Goal: Task Accomplishment & Management: Use online tool/utility

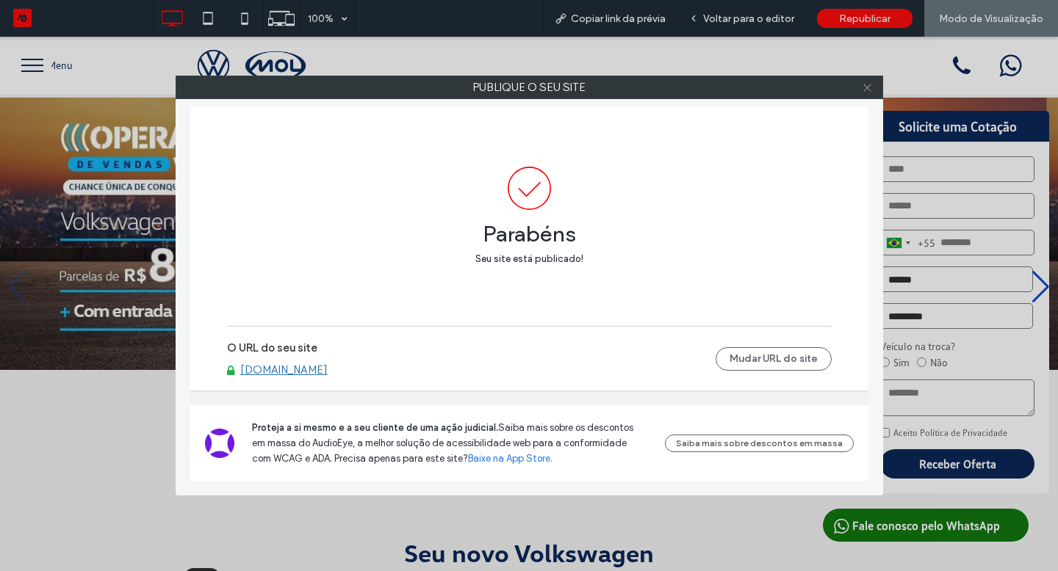
click at [871, 84] on icon at bounding box center [867, 87] width 11 height 11
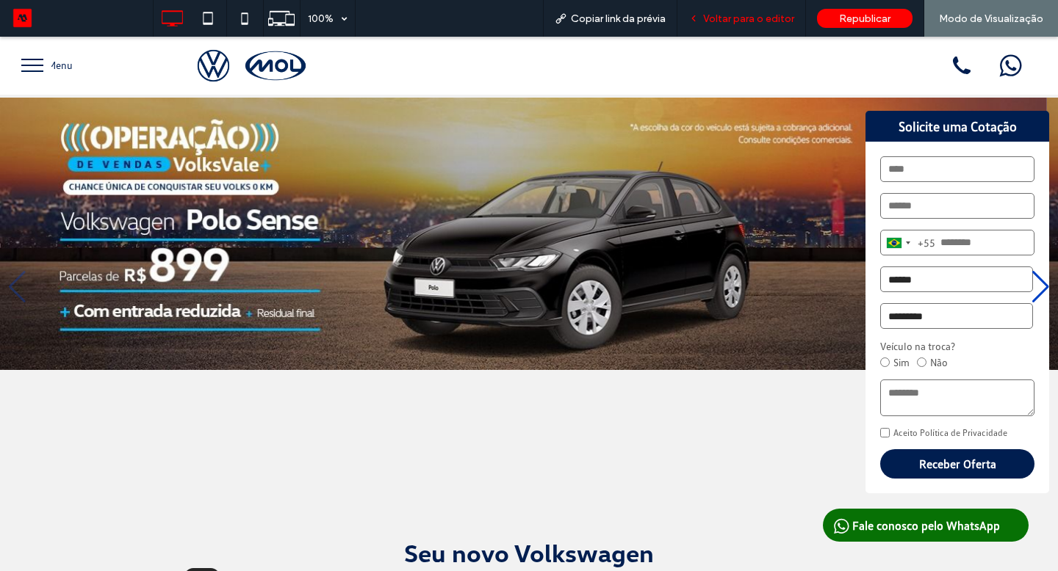
click at [731, 21] on span "Voltar para o editor" at bounding box center [748, 18] width 91 height 12
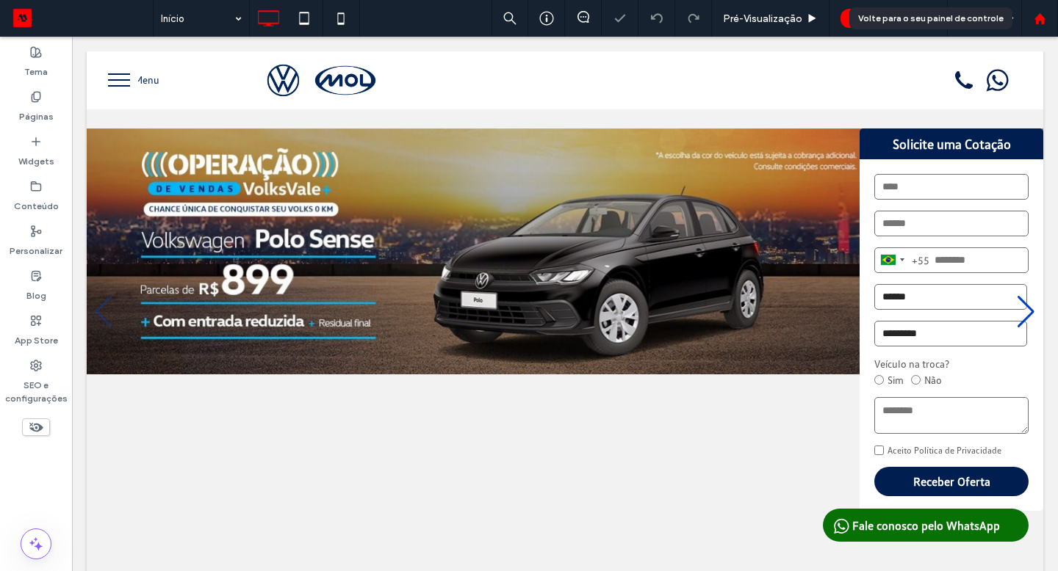
click at [1041, 15] on use at bounding box center [1038, 17] width 11 height 11
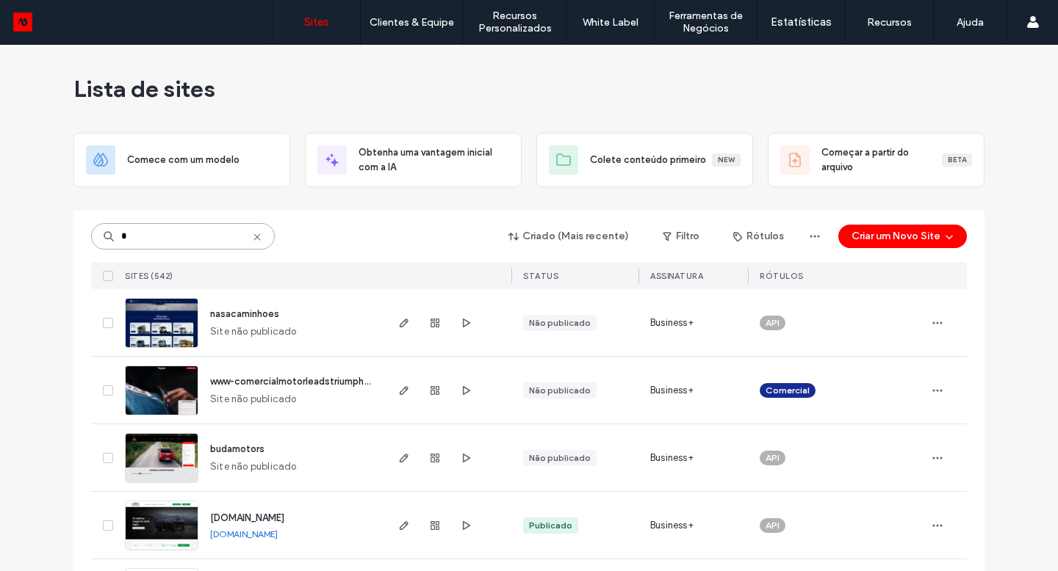
click at [141, 234] on input "*" at bounding box center [183, 236] width 184 height 26
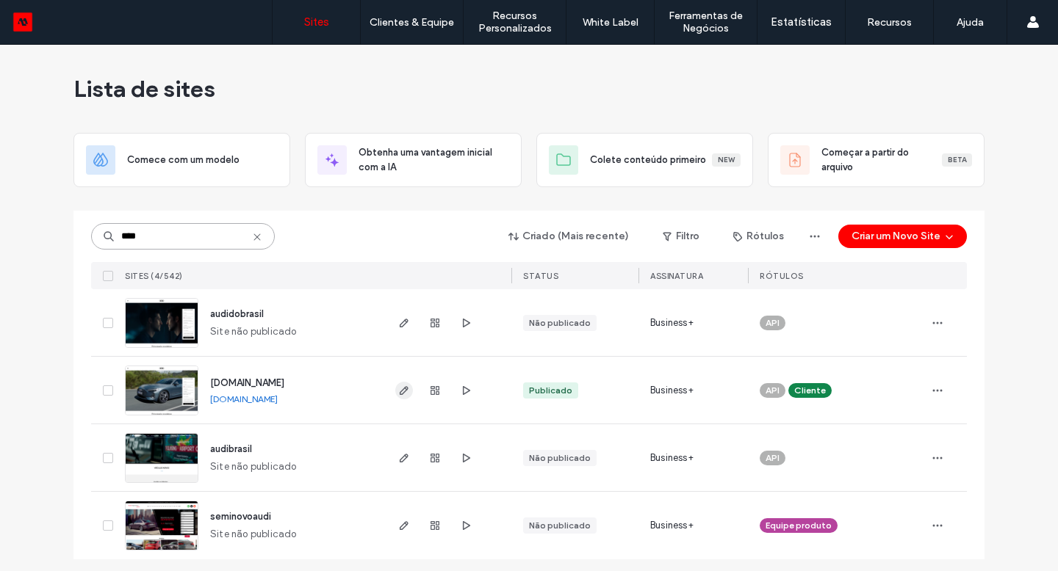
type input "****"
click at [400, 389] on use "button" at bounding box center [404, 390] width 9 height 9
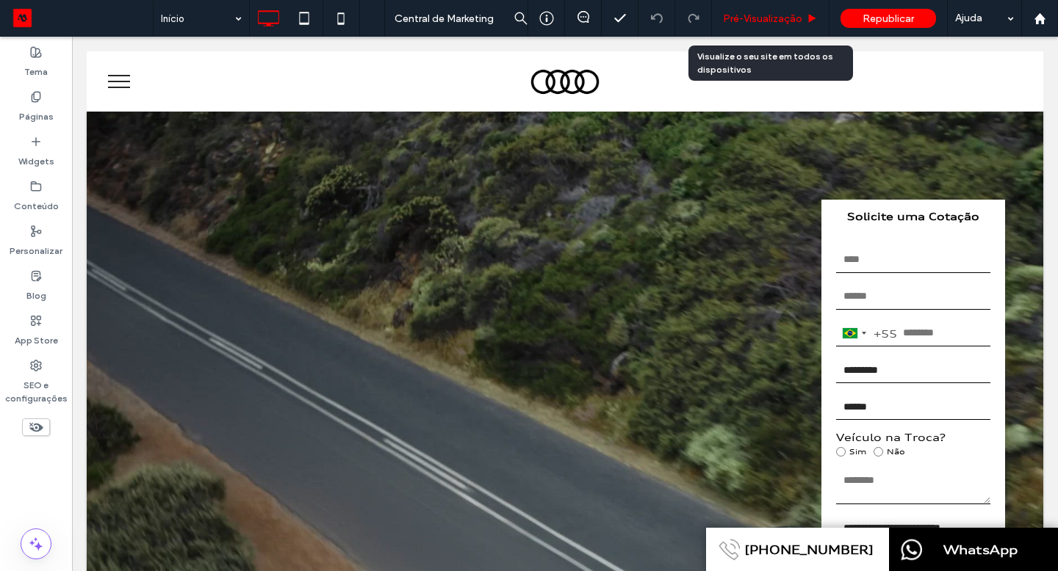
click at [773, 9] on div "Pré-Visualizaçāo" at bounding box center [771, 18] width 118 height 37
click at [765, 26] on div "Pré-Visualizaçāo" at bounding box center [771, 18] width 118 height 37
click at [762, 19] on span "Pré-Visualizaçāo" at bounding box center [762, 18] width 79 height 12
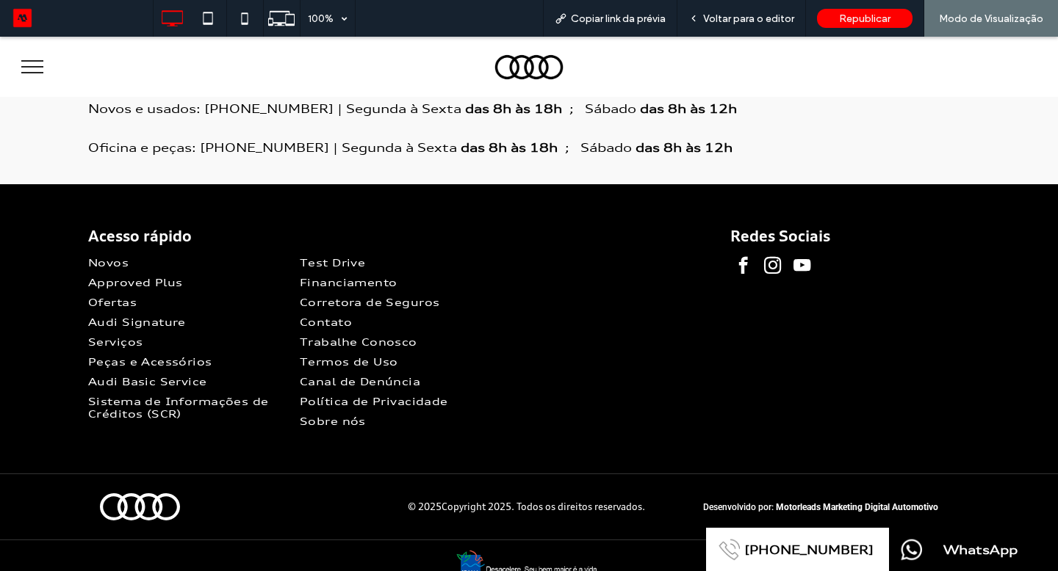
scroll to position [3724, 0]
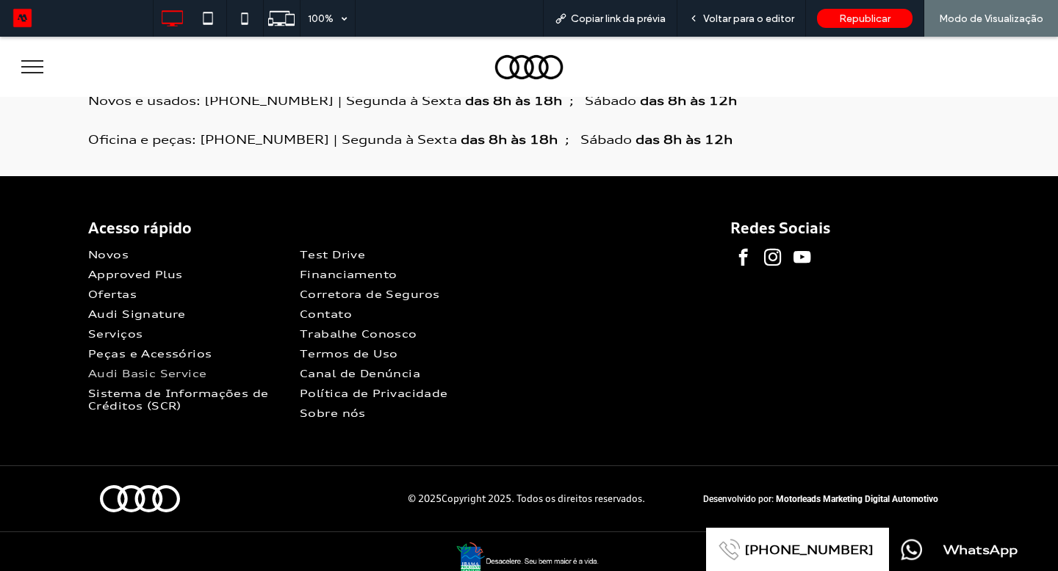
click at [160, 367] on span "Audi Basic Service" at bounding box center [147, 373] width 119 height 12
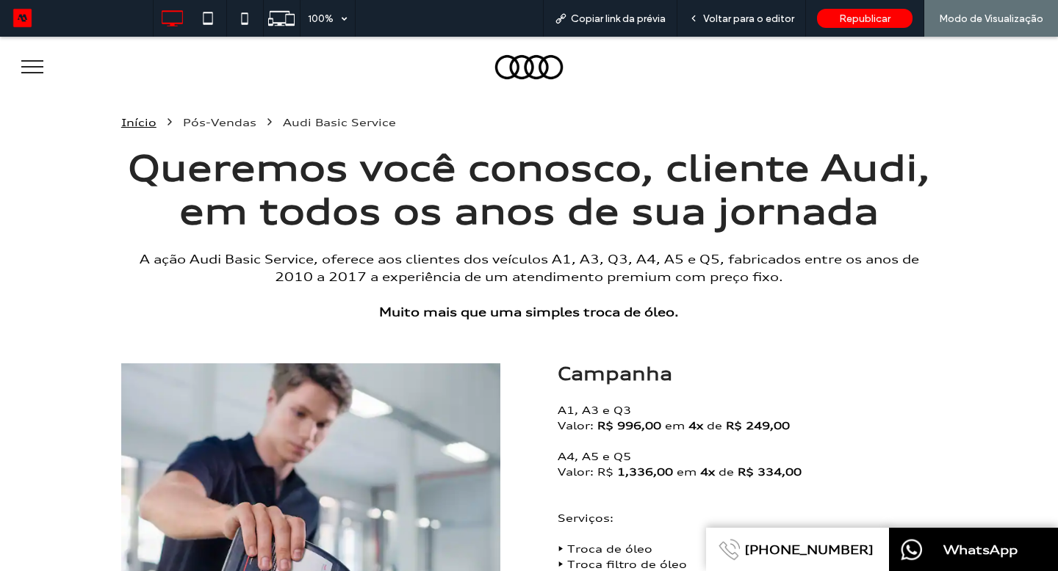
click at [28, 74] on button "menu" at bounding box center [32, 67] width 38 height 38
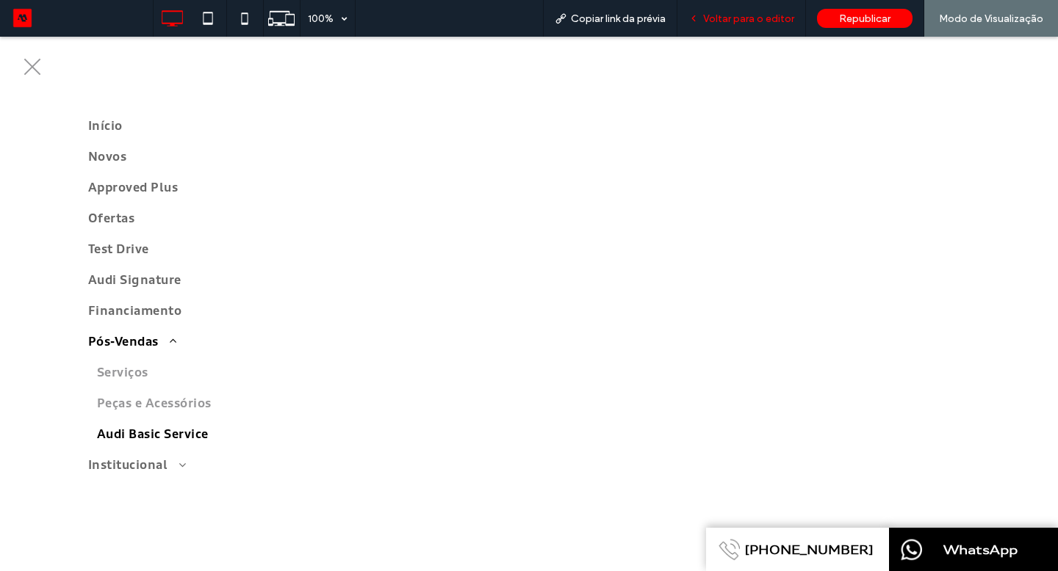
click at [742, 24] on span "Voltar para o editor" at bounding box center [748, 18] width 91 height 12
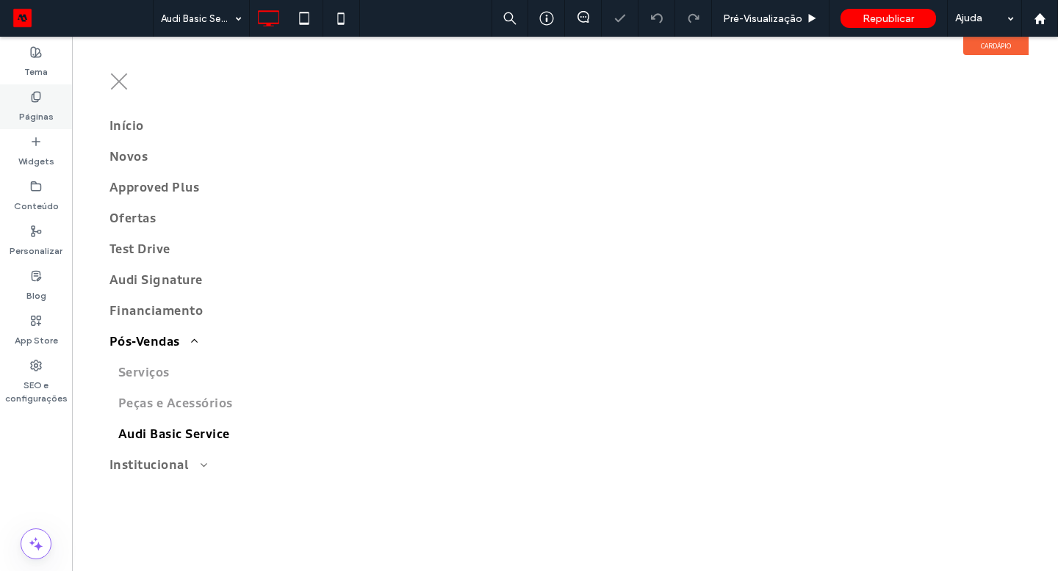
click at [37, 86] on div "Páginas" at bounding box center [36, 106] width 72 height 45
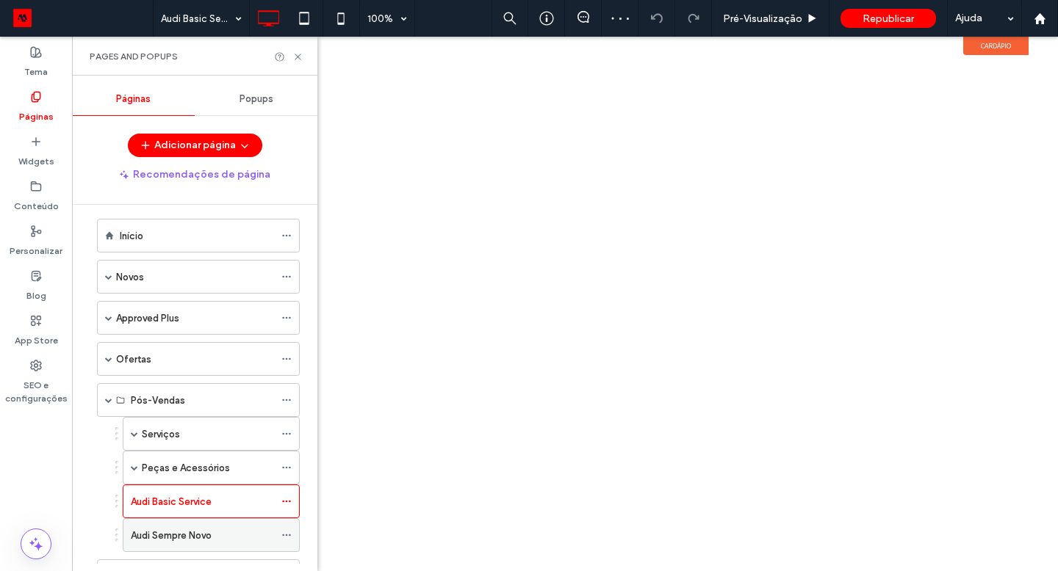
scroll to position [12, 0]
click at [220, 530] on div "Audi Sempre Novo" at bounding box center [202, 534] width 143 height 15
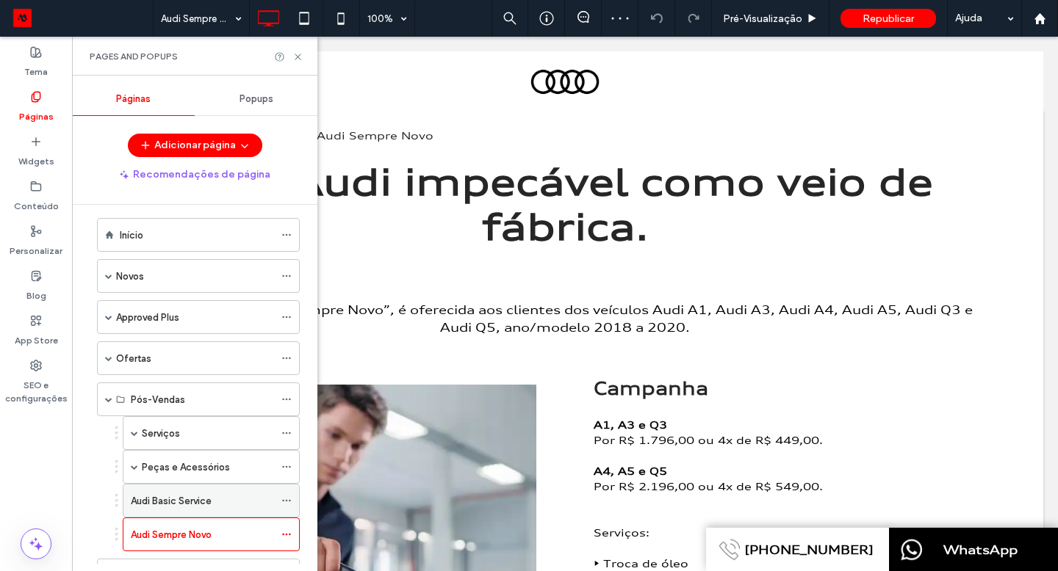
click at [231, 488] on div "Audi Basic Service" at bounding box center [202, 501] width 143 height 32
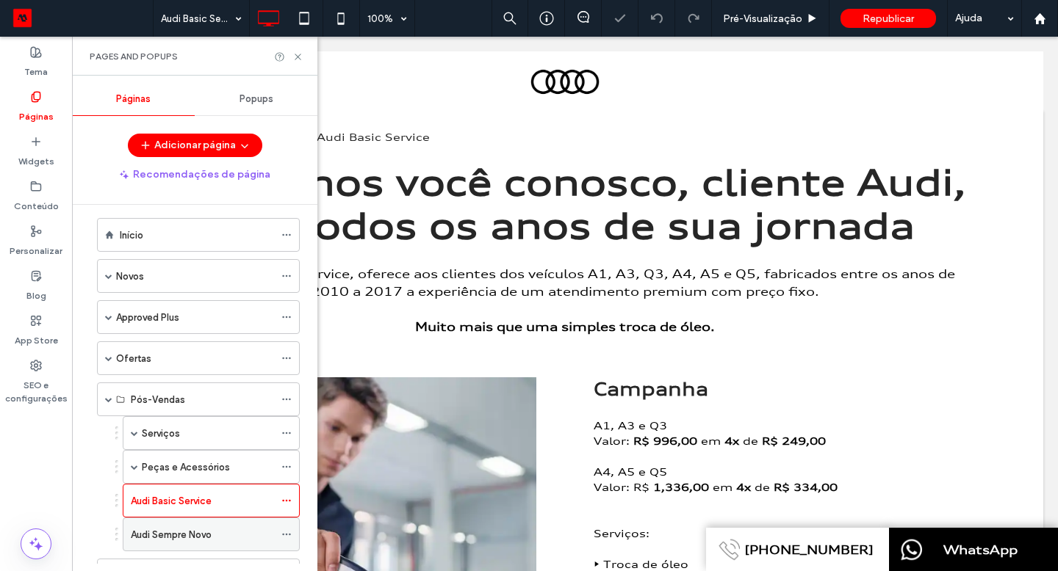
click at [224, 527] on div "Audi Sempre Novo" at bounding box center [202, 534] width 143 height 15
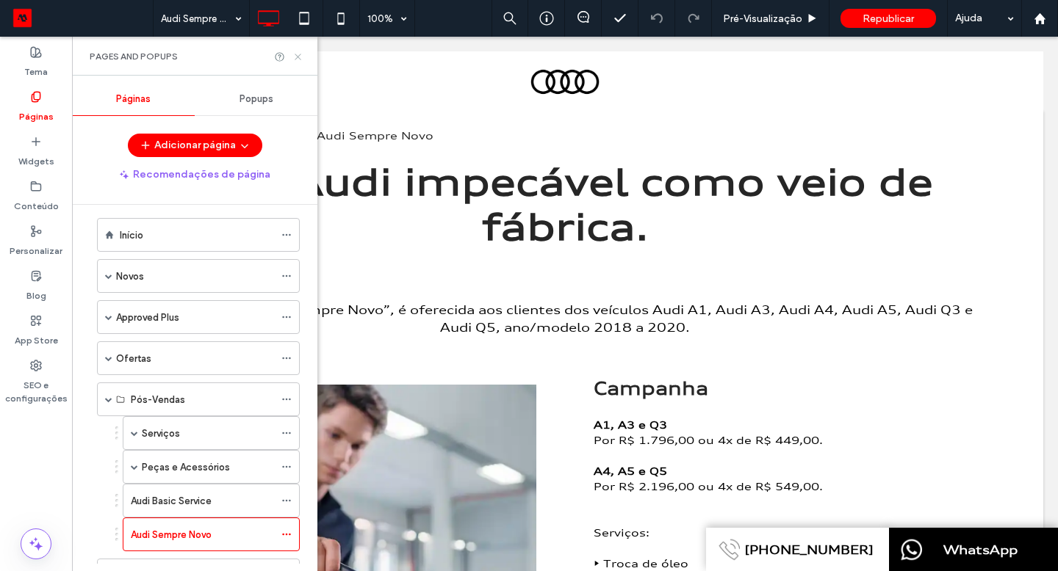
click at [297, 52] on icon at bounding box center [297, 56] width 11 height 11
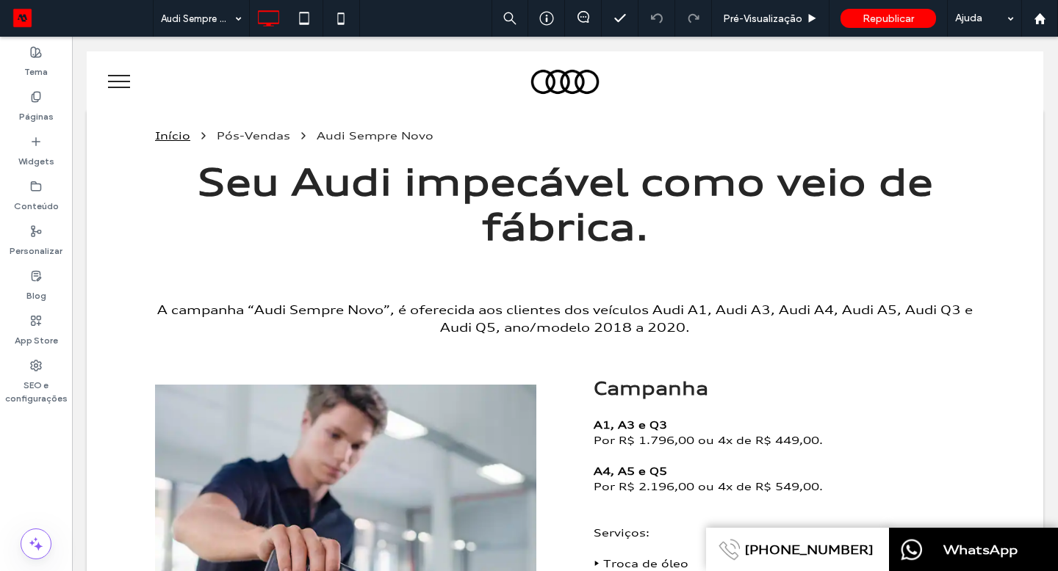
click at [120, 84] on button "menu" at bounding box center [119, 81] width 38 height 38
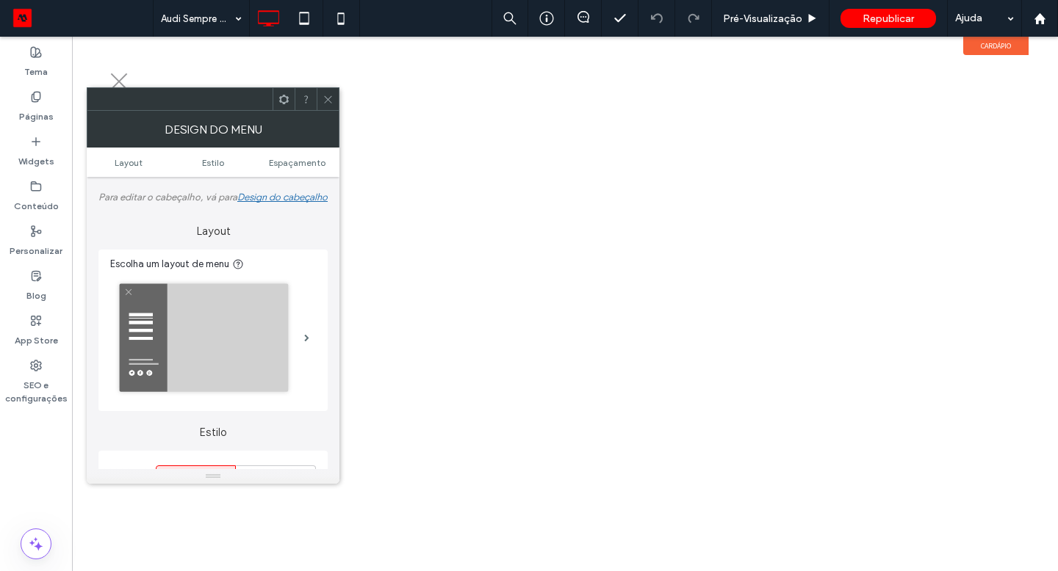
click at [328, 105] on span at bounding box center [327, 99] width 11 height 22
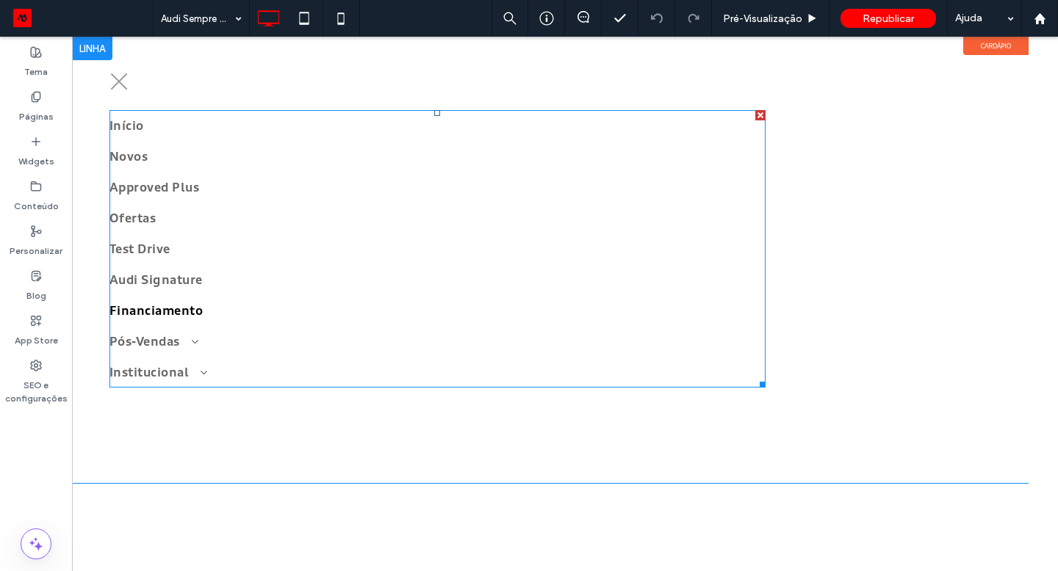
click at [347, 298] on link "Financiamento" at bounding box center [437, 310] width 656 height 31
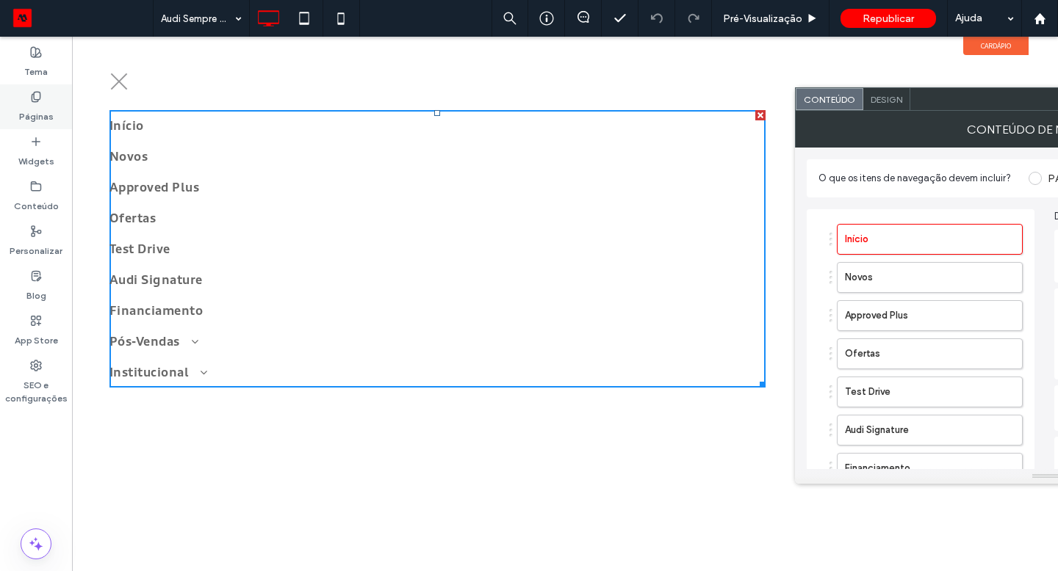
click at [65, 121] on div "Páginas" at bounding box center [36, 106] width 72 height 45
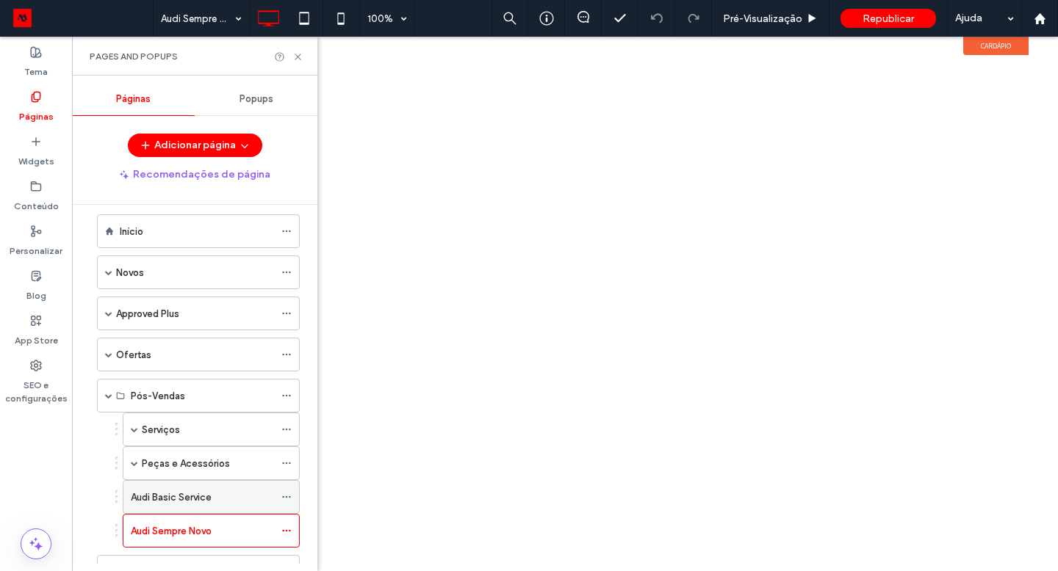
scroll to position [37, 0]
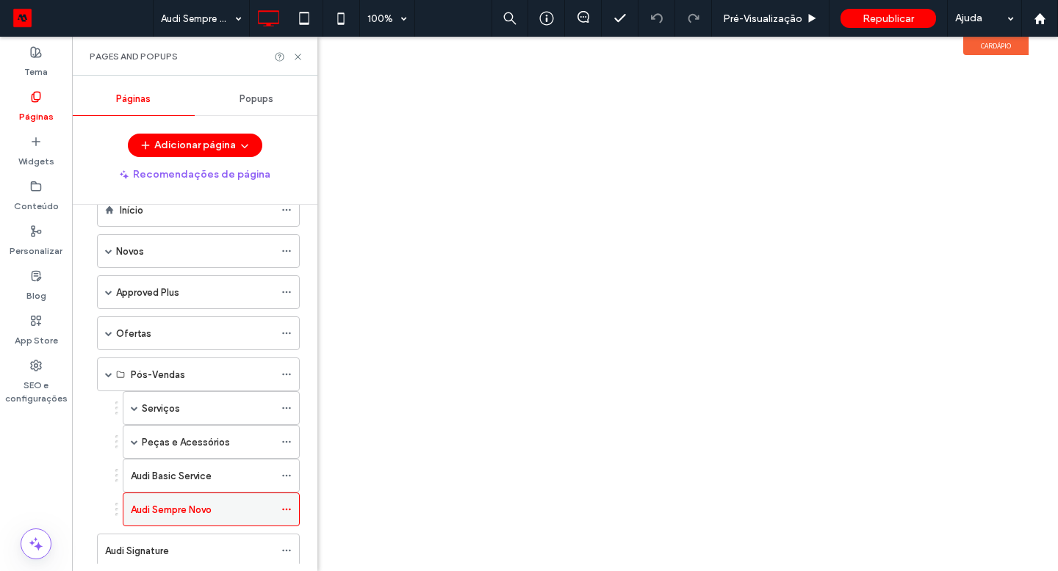
click at [216, 512] on div "Audi Sempre Novo" at bounding box center [202, 509] width 143 height 15
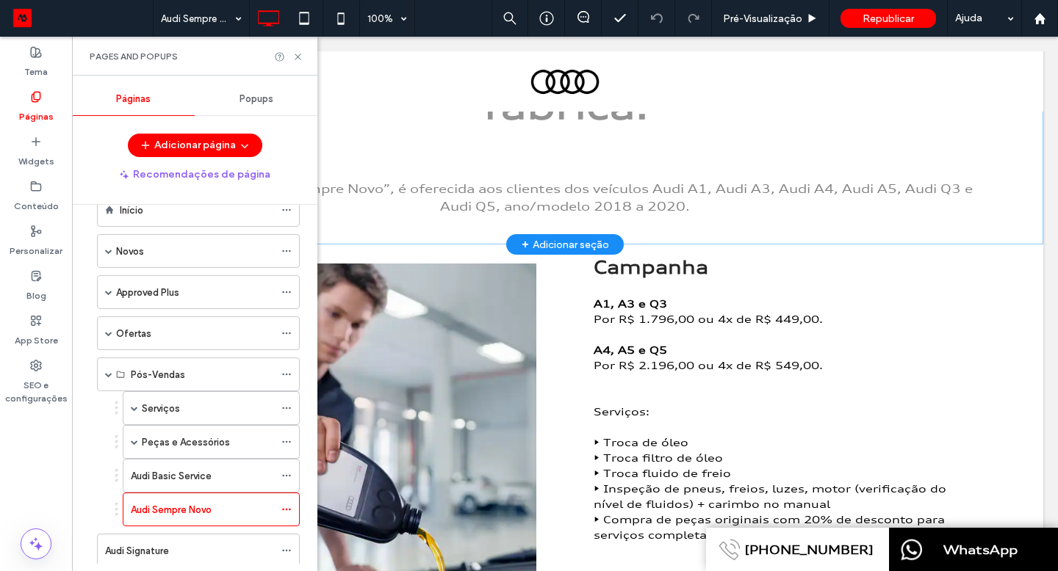
scroll to position [0, 0]
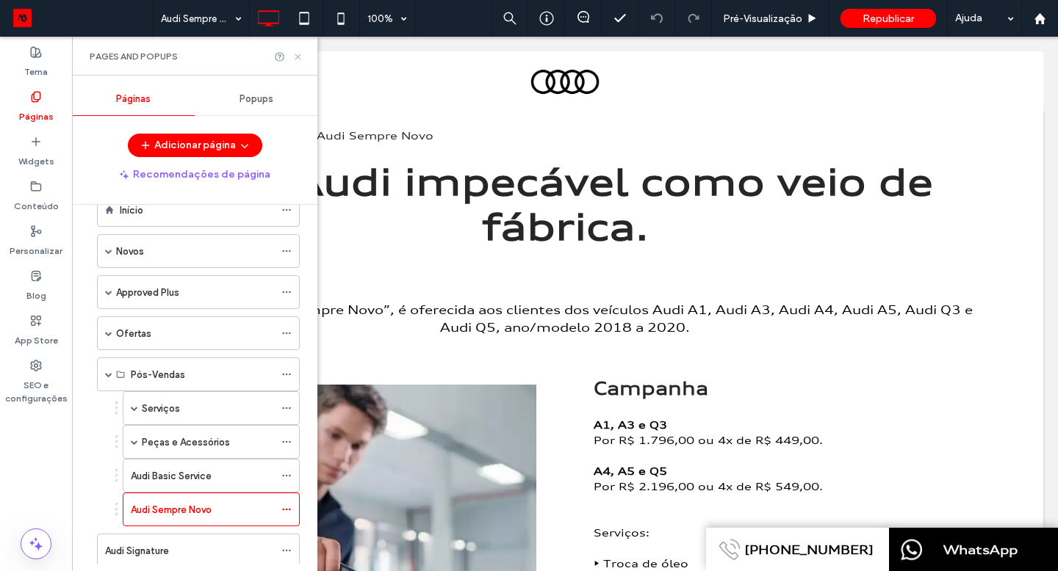
drag, startPoint x: 297, startPoint y: 54, endPoint x: 223, endPoint y: 18, distance: 82.8
click at [297, 54] on icon at bounding box center [297, 56] width 11 height 11
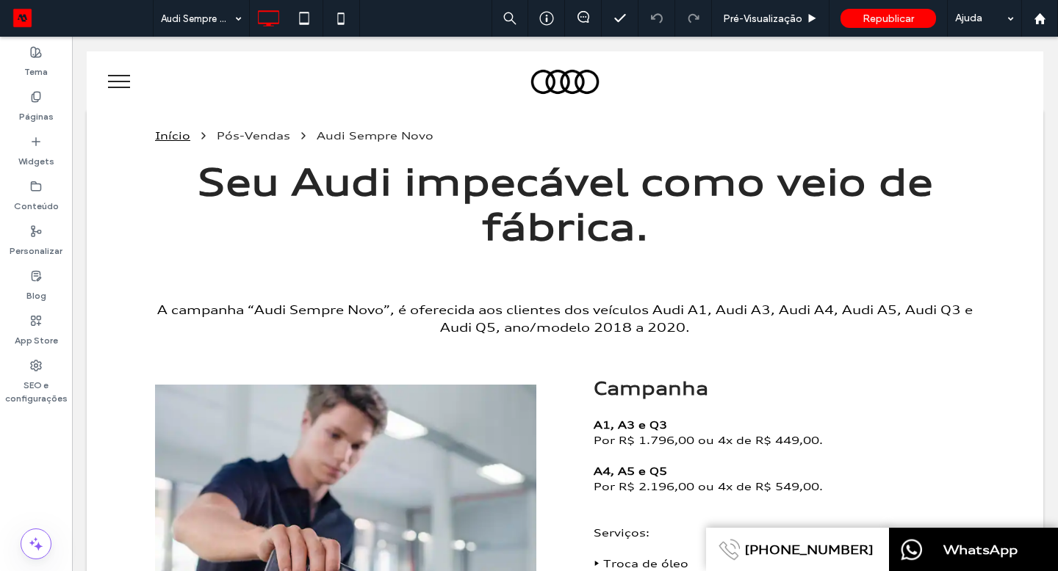
click at [117, 87] on span "menu" at bounding box center [119, 87] width 22 height 1
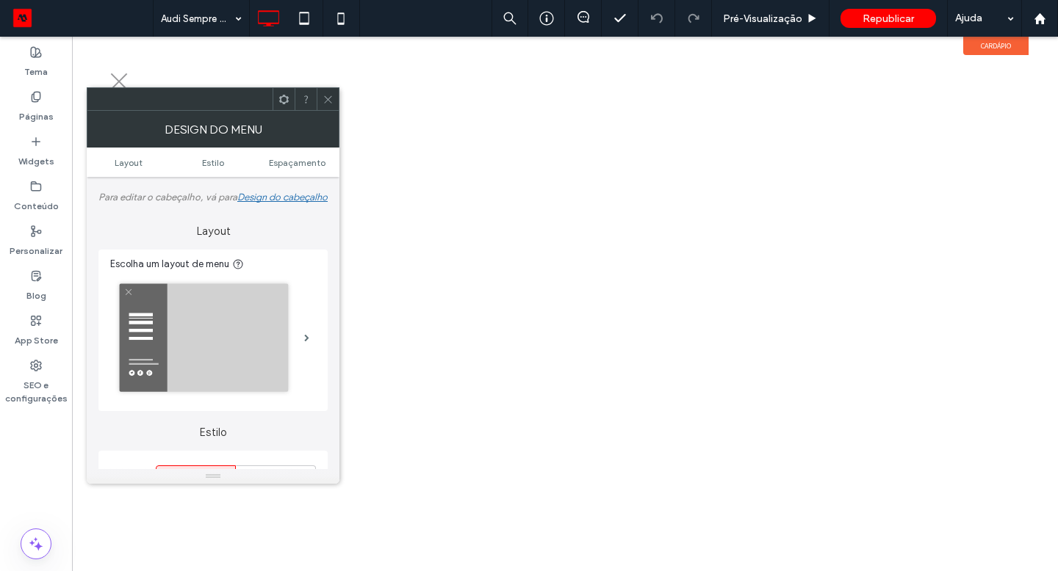
click at [327, 102] on icon at bounding box center [327, 99] width 11 height 11
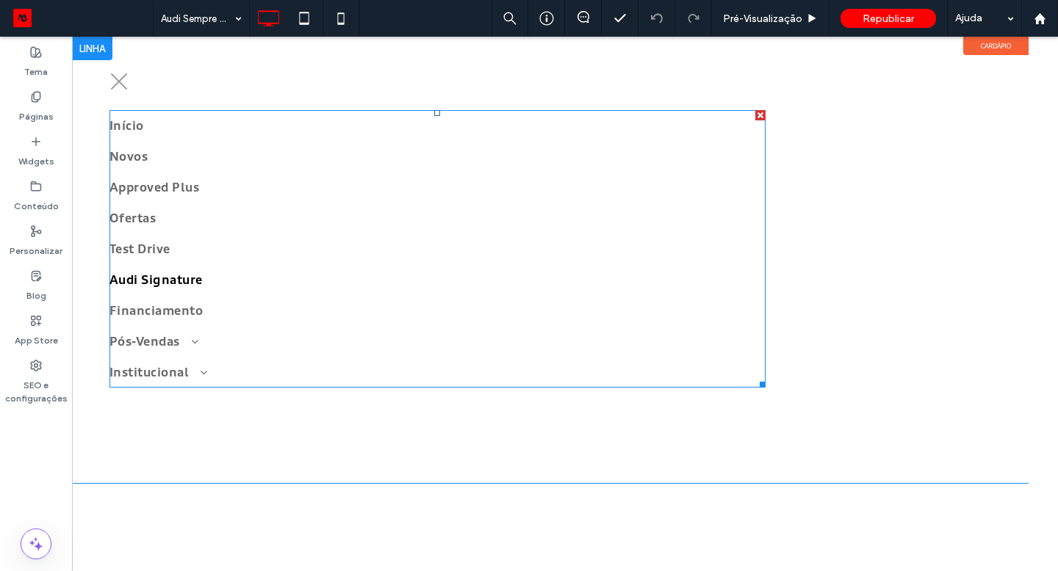
click at [200, 294] on link "Audi Signature" at bounding box center [437, 279] width 656 height 31
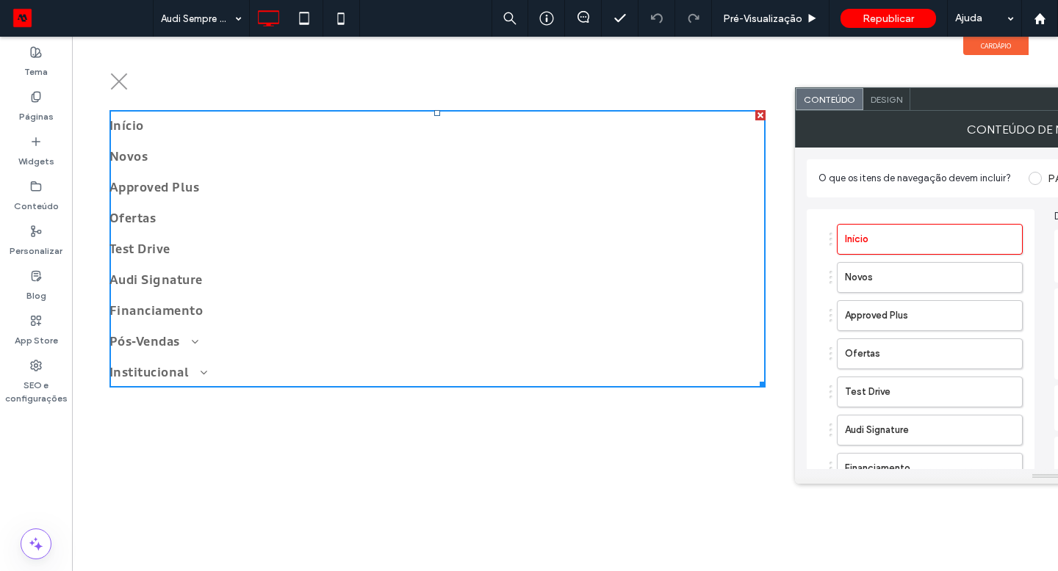
scroll to position [483, 0]
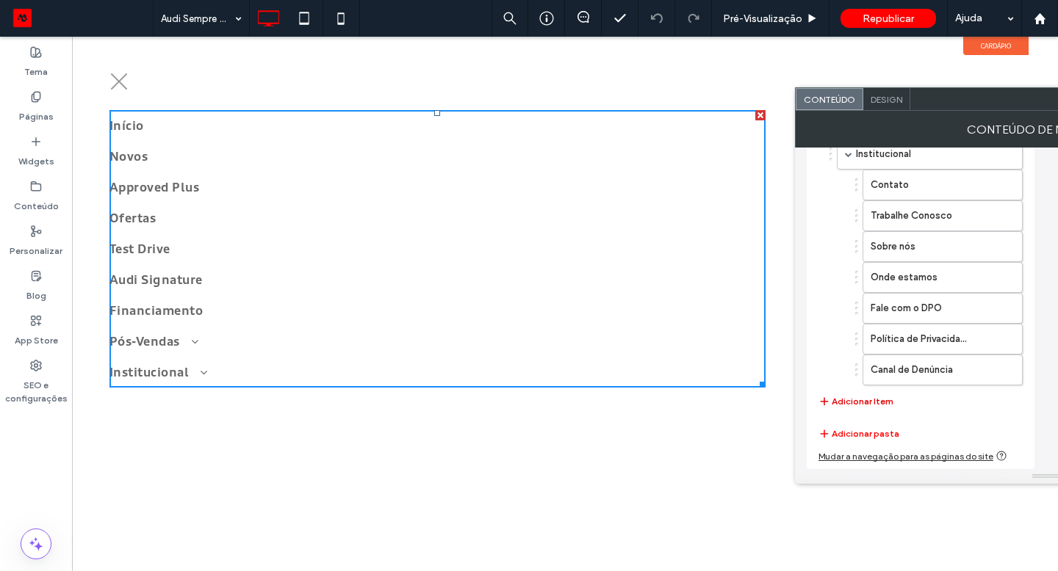
click at [862, 401] on button "Adicionar Item" at bounding box center [855, 402] width 75 height 18
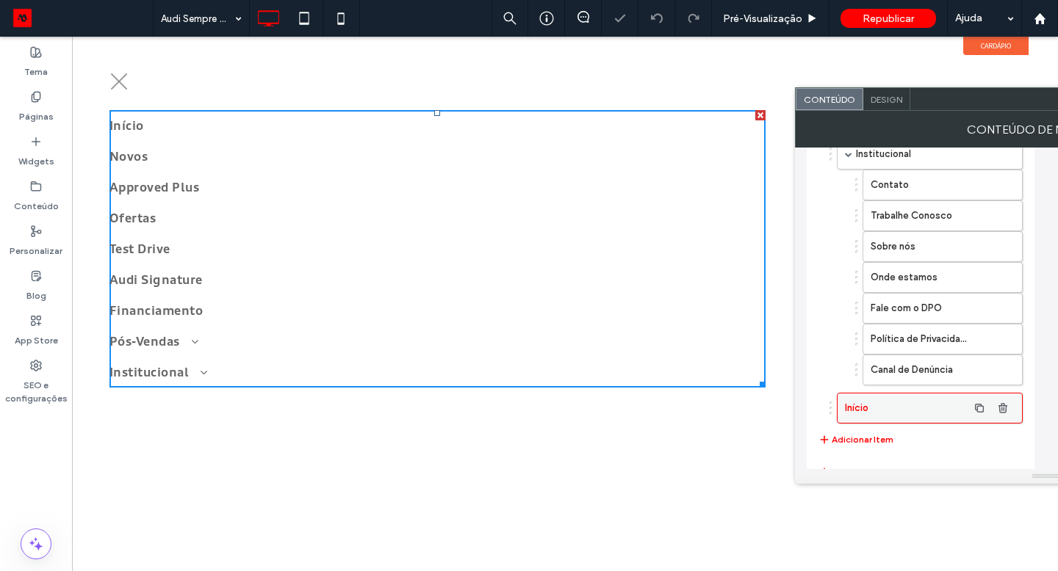
click at [870, 406] on label "Início" at bounding box center [906, 408] width 123 height 29
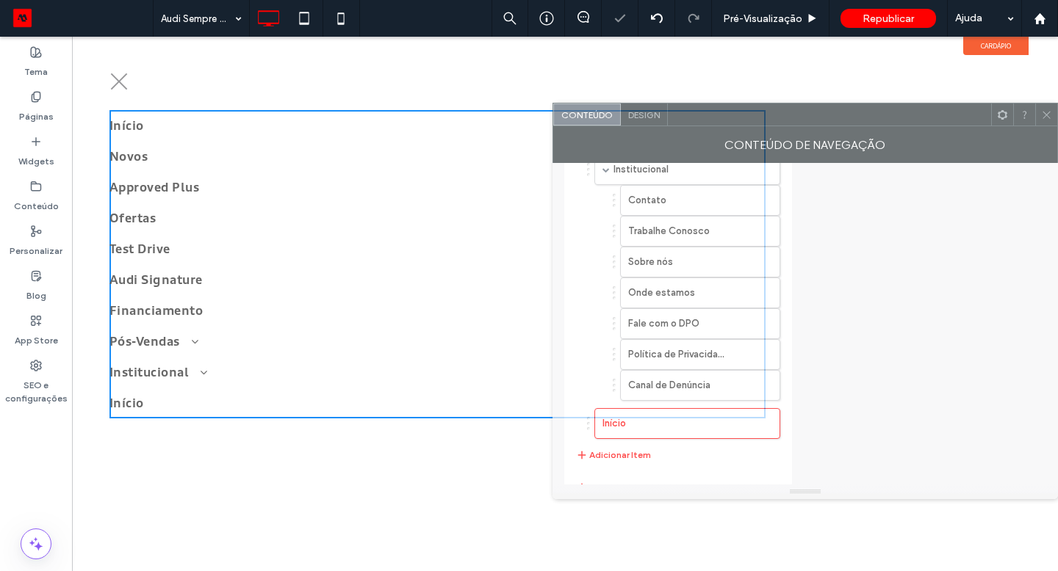
drag, startPoint x: 923, startPoint y: 106, endPoint x: 759, endPoint y: 121, distance: 165.2
click at [759, 121] on div at bounding box center [829, 115] width 323 height 22
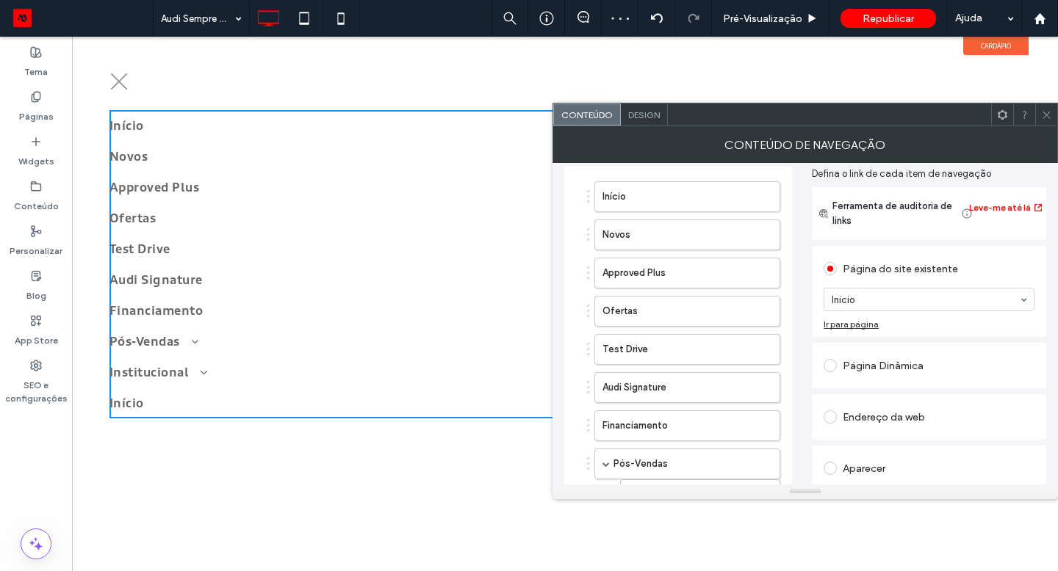
scroll to position [0, 0]
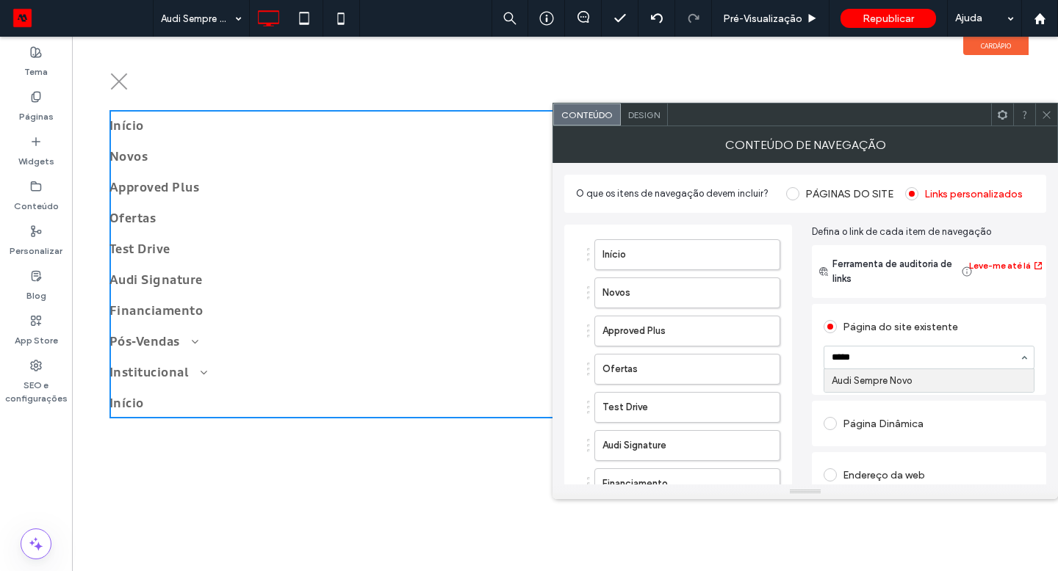
type input "******"
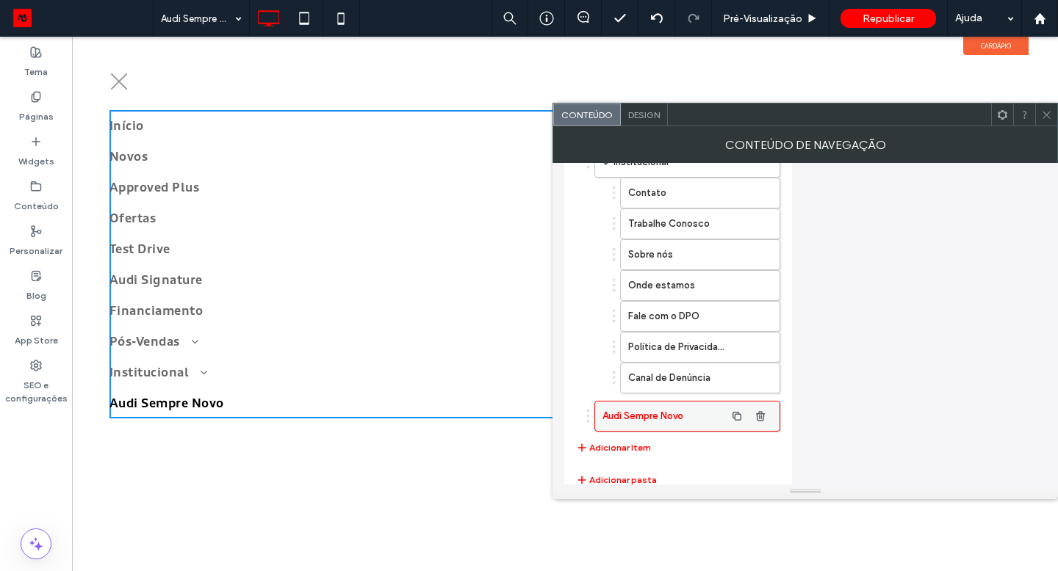
scroll to position [441, 0]
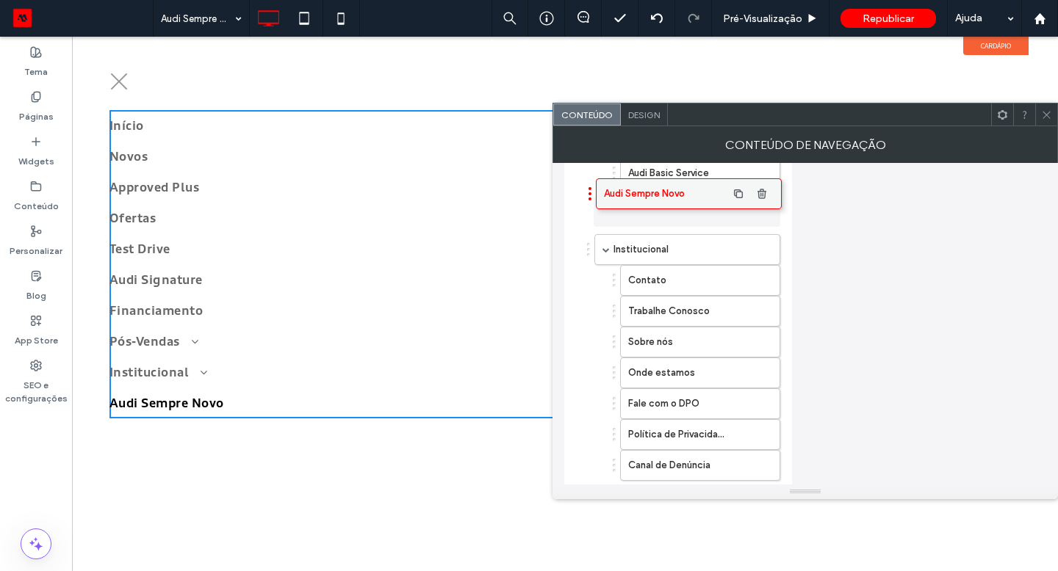
drag, startPoint x: 675, startPoint y: 460, endPoint x: 676, endPoint y: 188, distance: 271.8
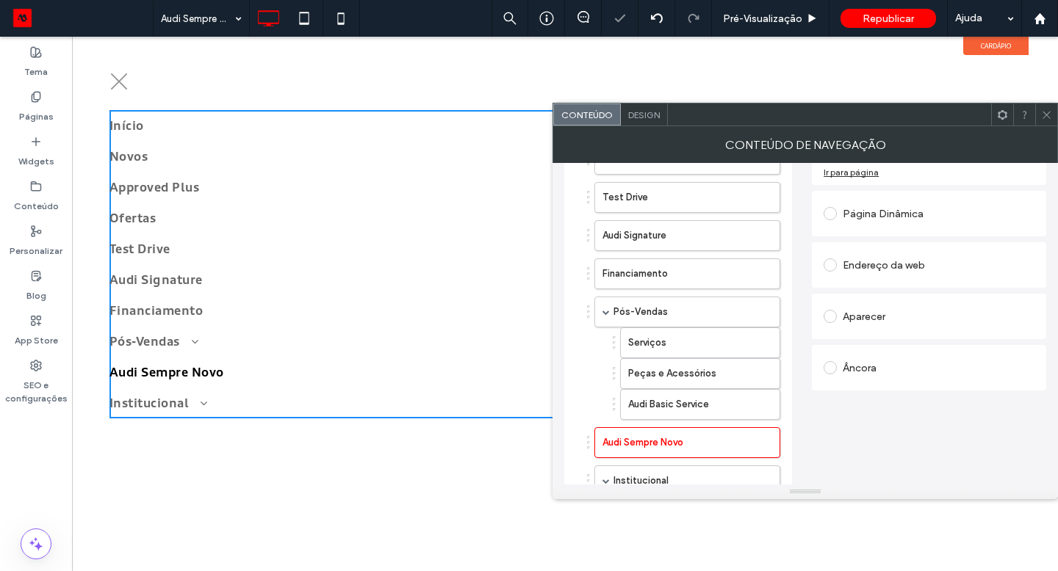
scroll to position [209, 0]
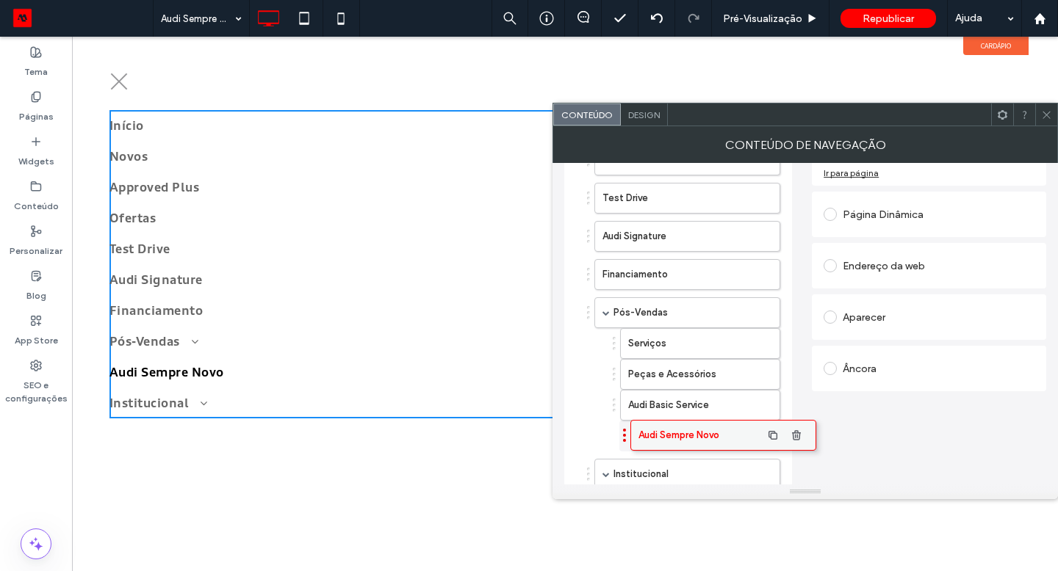
drag, startPoint x: 632, startPoint y: 440, endPoint x: 668, endPoint y: 432, distance: 36.9
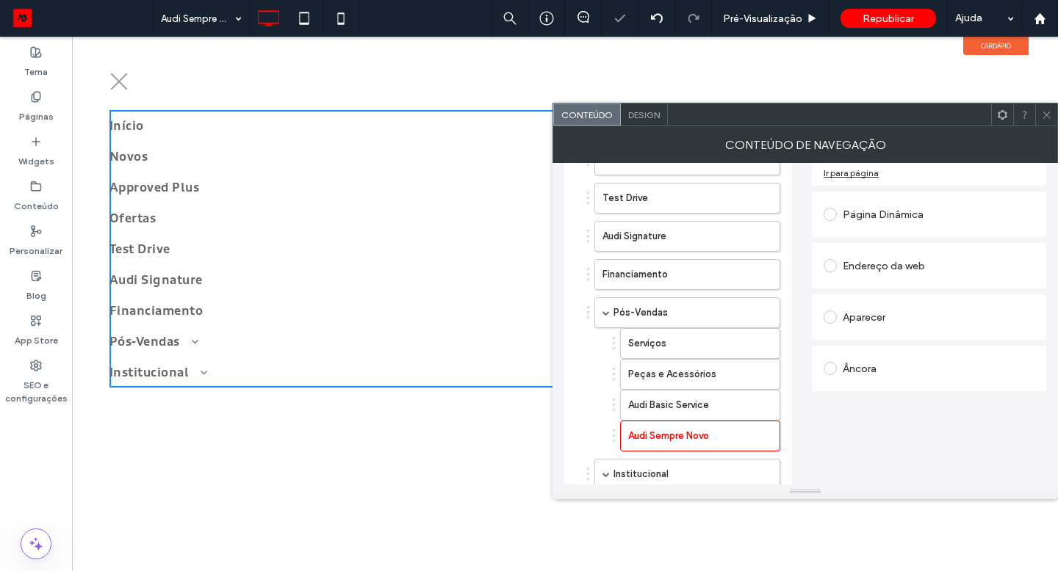
click at [1047, 116] on icon at bounding box center [1046, 114] width 11 height 11
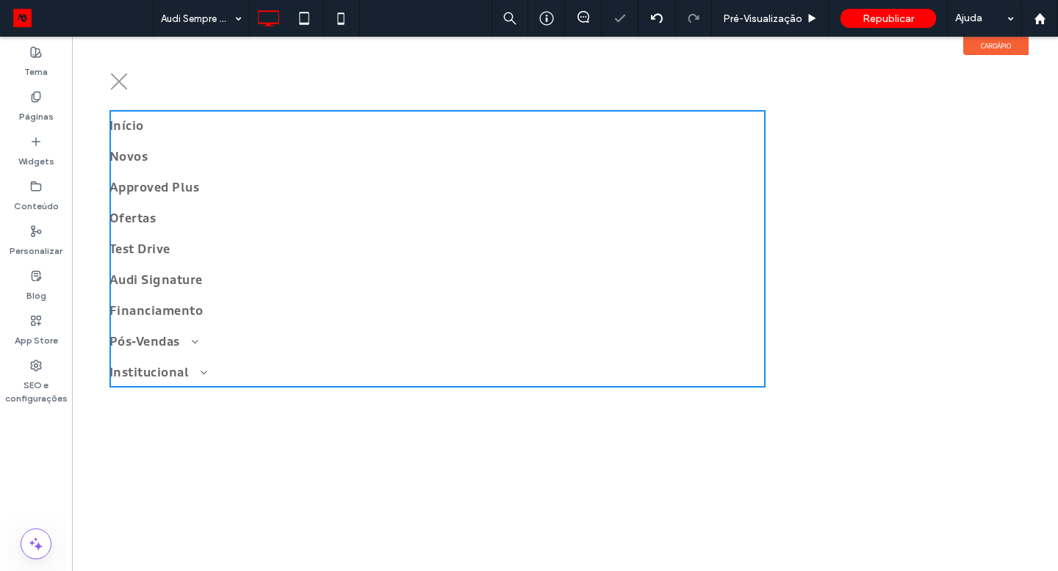
click at [1047, 116] on icon at bounding box center [1046, 114] width 11 height 11
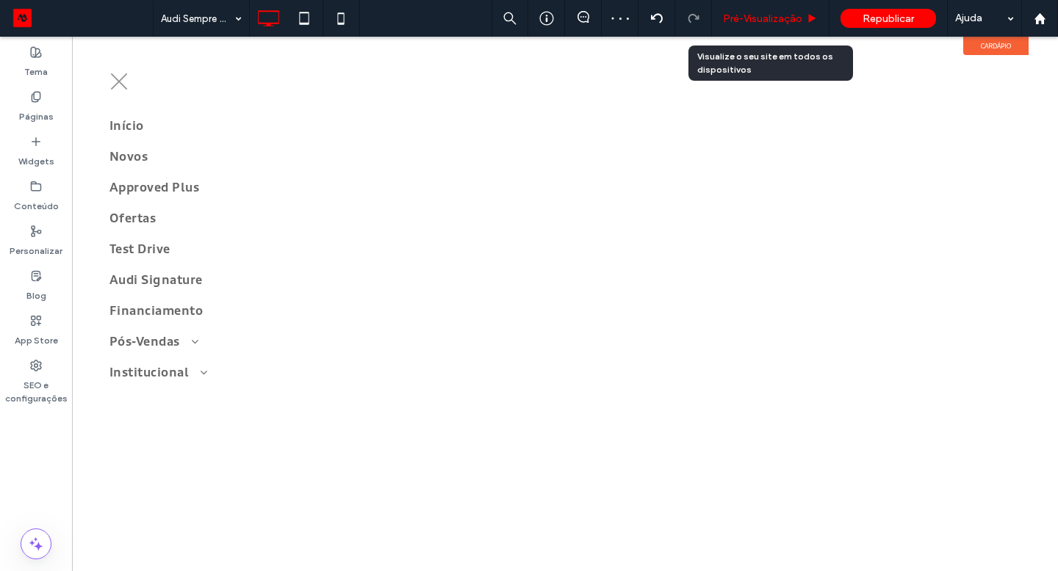
click at [765, 8] on div "Pré-Visualizaçāo" at bounding box center [771, 18] width 118 height 37
click at [766, 18] on span "Pré-Visualizaçāo" at bounding box center [762, 18] width 79 height 12
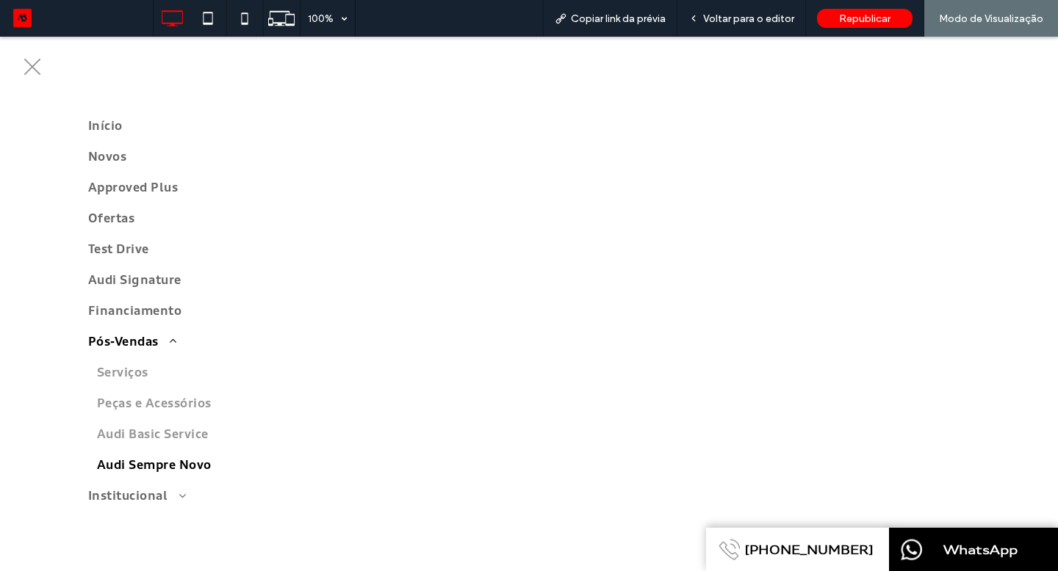
click at [38, 62] on span "menu" at bounding box center [32, 67] width 17 height 17
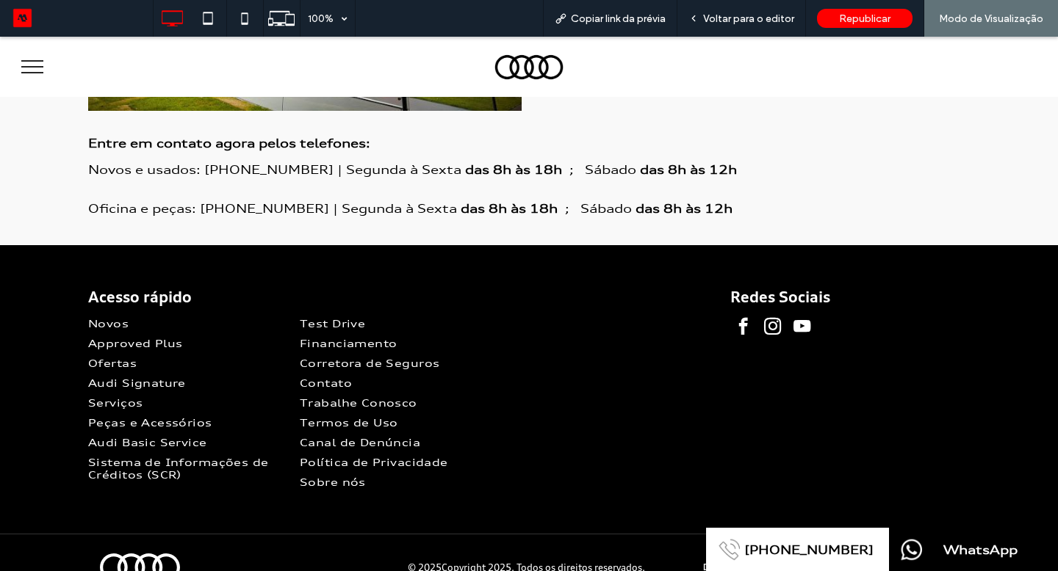
scroll to position [1579, 0]
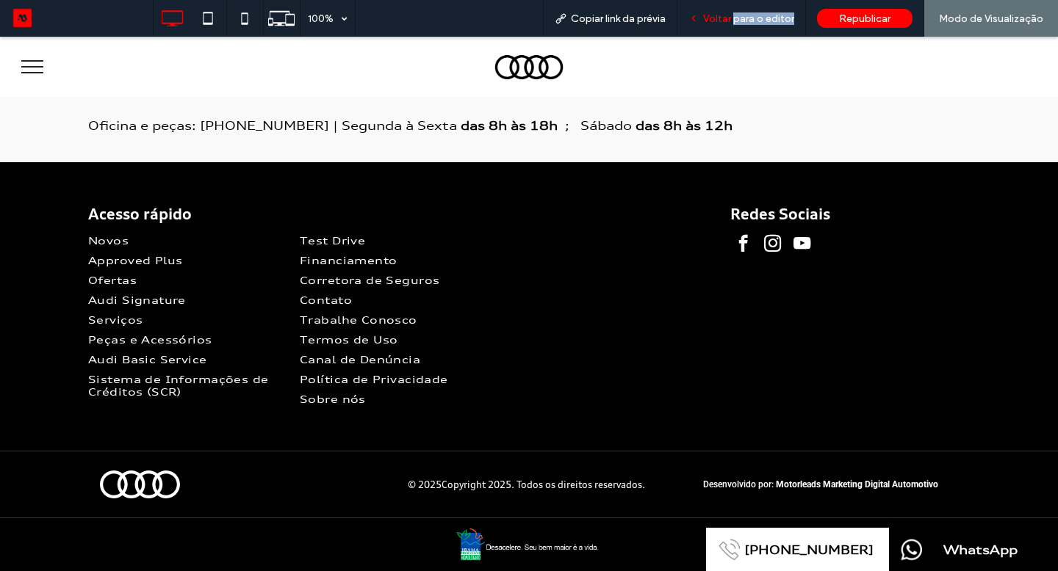
click at [738, 25] on div "Voltar para o editor" at bounding box center [741, 18] width 129 height 37
click at [725, 21] on span "Voltar para o editor" at bounding box center [748, 18] width 91 height 12
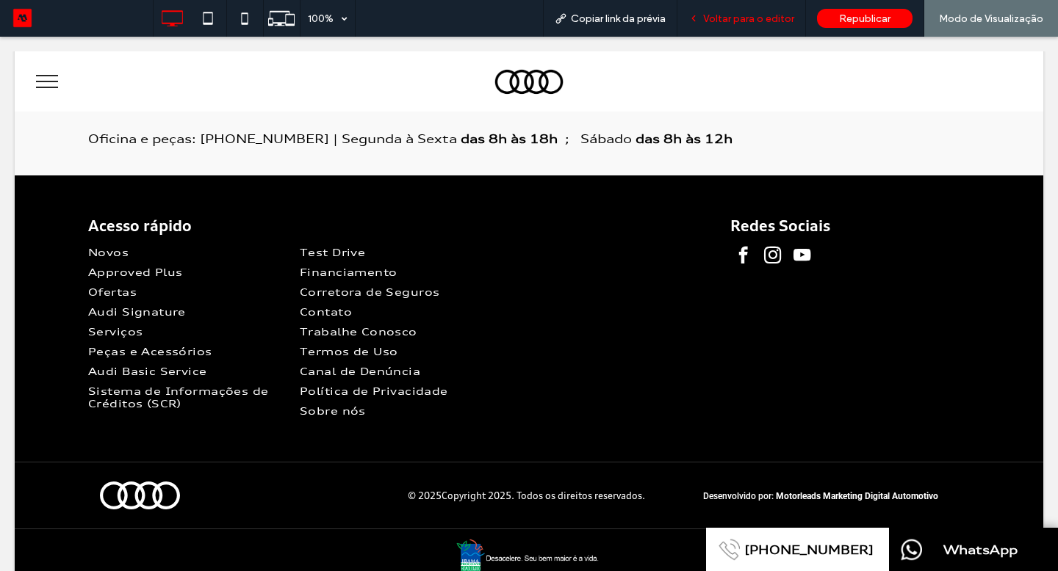
scroll to position [1564, 0]
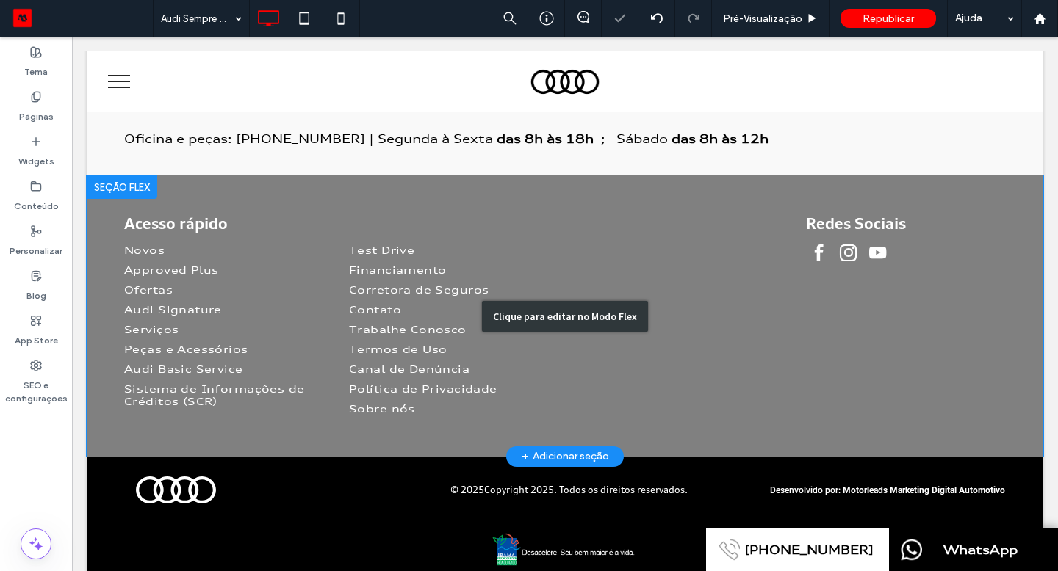
click at [420, 308] on div "Clique para editar no Modo Flex" at bounding box center [565, 316] width 956 height 281
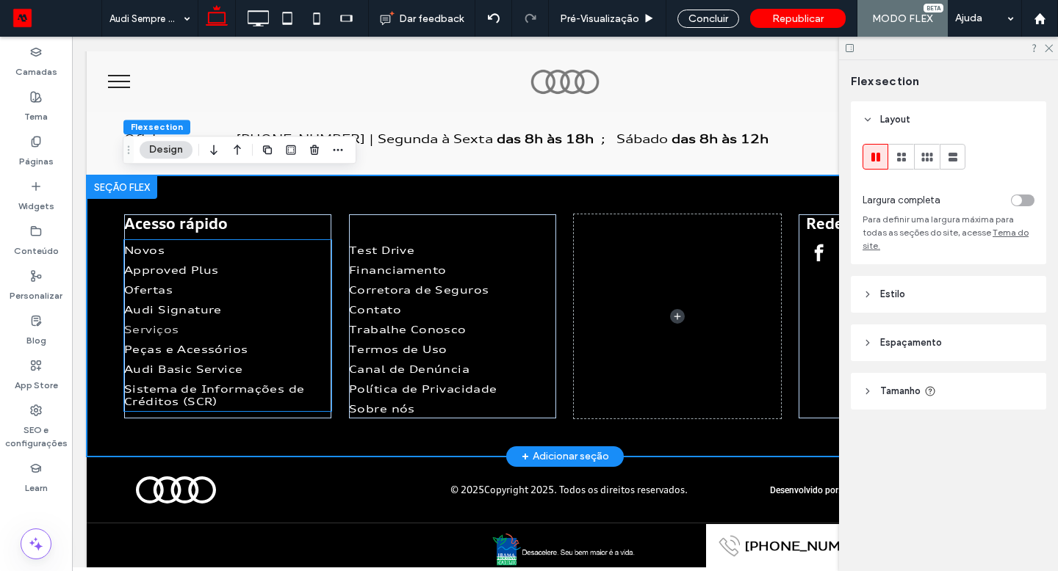
click at [198, 334] on link "Serviços" at bounding box center [227, 329] width 207 height 20
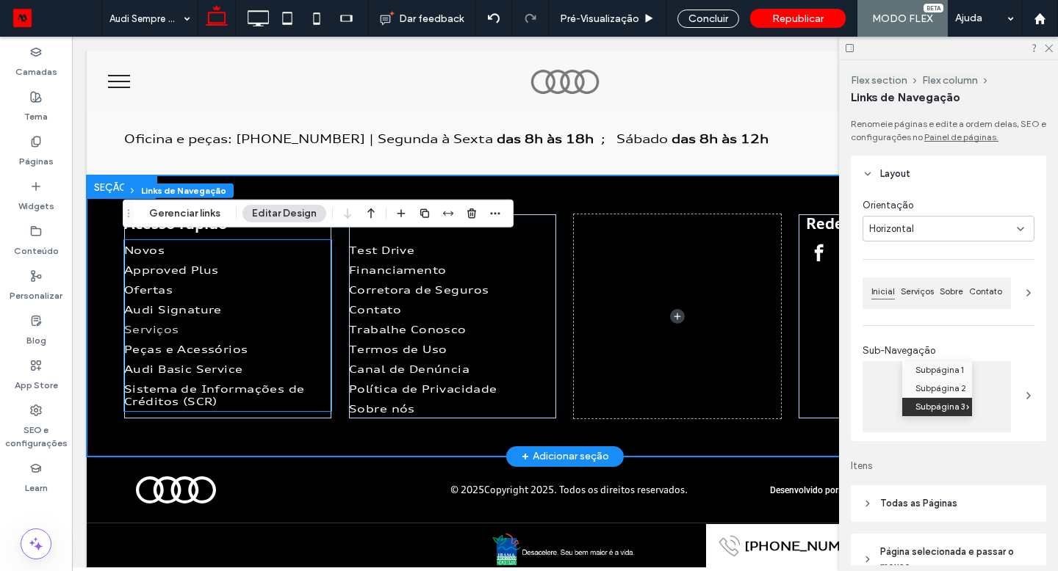
type input "***"
type input "****"
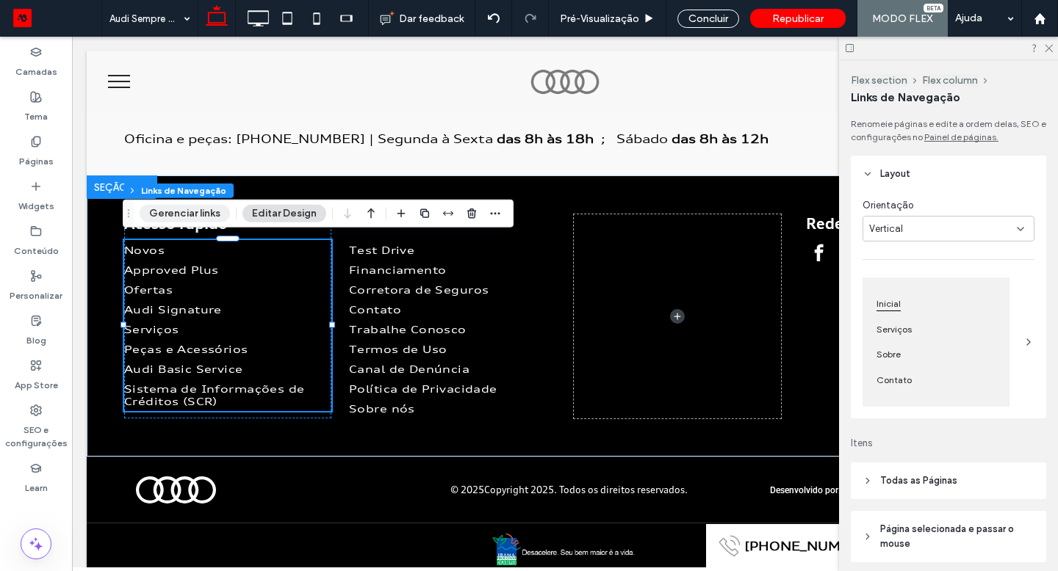
click at [208, 212] on button "Gerenciar links" at bounding box center [185, 214] width 90 height 18
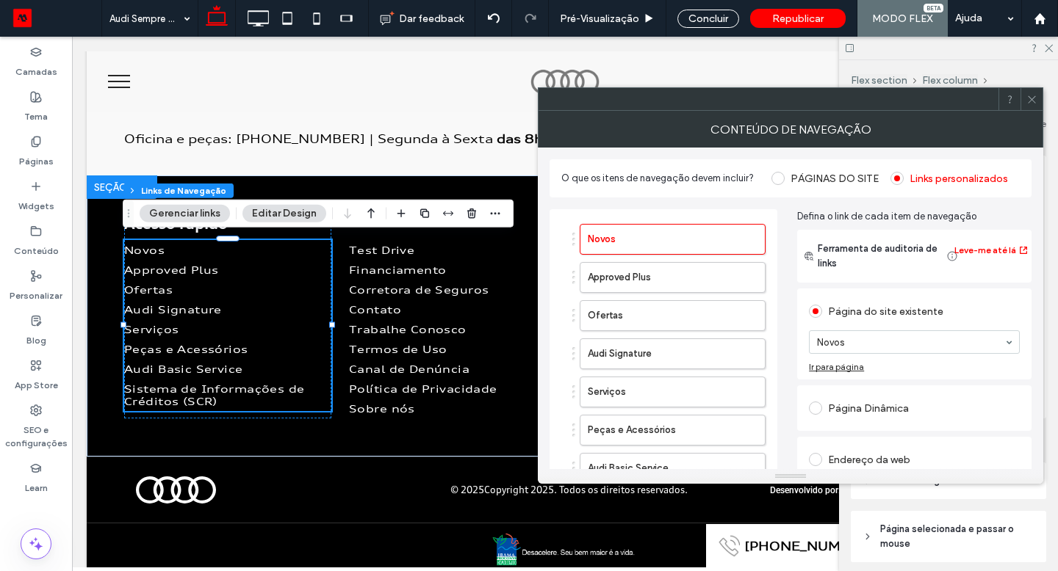
scroll to position [137, 0]
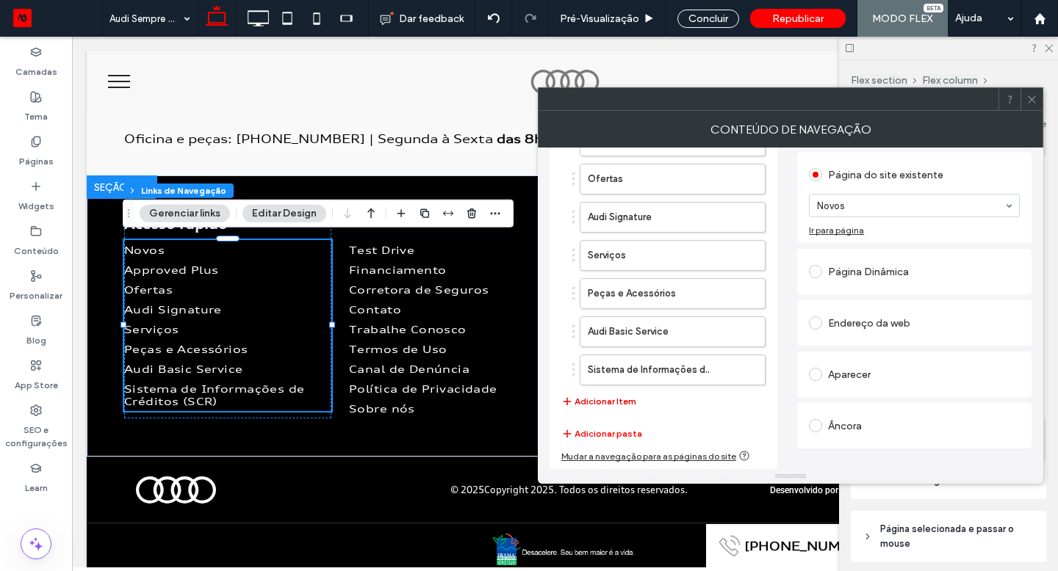
click at [629, 402] on button "Adicionar Item" at bounding box center [598, 402] width 75 height 18
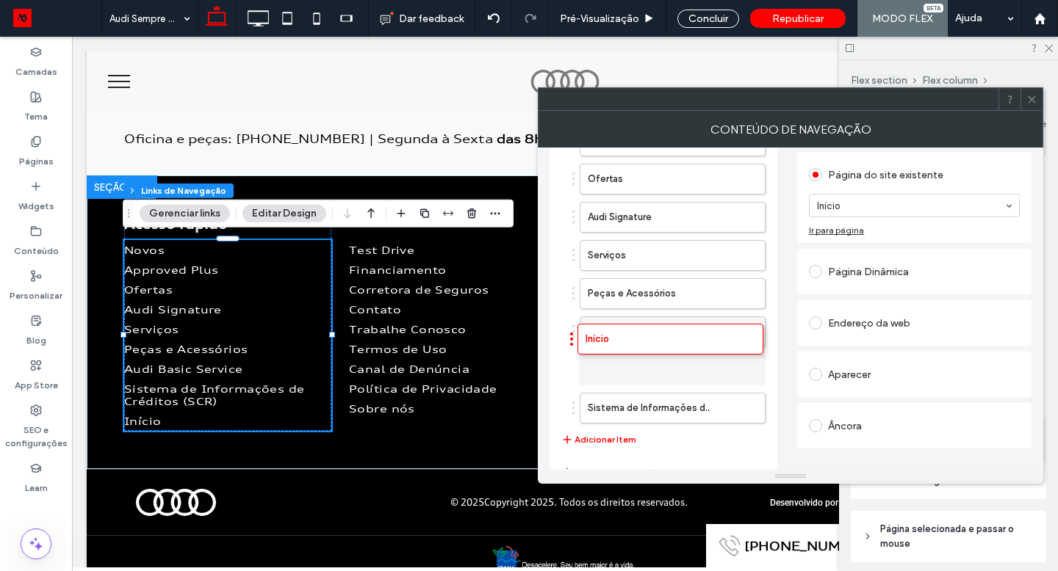
drag, startPoint x: 632, startPoint y: 414, endPoint x: 629, endPoint y: 347, distance: 66.9
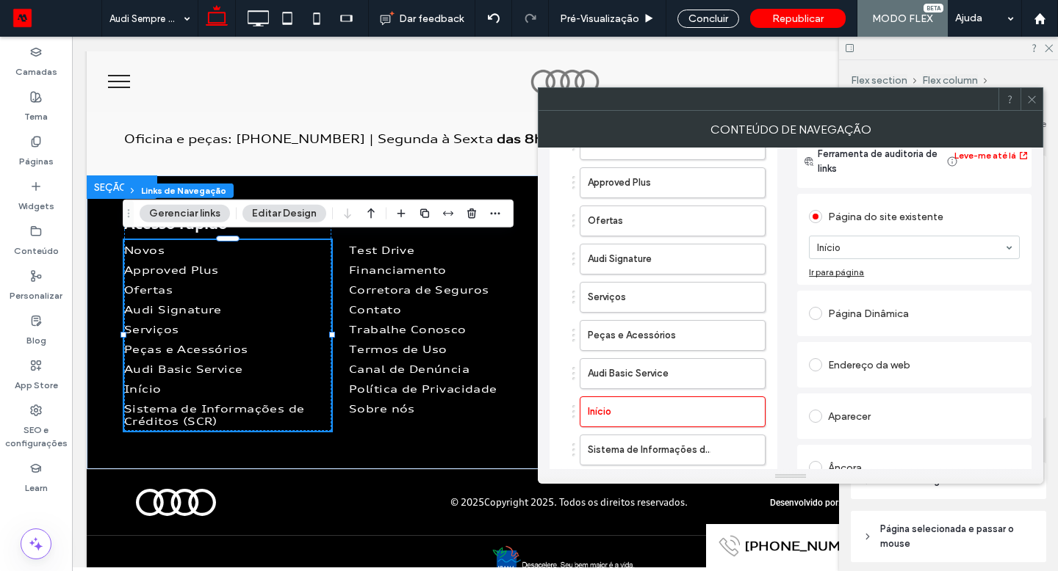
scroll to position [78, 0]
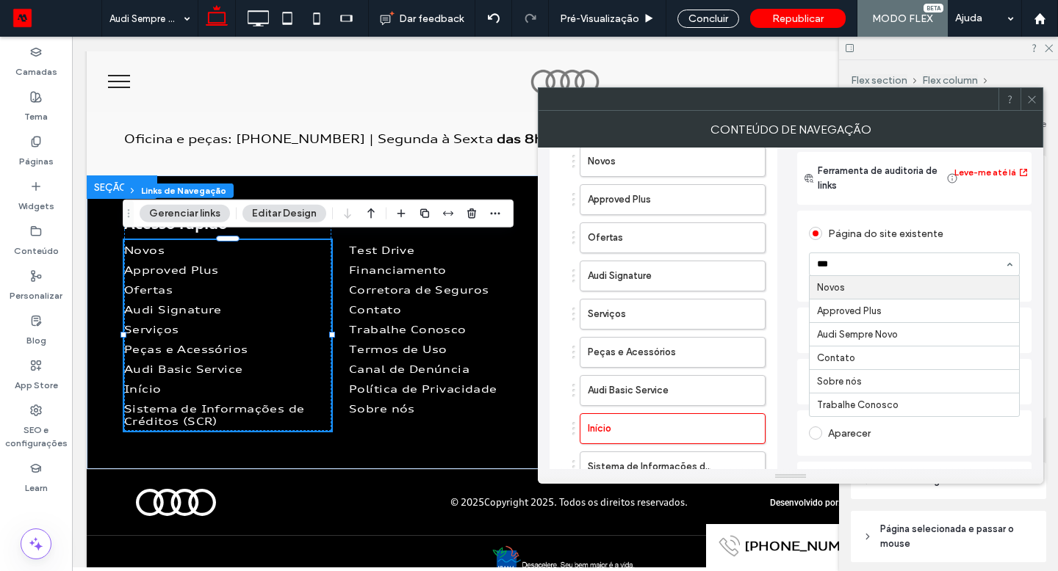
type input "****"
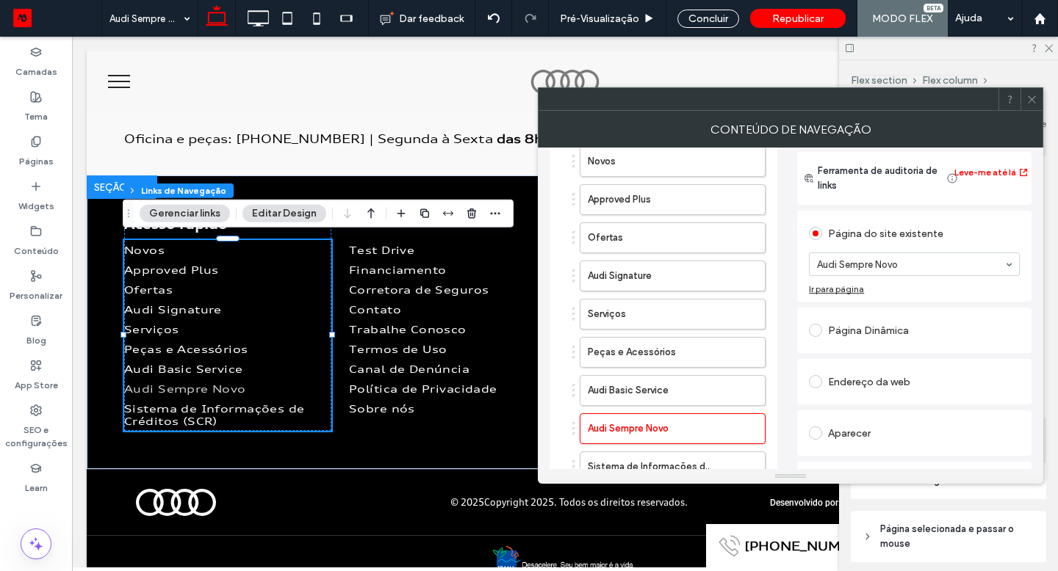
drag, startPoint x: 719, startPoint y: 118, endPoint x: 473, endPoint y: 148, distance: 247.9
click at [538, 148] on div "CONTEÚDO DE NAVEGAÇÃO" at bounding box center [790, 129] width 505 height 37
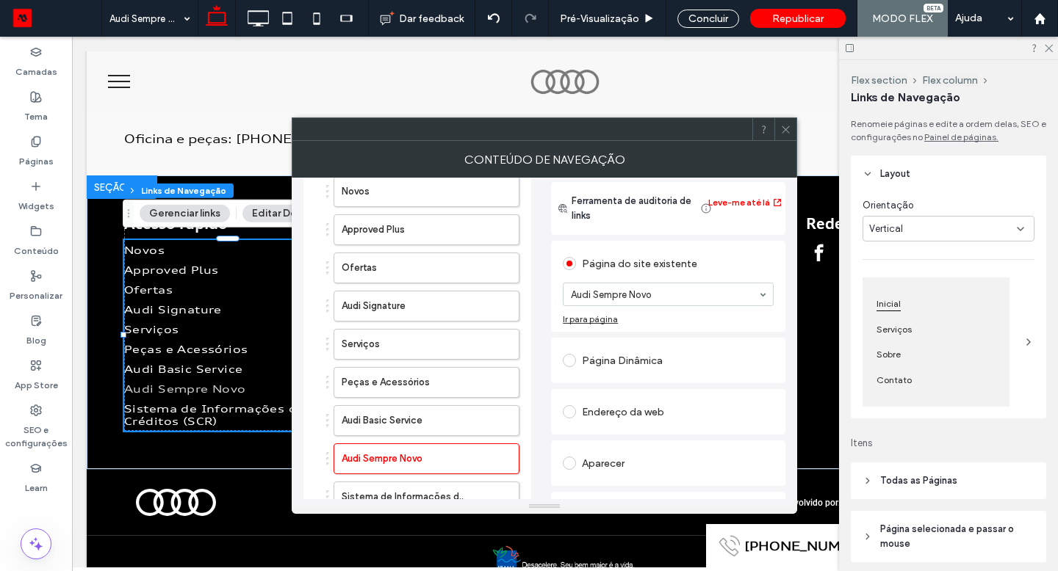
click at [784, 131] on use at bounding box center [784, 129] width 7 height 7
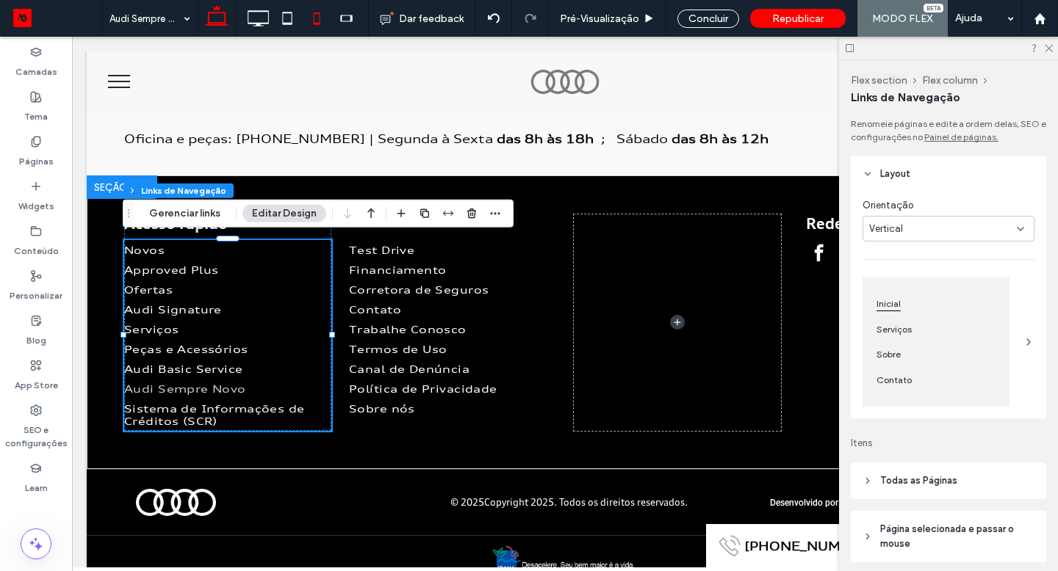
click at [312, 27] on icon at bounding box center [316, 18] width 29 height 29
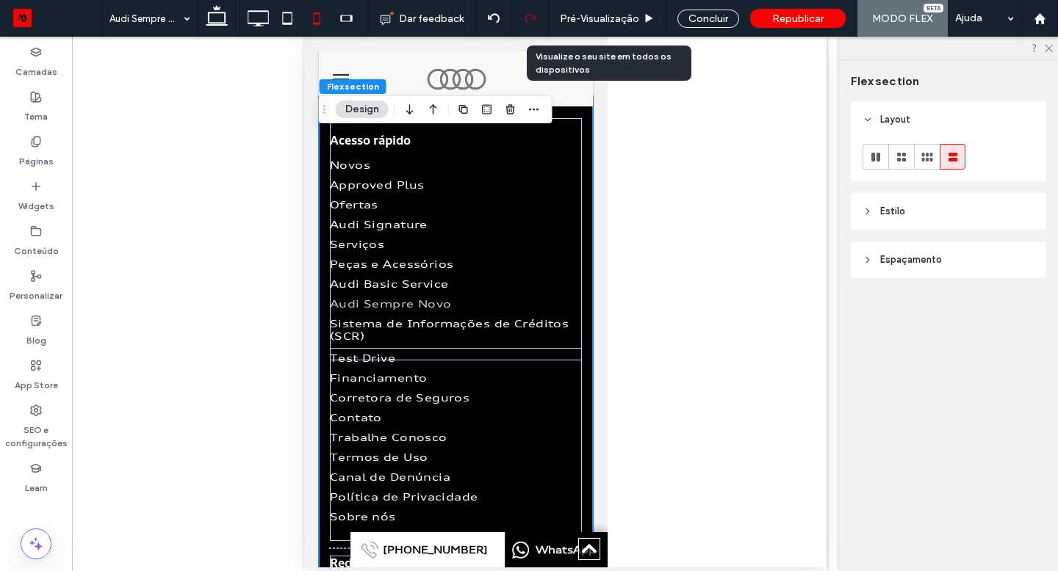
scroll to position [2563, 0]
click at [613, 21] on span "Pré-Visualizaçāo" at bounding box center [599, 18] width 79 height 12
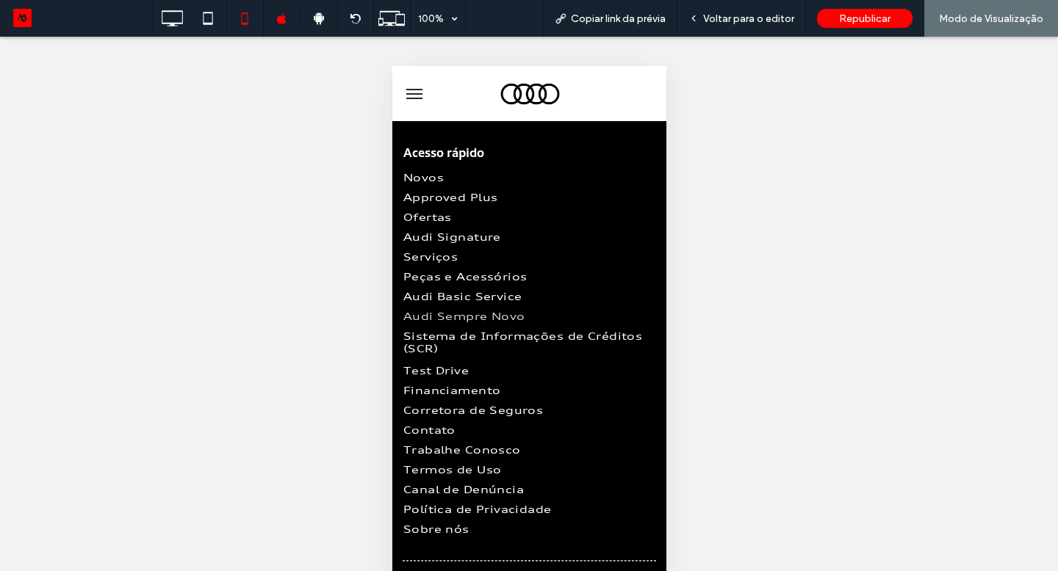
click at [410, 98] on button "menu" at bounding box center [413, 93] width 29 height 29
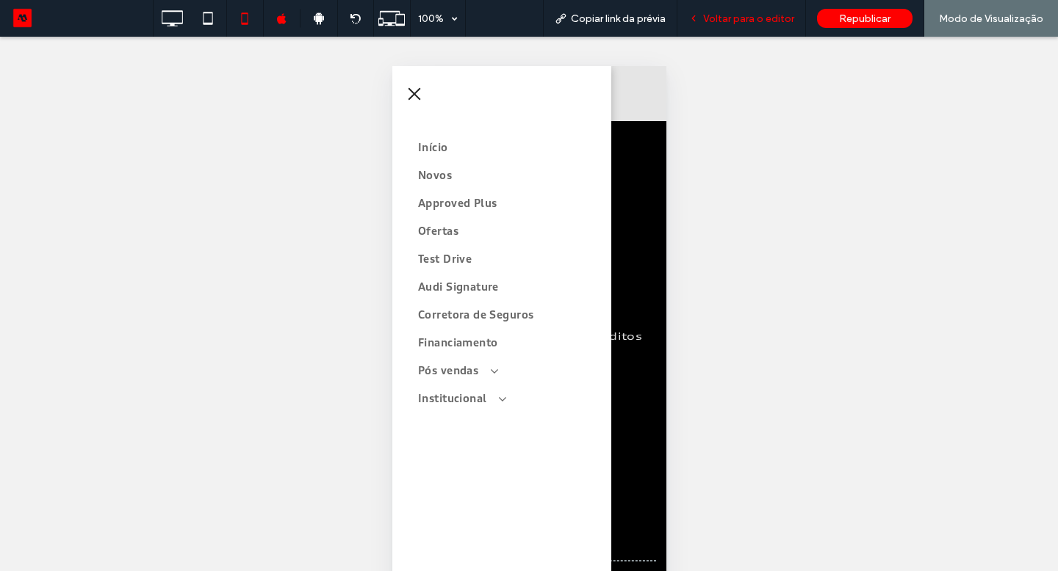
click at [749, 22] on span "Voltar para o editor" at bounding box center [748, 18] width 91 height 12
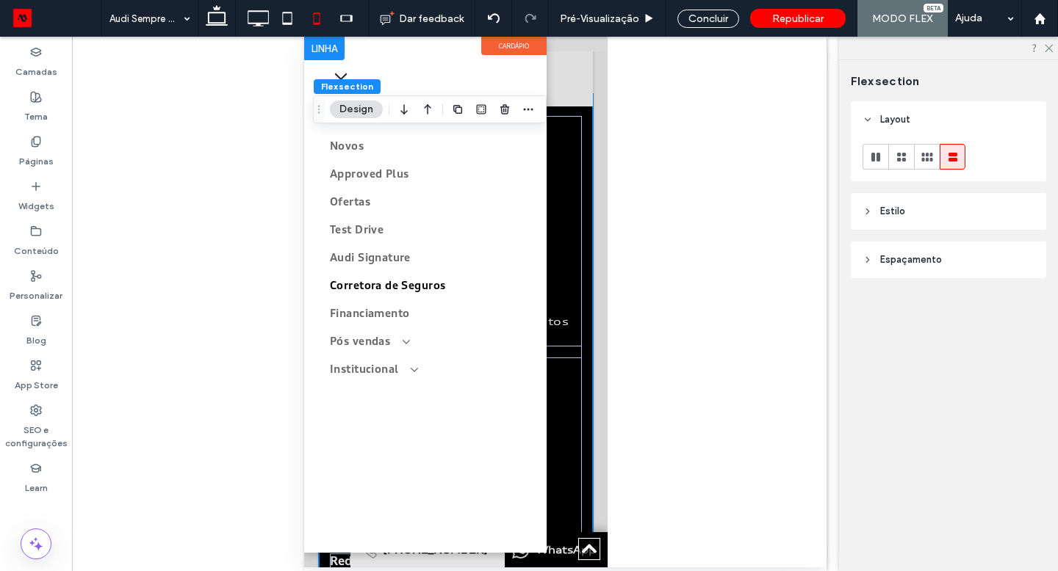
click at [418, 275] on span "Corretora de Seguros" at bounding box center [386, 285] width 115 height 21
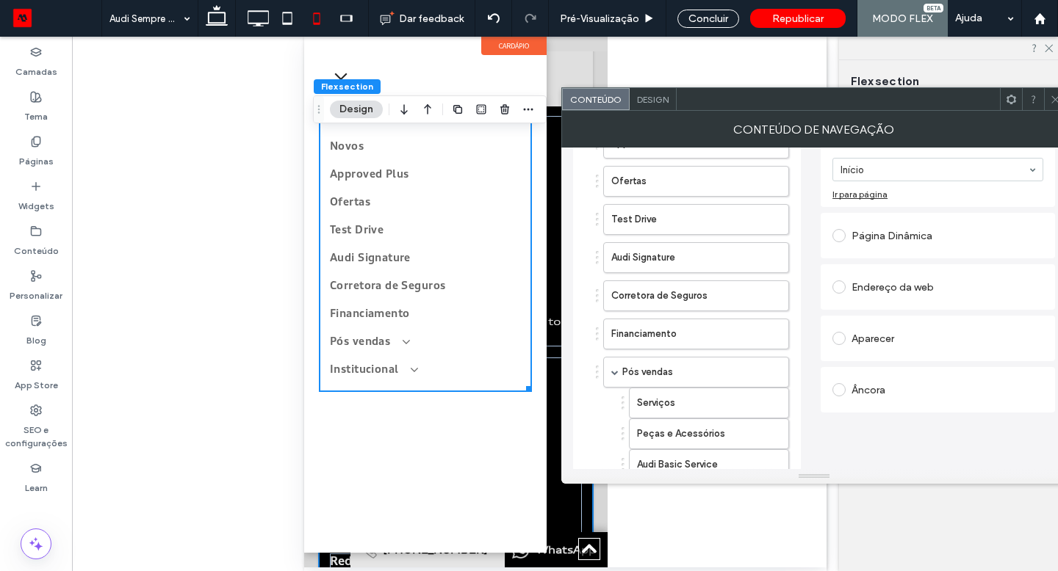
scroll to position [521, 0]
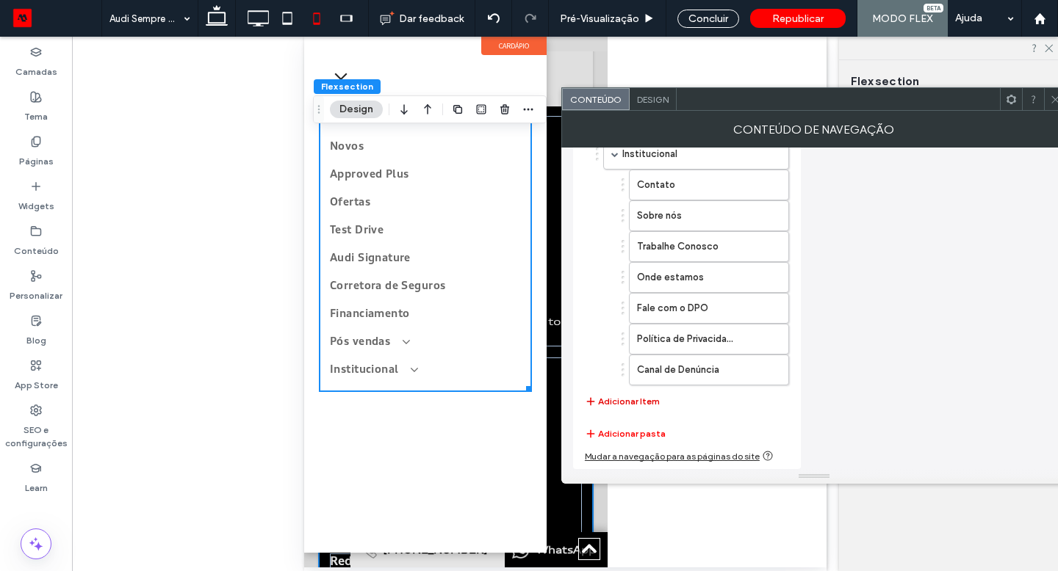
click at [643, 397] on button "Adicionar Item" at bounding box center [622, 402] width 75 height 18
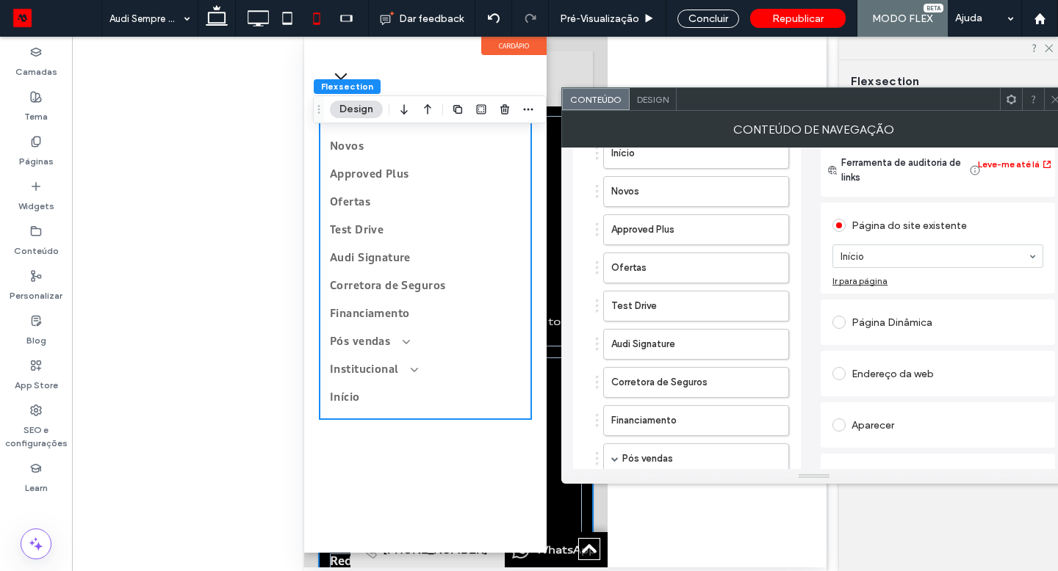
scroll to position [0, 0]
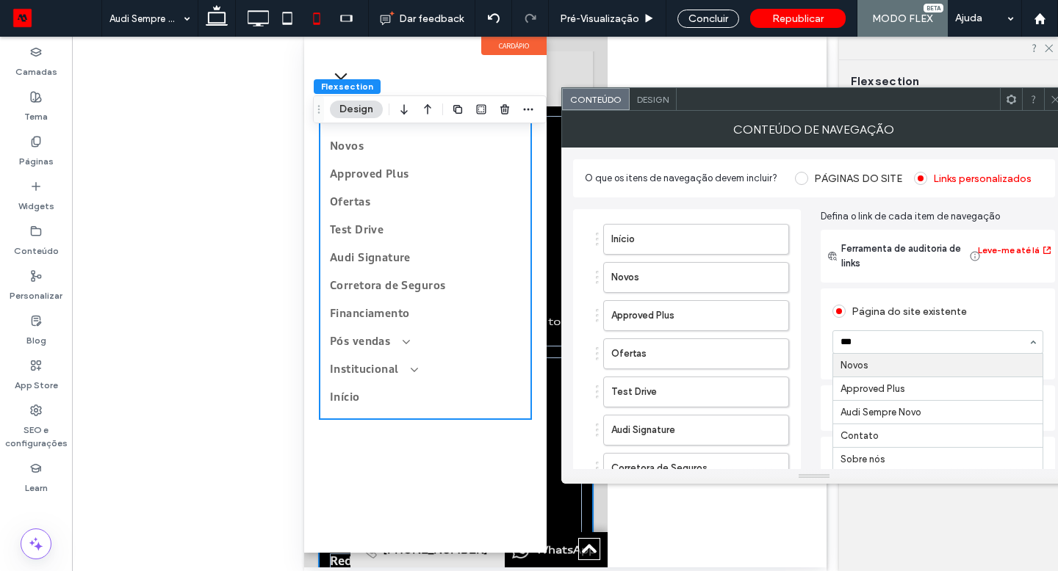
type input "****"
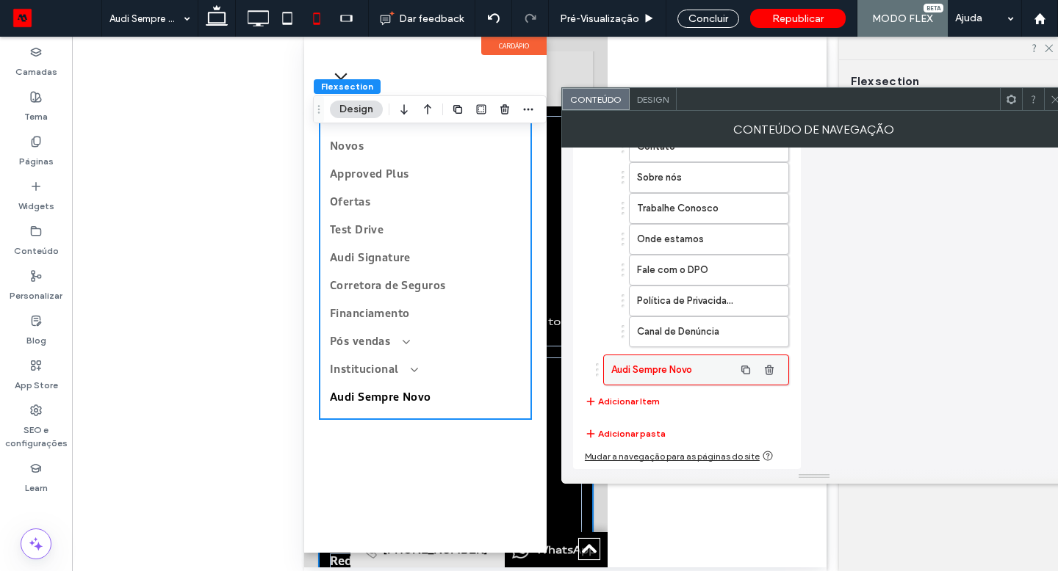
scroll to position [496, 0]
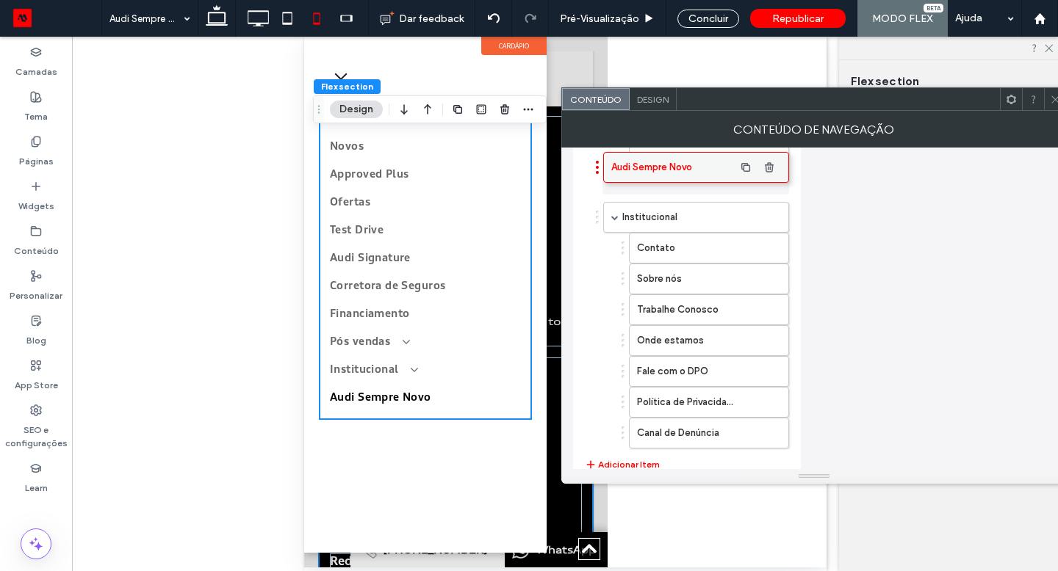
drag, startPoint x: 662, startPoint y: 431, endPoint x: 662, endPoint y: 165, distance: 265.9
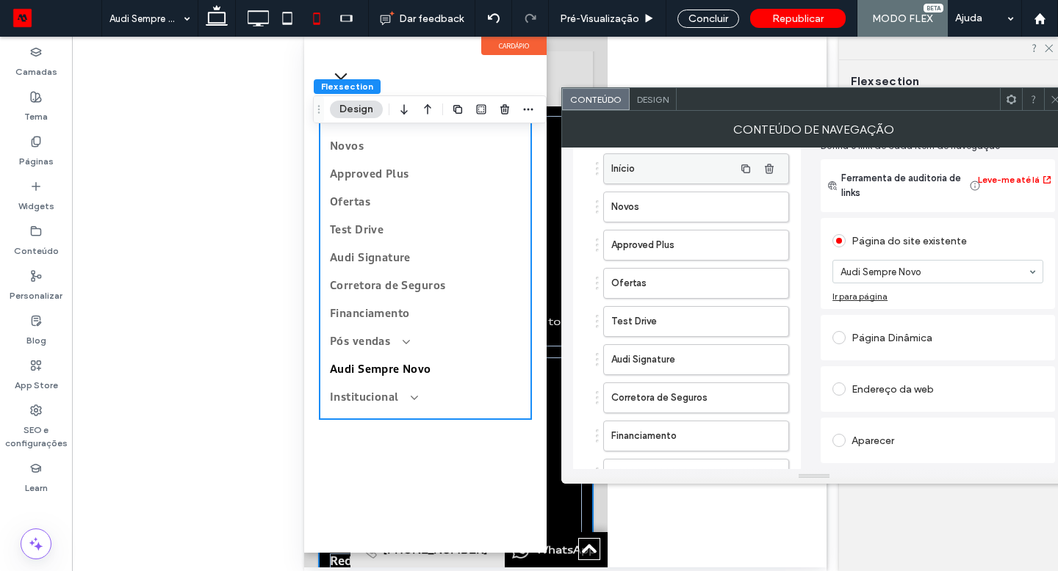
scroll to position [248, 0]
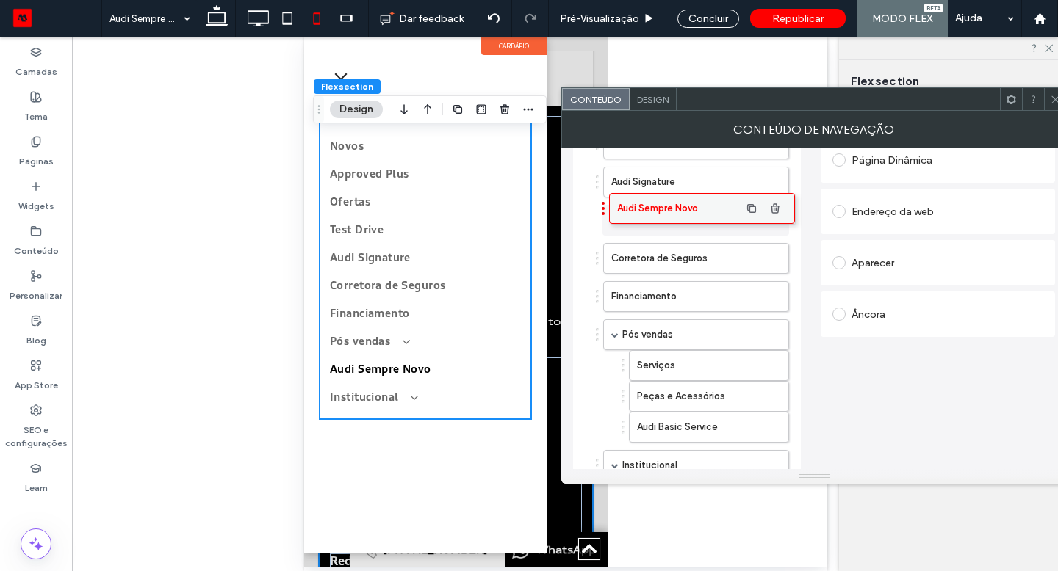
drag, startPoint x: 649, startPoint y: 427, endPoint x: 655, endPoint y: 209, distance: 218.9
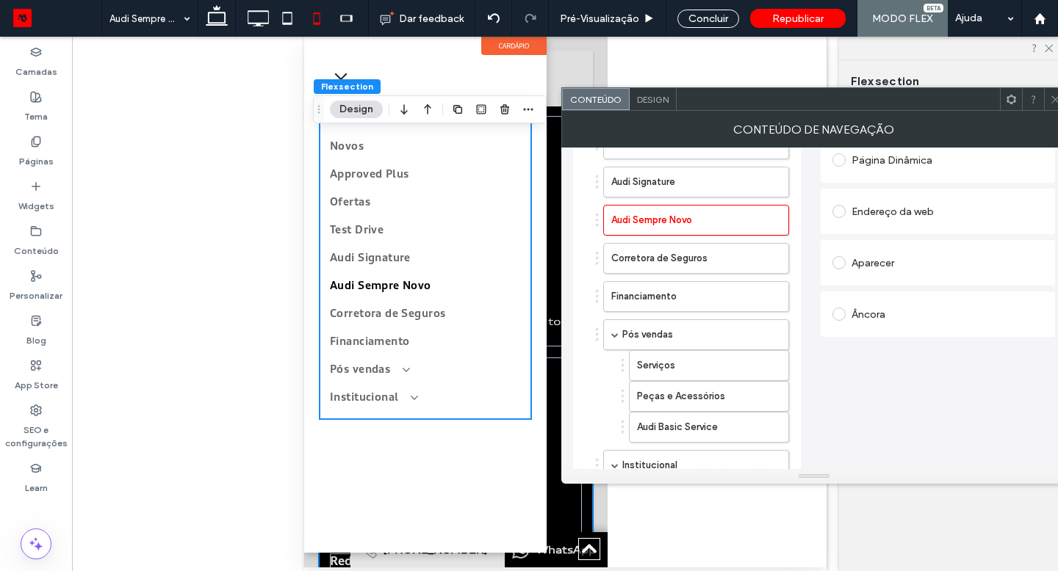
drag, startPoint x: 726, startPoint y: 109, endPoint x: 562, endPoint y: 109, distance: 163.8
click at [676, 109] on div at bounding box center [837, 99] width 323 height 22
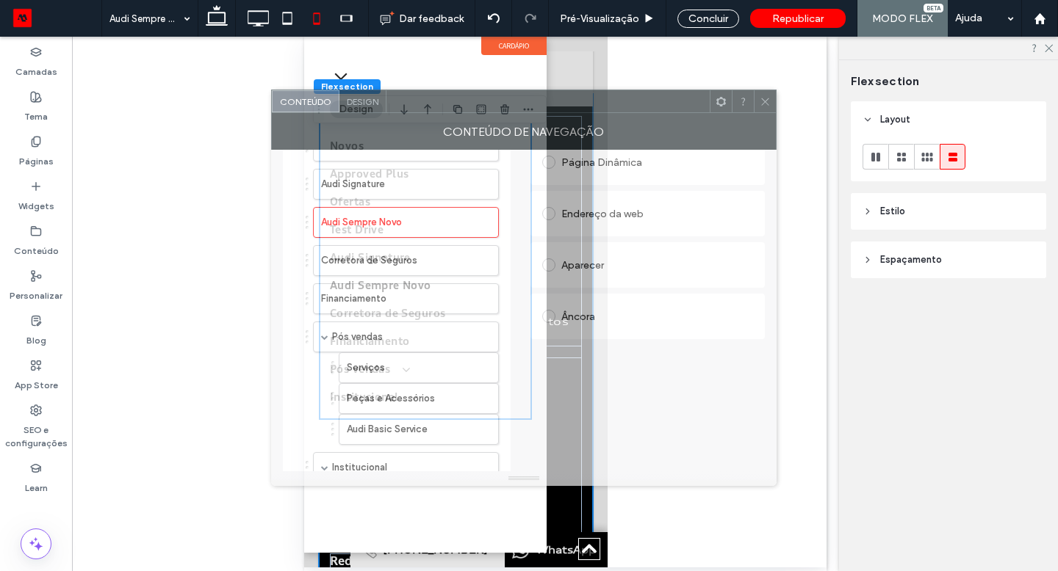
drag, startPoint x: 707, startPoint y: 106, endPoint x: 582, endPoint y: 107, distance: 125.6
click at [566, 104] on div at bounding box center [547, 101] width 323 height 22
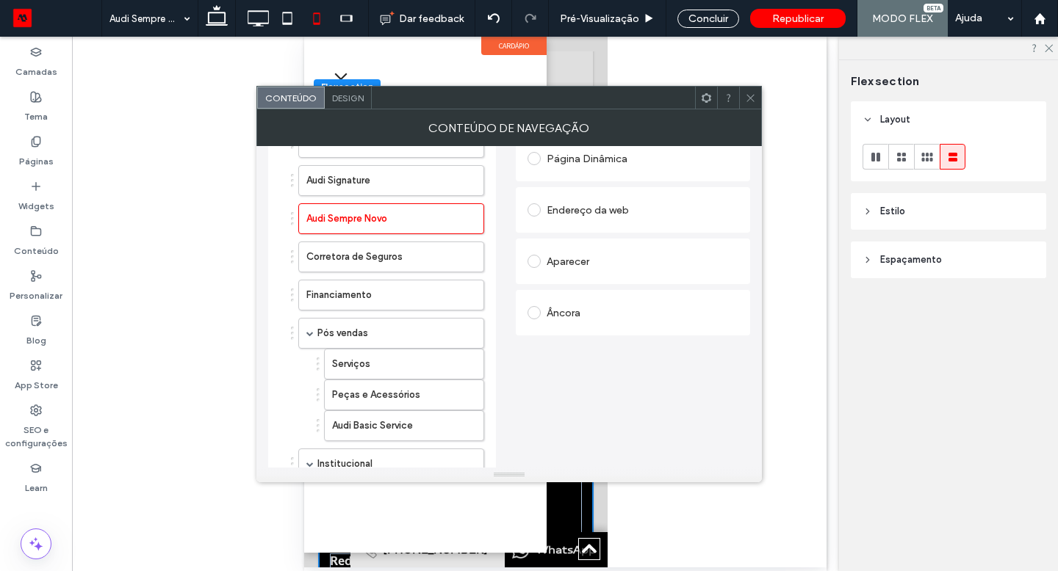
click at [755, 95] on icon at bounding box center [750, 98] width 11 height 11
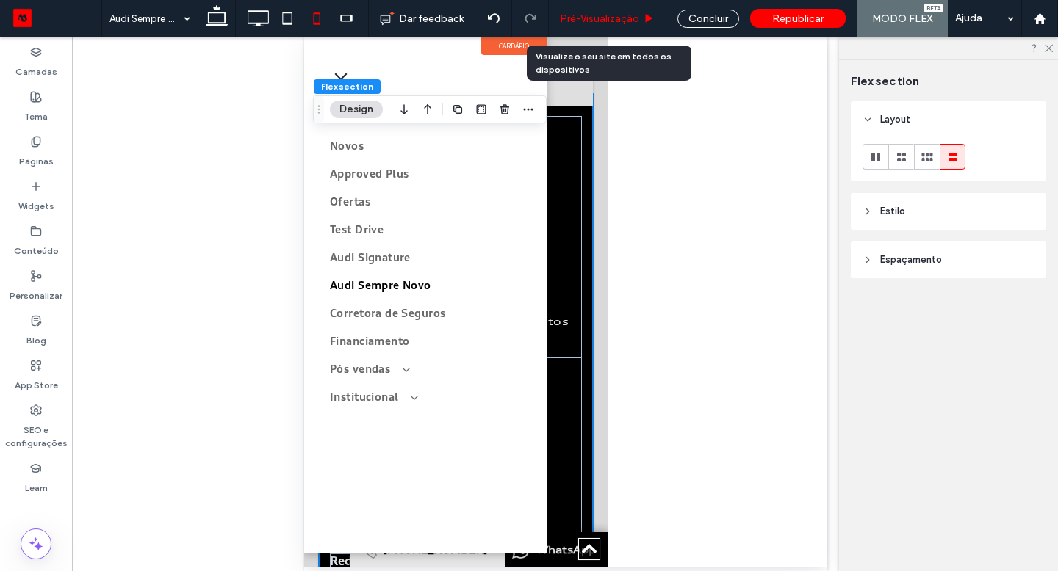
click at [596, 10] on div "Pré-Visualizaçāo" at bounding box center [608, 18] width 118 height 37
click at [612, 23] on span "Pré-Visualizaçāo" at bounding box center [599, 18] width 79 height 12
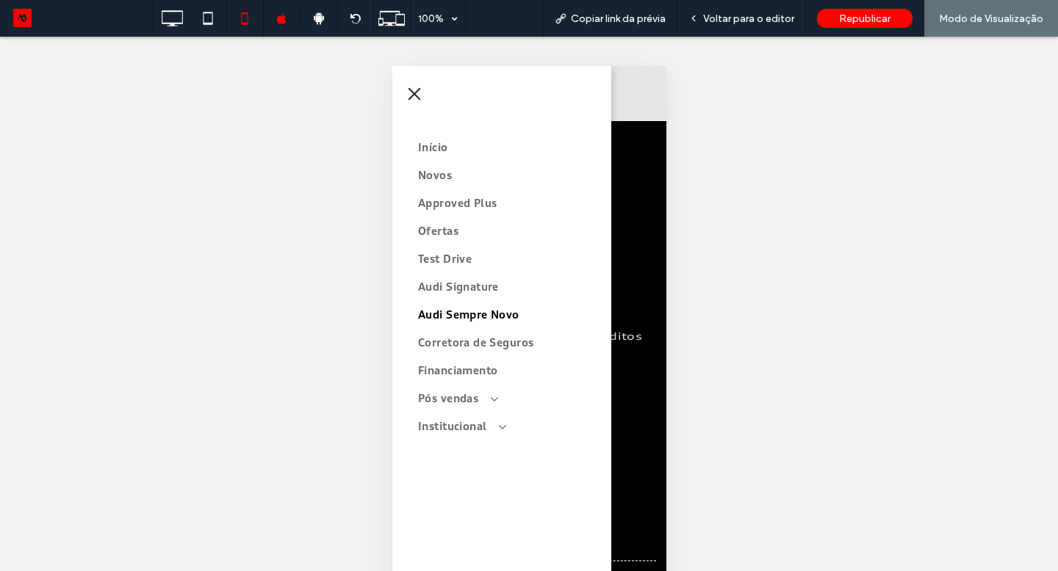
click at [416, 97] on span "menu" at bounding box center [414, 93] width 12 height 12
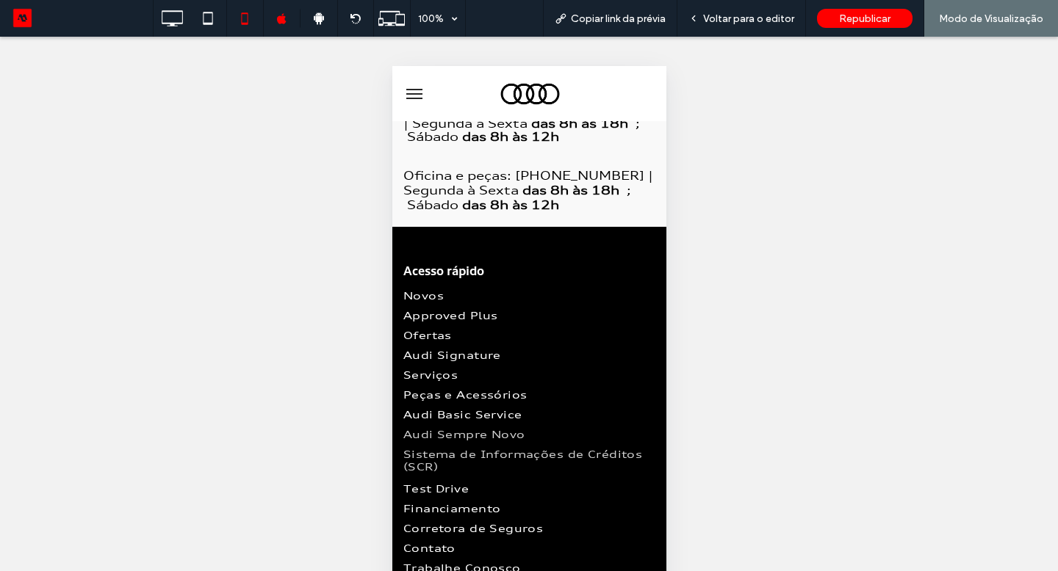
scroll to position [2347, 0]
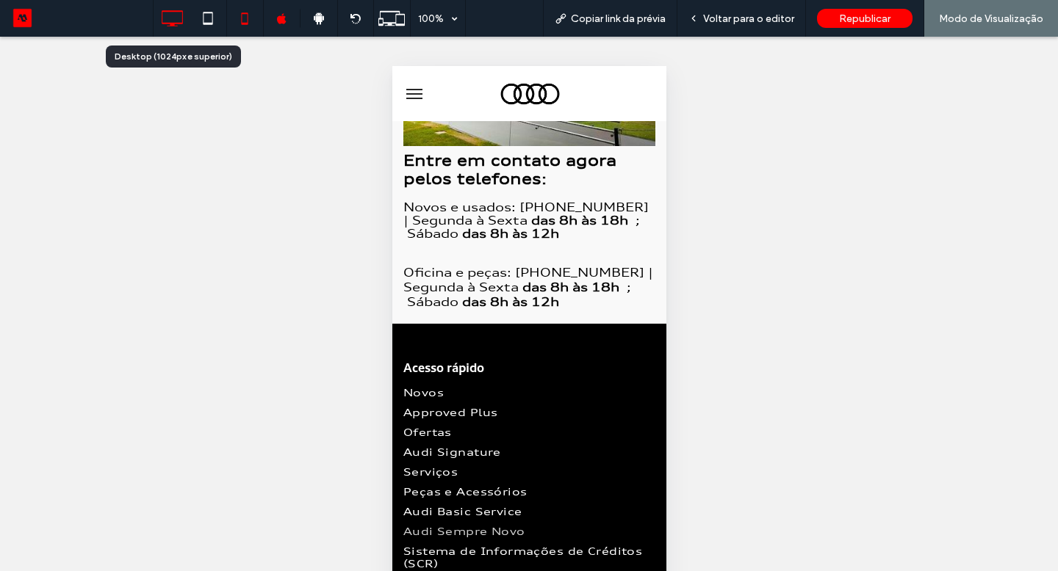
click at [173, 29] on icon at bounding box center [171, 18] width 29 height 29
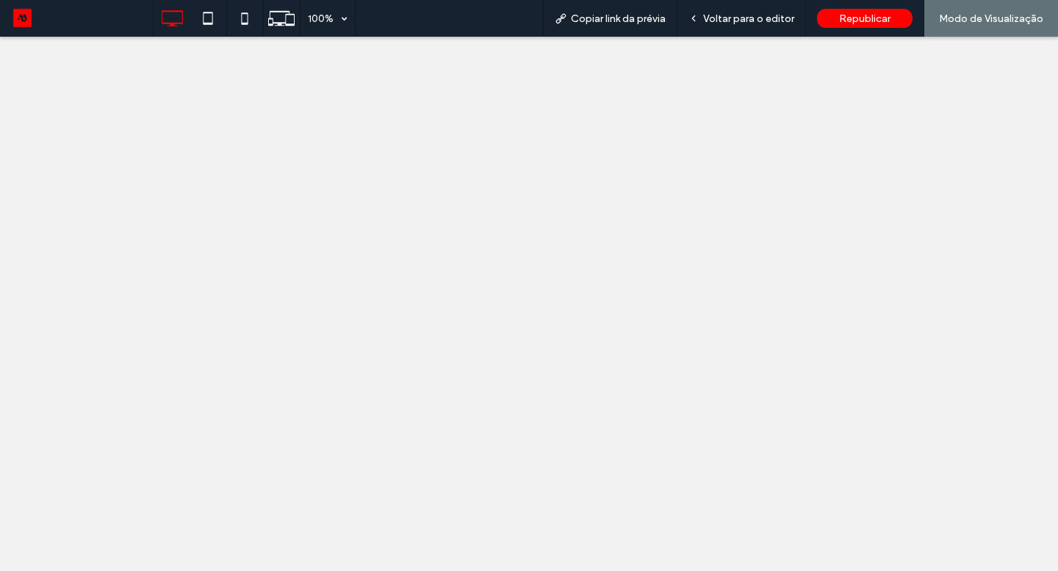
scroll to position [0, 0]
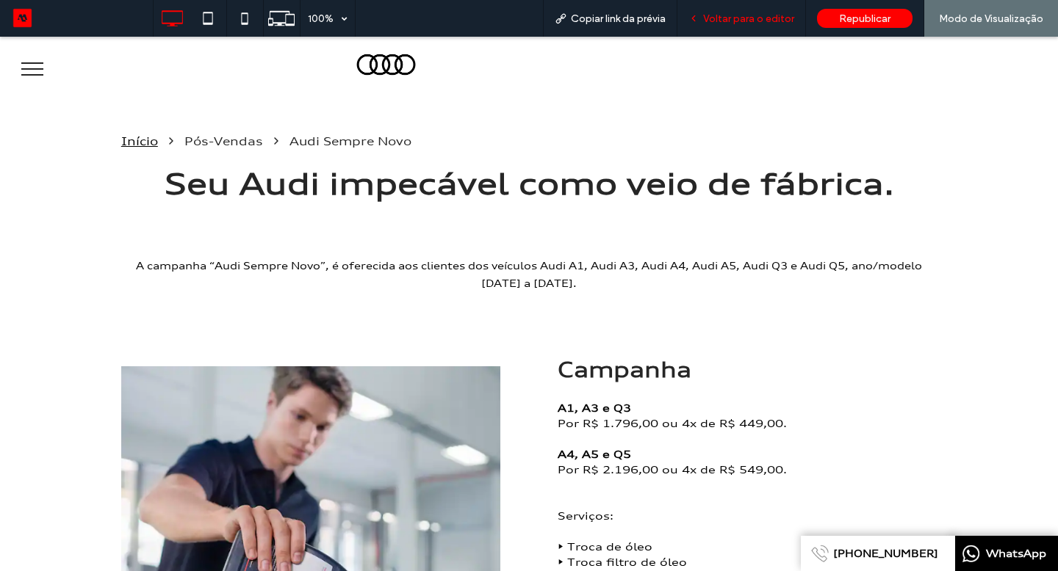
click at [712, 26] on div "Voltar para o editor" at bounding box center [741, 18] width 129 height 37
click at [725, 19] on span "Voltar para o editor" at bounding box center [748, 18] width 91 height 12
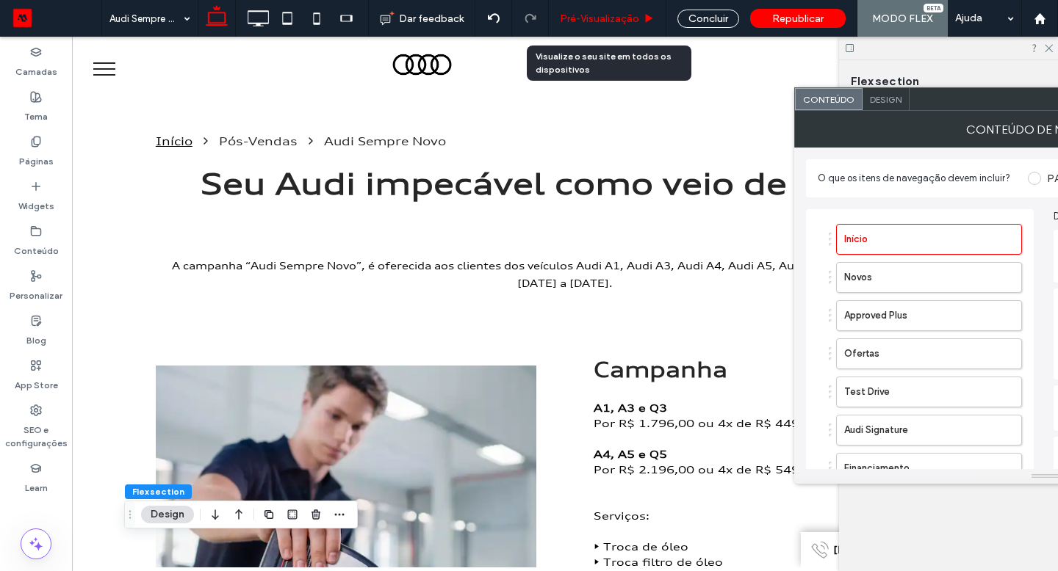
click at [611, 29] on div "Pré-Visualizaçāo" at bounding box center [608, 18] width 118 height 37
click at [626, 23] on span "Pré-Visualizaçāo" at bounding box center [599, 18] width 79 height 12
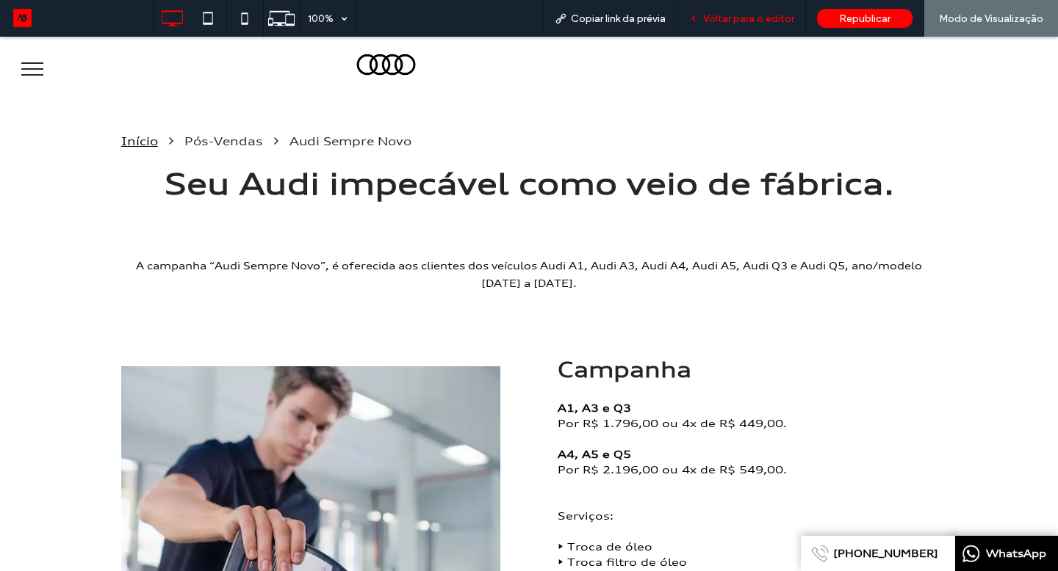
click at [712, 20] on span "Voltar para o editor" at bounding box center [748, 18] width 91 height 12
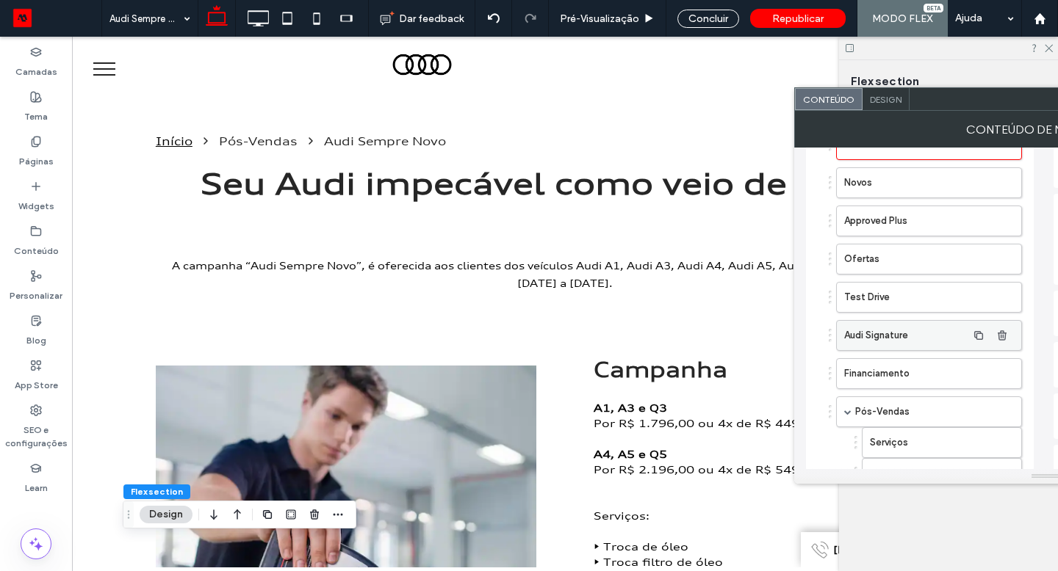
scroll to position [217, 0]
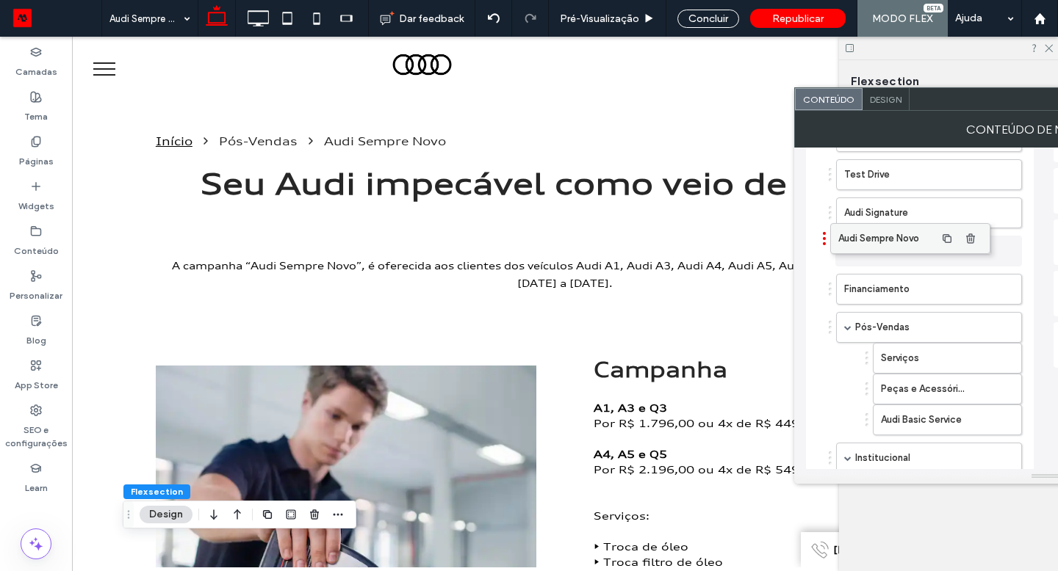
drag, startPoint x: 915, startPoint y: 411, endPoint x: 884, endPoint y: 229, distance: 184.1
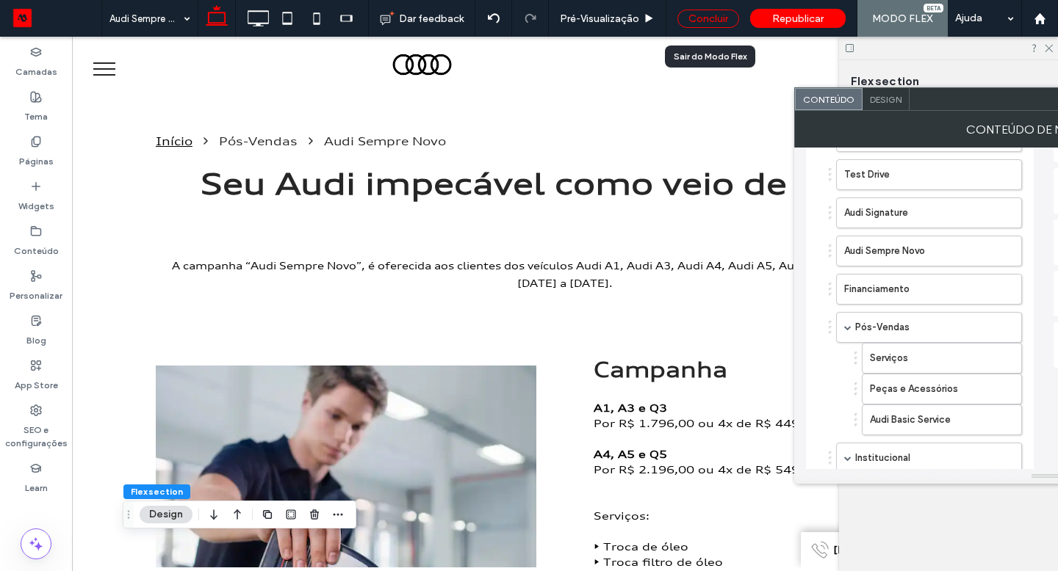
click at [704, 15] on div "Concluir" at bounding box center [708, 19] width 62 height 18
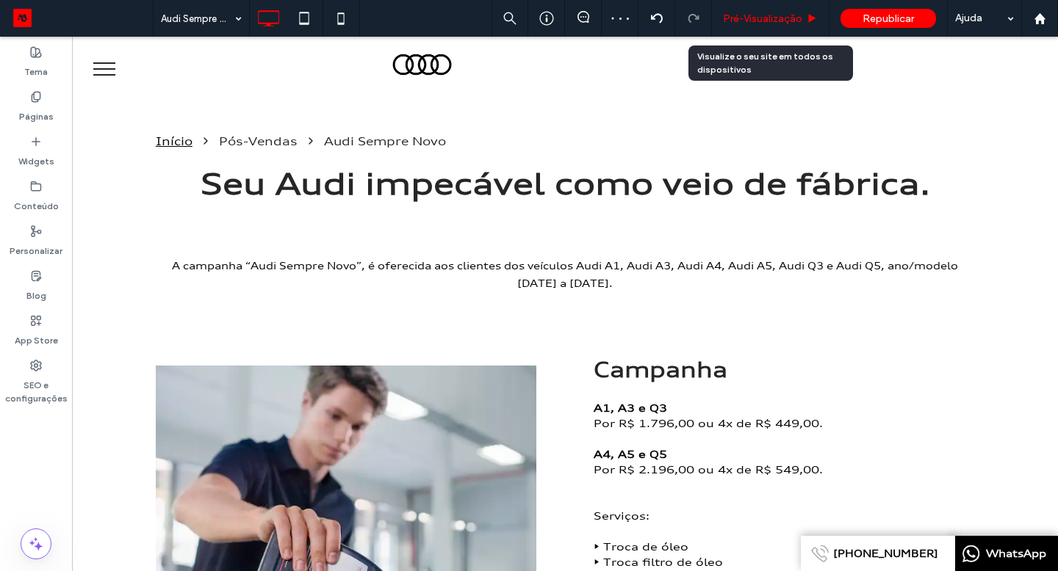
click at [731, 20] on span "Pré-Visualizaçāo" at bounding box center [762, 18] width 79 height 12
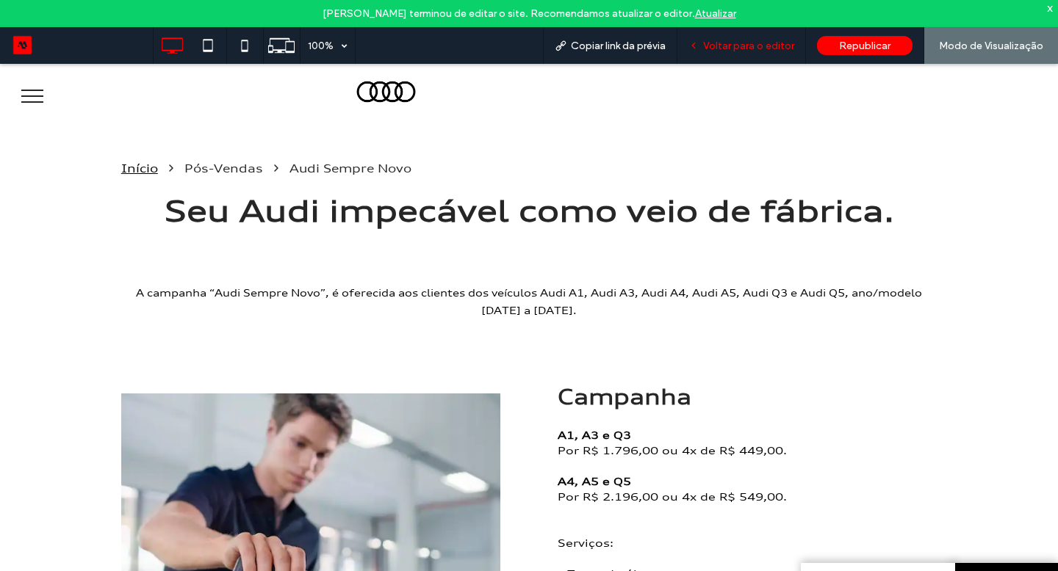
click at [781, 46] on span "Voltar para o editor" at bounding box center [748, 46] width 91 height 12
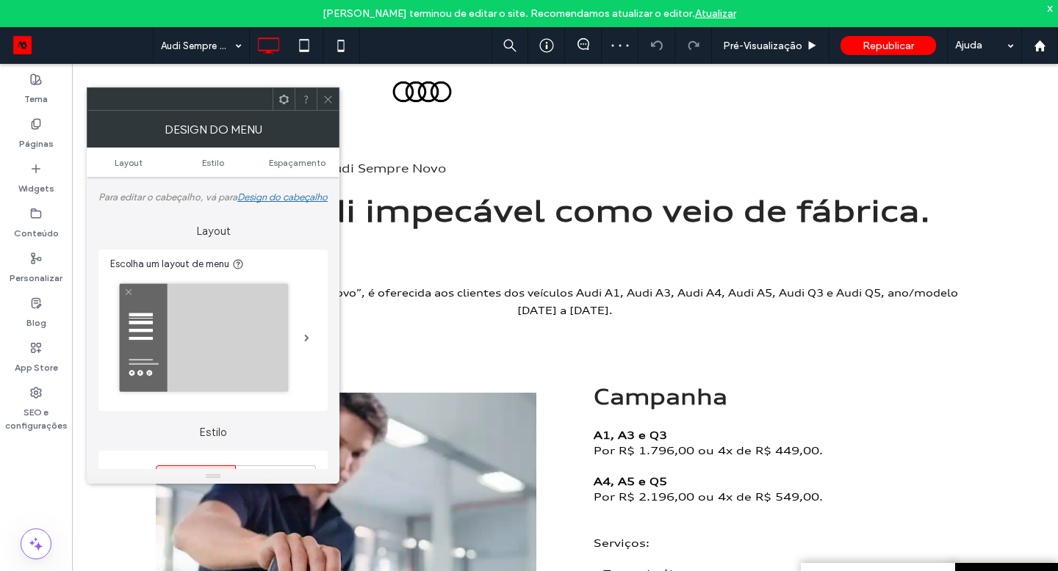
click at [322, 102] on div at bounding box center [328, 99] width 22 height 22
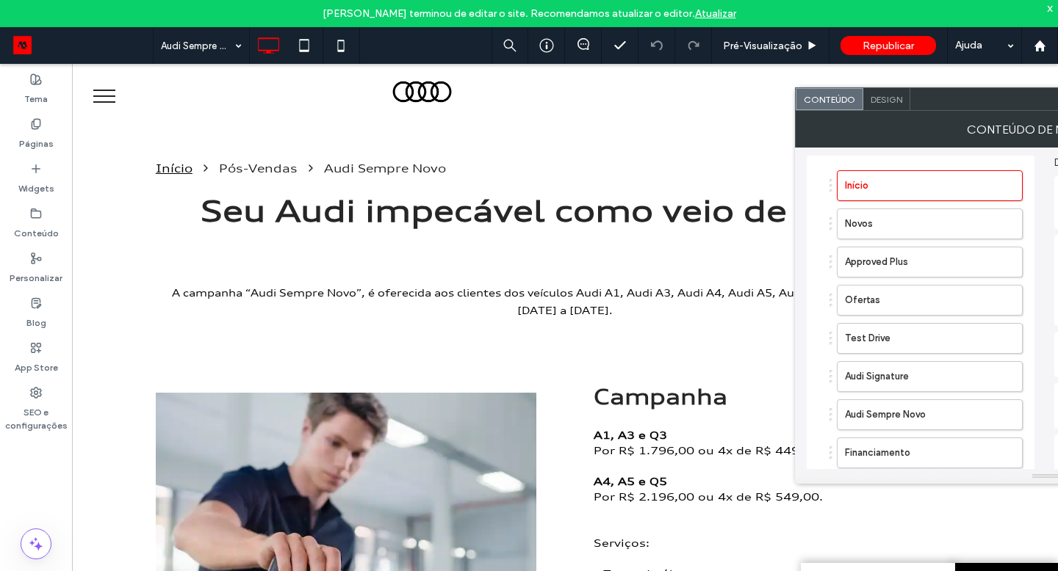
scroll to position [291, 0]
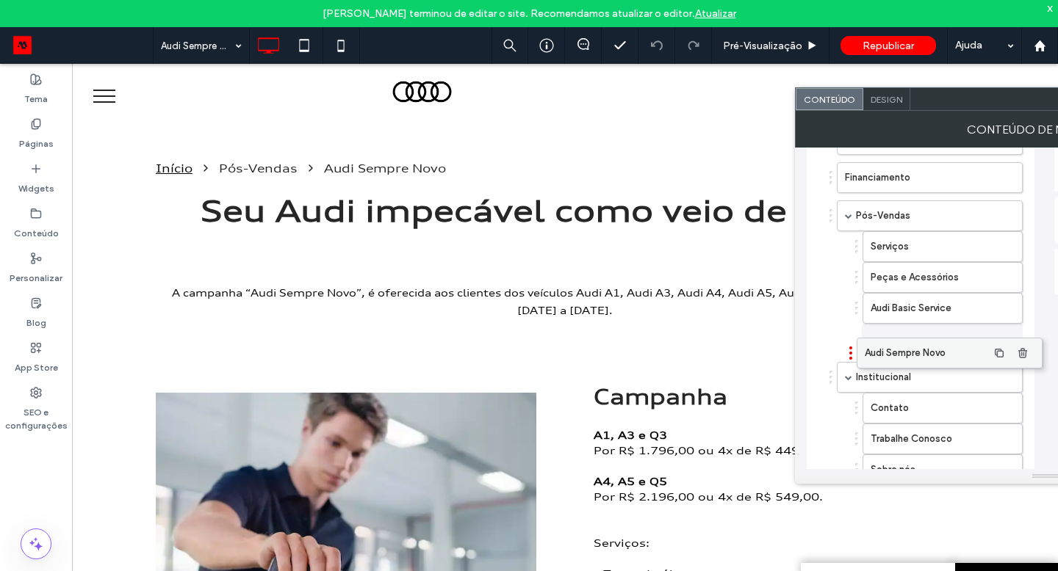
drag, startPoint x: 892, startPoint y: 176, endPoint x: 911, endPoint y: 352, distance: 176.5
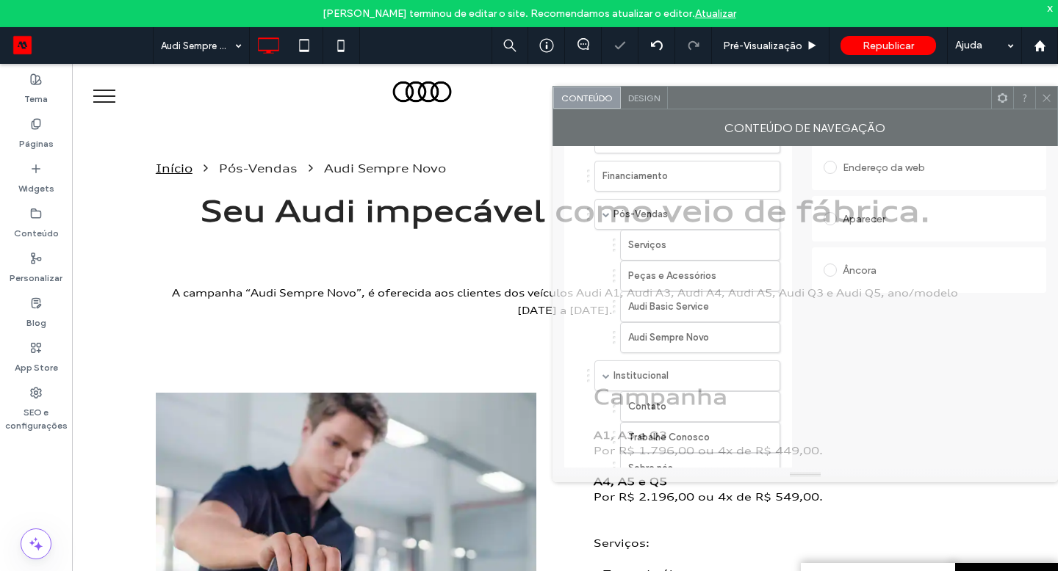
drag, startPoint x: 990, startPoint y: 104, endPoint x: 873, endPoint y: 102, distance: 116.8
click at [873, 102] on div at bounding box center [829, 98] width 323 height 22
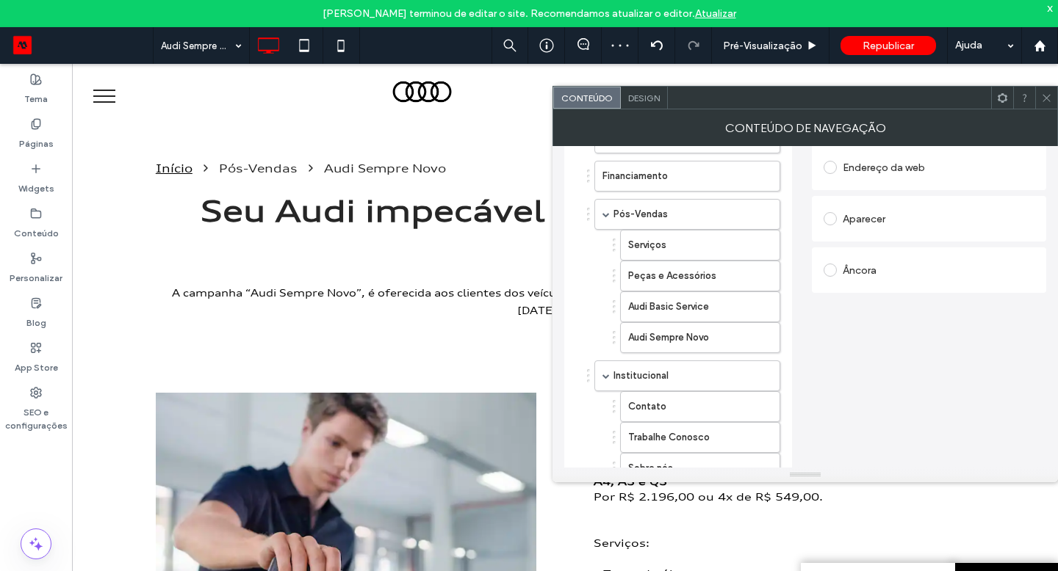
click at [1041, 95] on icon at bounding box center [1046, 98] width 11 height 11
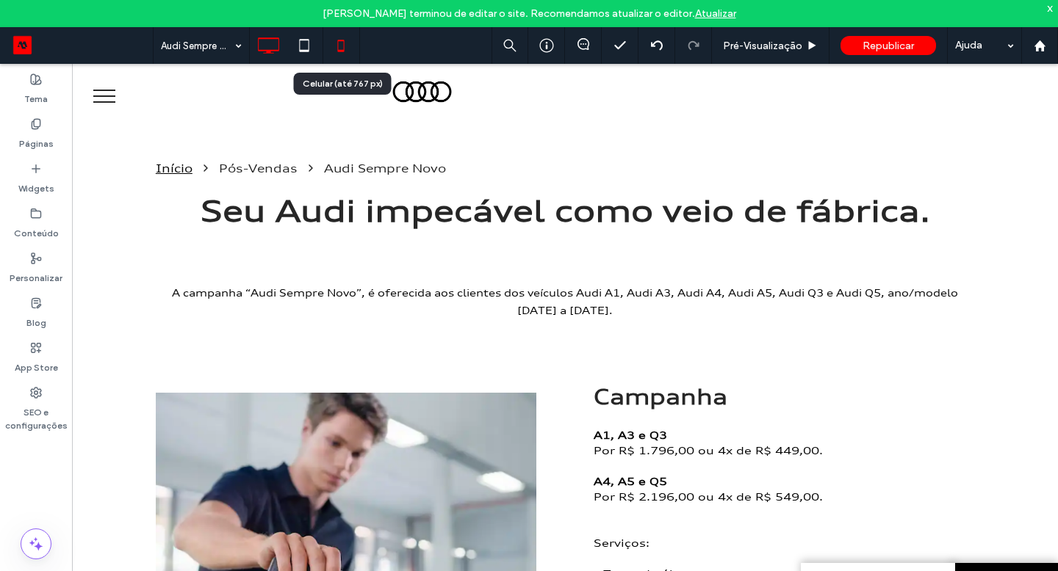
click at [346, 43] on icon at bounding box center [340, 45] width 29 height 29
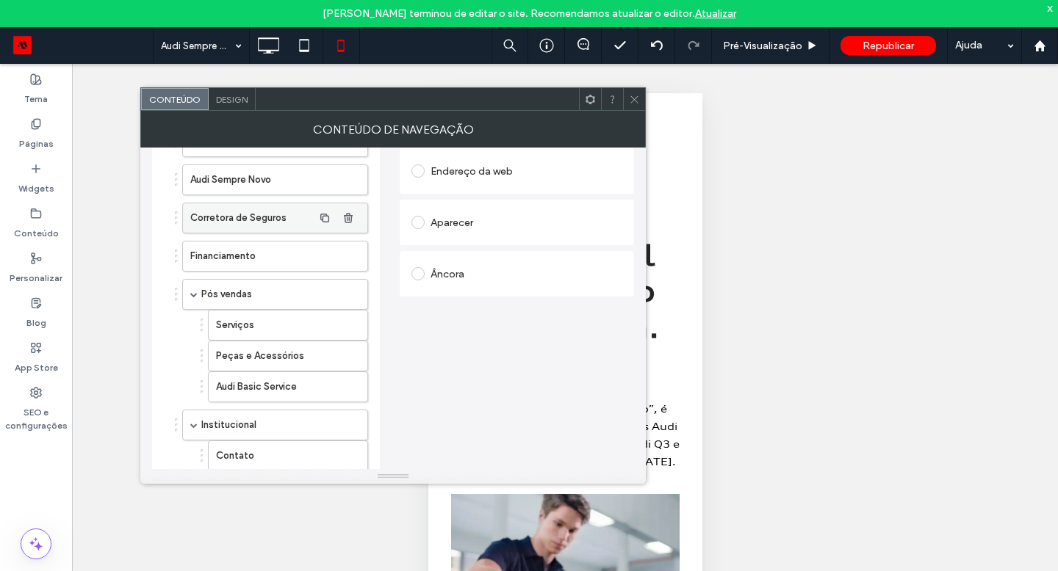
scroll to position [289, 0]
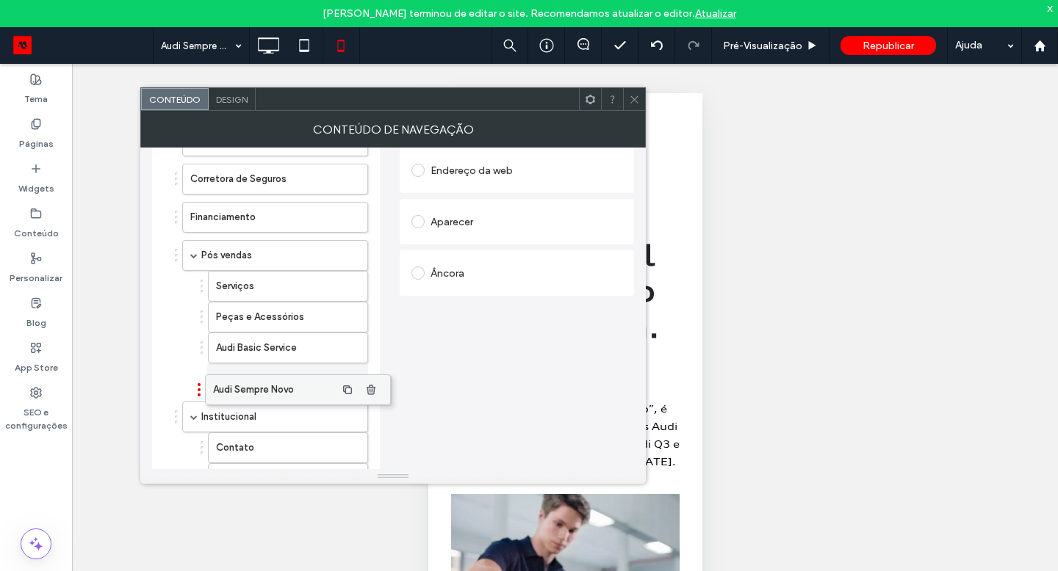
drag, startPoint x: 260, startPoint y: 182, endPoint x: 279, endPoint y: 393, distance: 211.7
click at [629, 97] on icon at bounding box center [634, 99] width 11 height 11
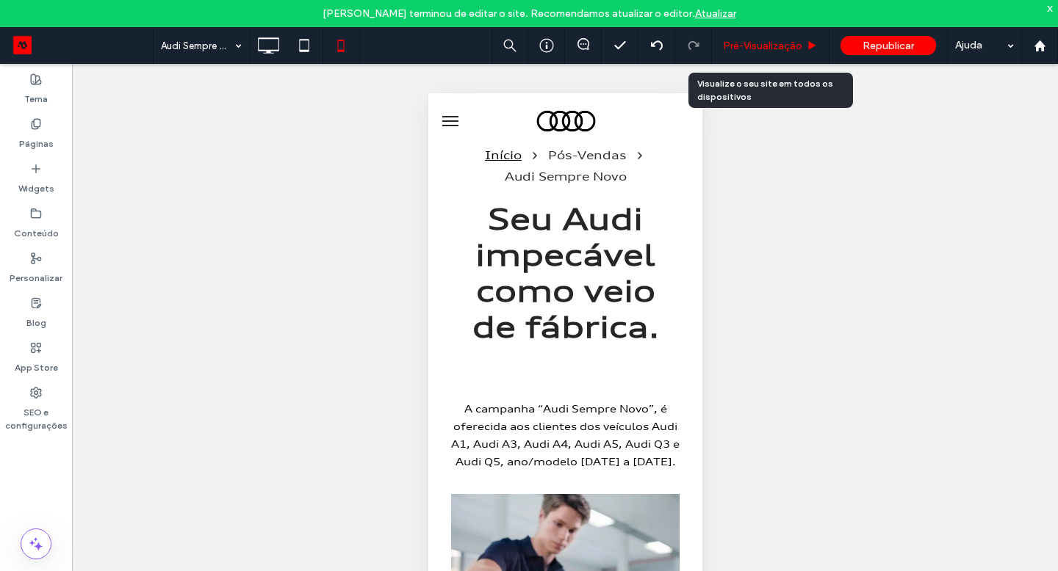
click at [766, 54] on div "Pré-Visualizaçāo" at bounding box center [771, 45] width 118 height 37
click at [767, 45] on span "Pré-Visualizaçāo" at bounding box center [762, 46] width 79 height 12
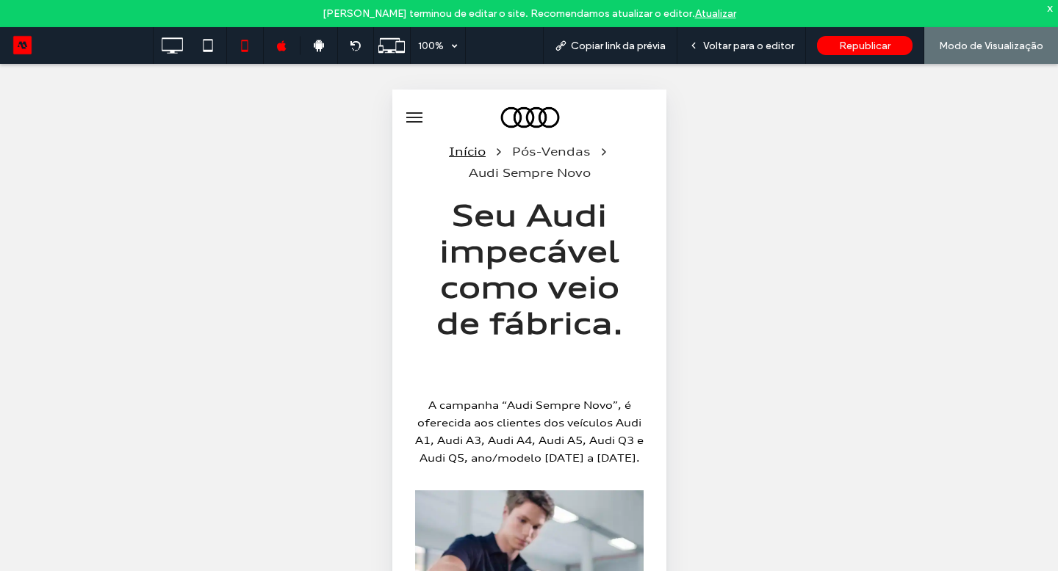
scroll to position [6, 0]
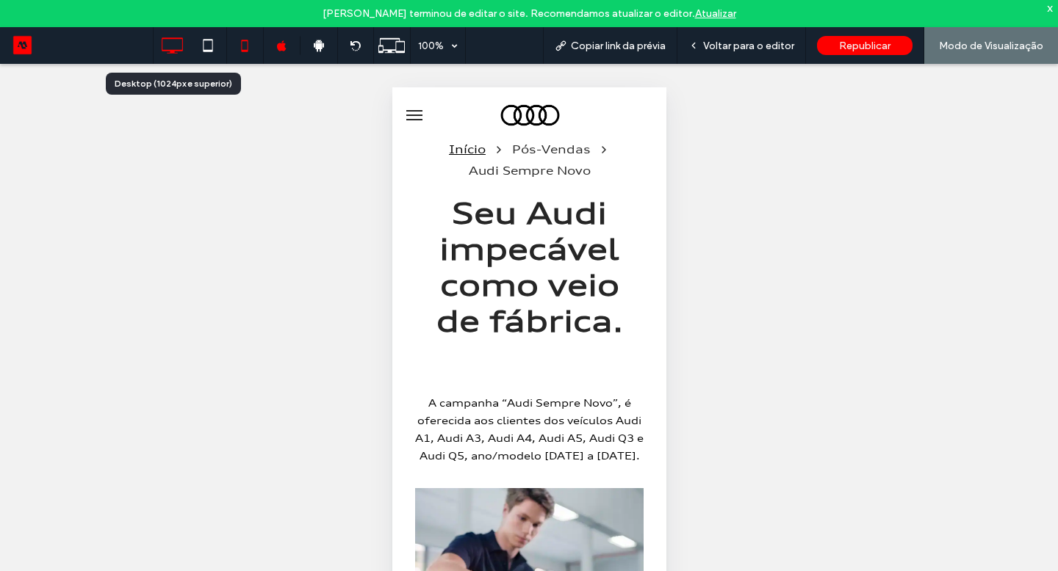
click at [173, 55] on icon at bounding box center [171, 45] width 29 height 29
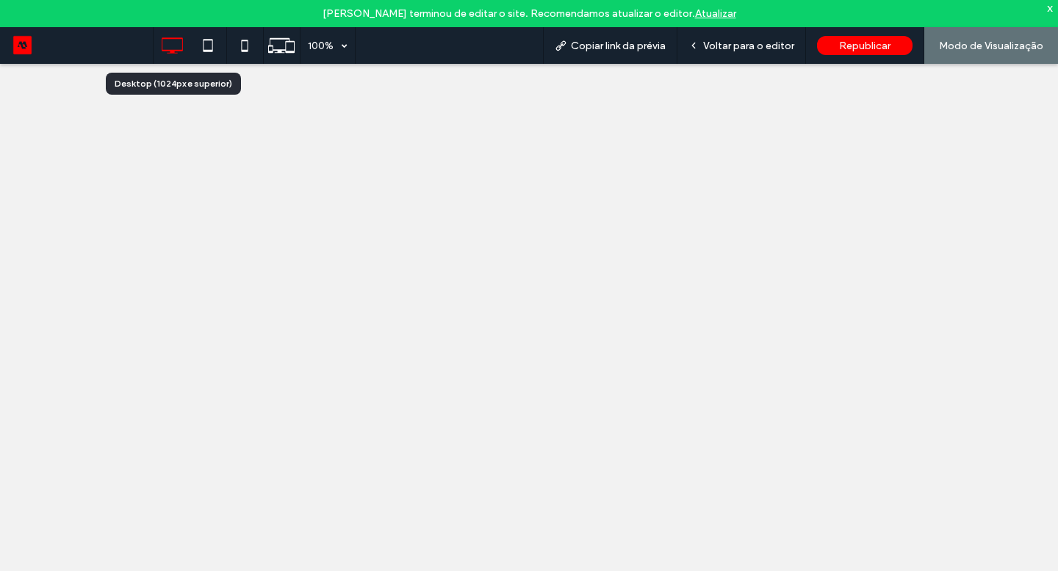
scroll to position [0, 0]
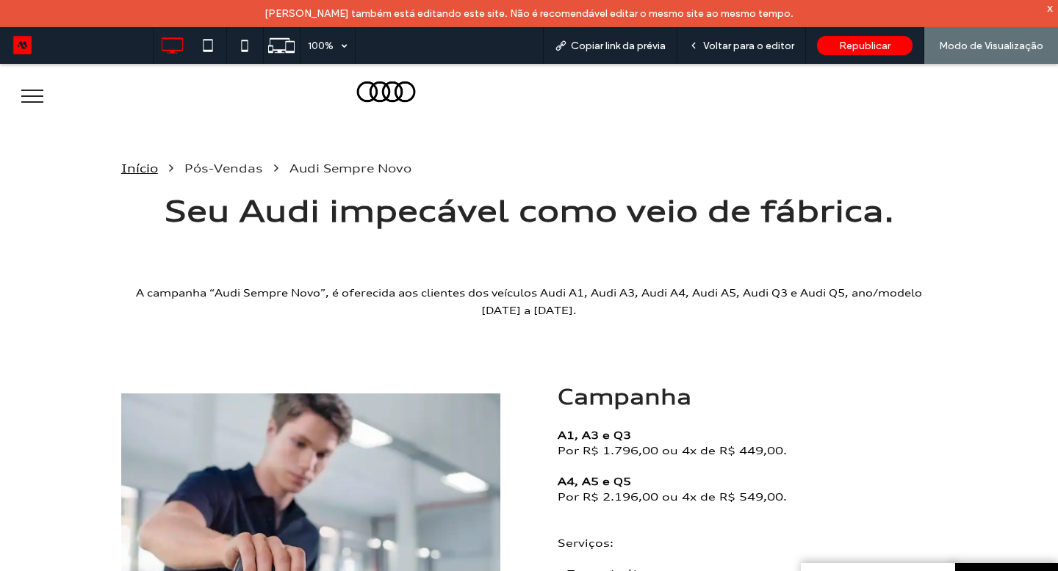
click at [851, 48] on span "Republicar" at bounding box center [864, 46] width 51 height 12
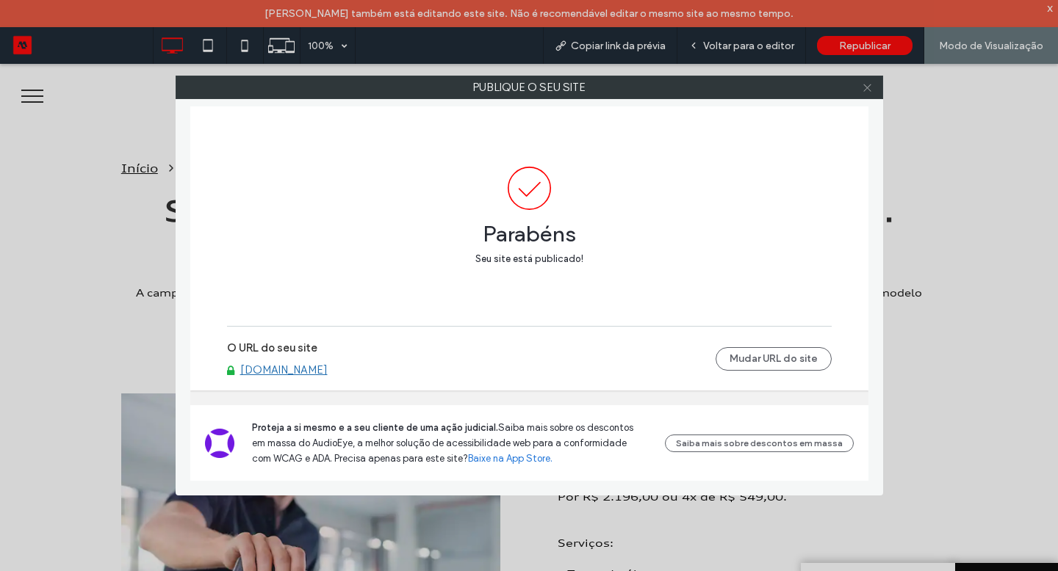
click at [866, 85] on icon at bounding box center [867, 87] width 11 height 11
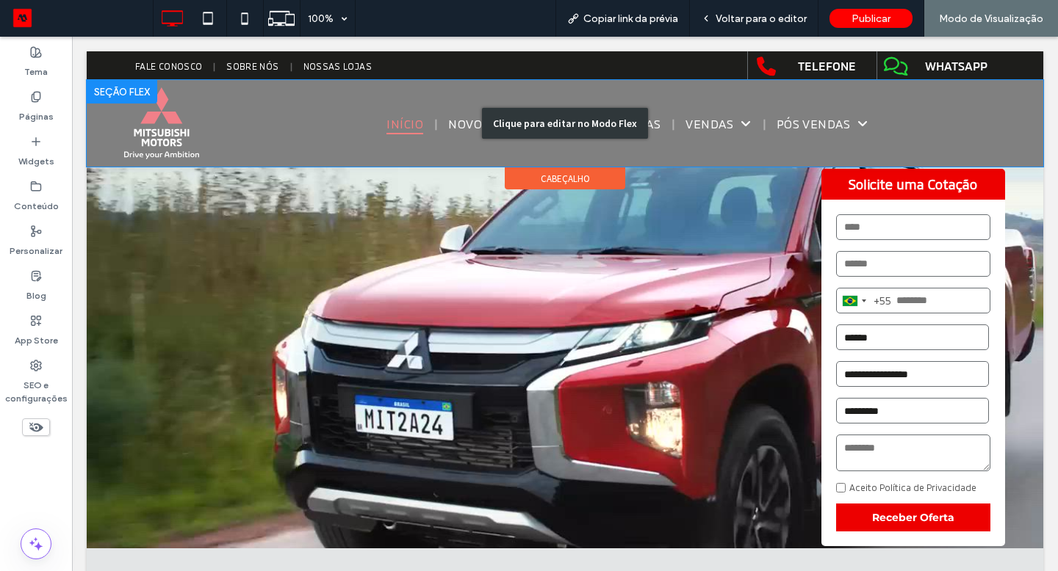
click at [165, 134] on div "Clique para editar no Modo Flex" at bounding box center [565, 123] width 956 height 87
click at [157, 129] on div "Clique para editar no Modo Flex" at bounding box center [565, 123] width 956 height 87
click at [167, 113] on div "Clique para editar no Modo Flex" at bounding box center [565, 123] width 956 height 87
click at [164, 121] on div "Clique para editar no Modo Flex" at bounding box center [565, 123] width 956 height 87
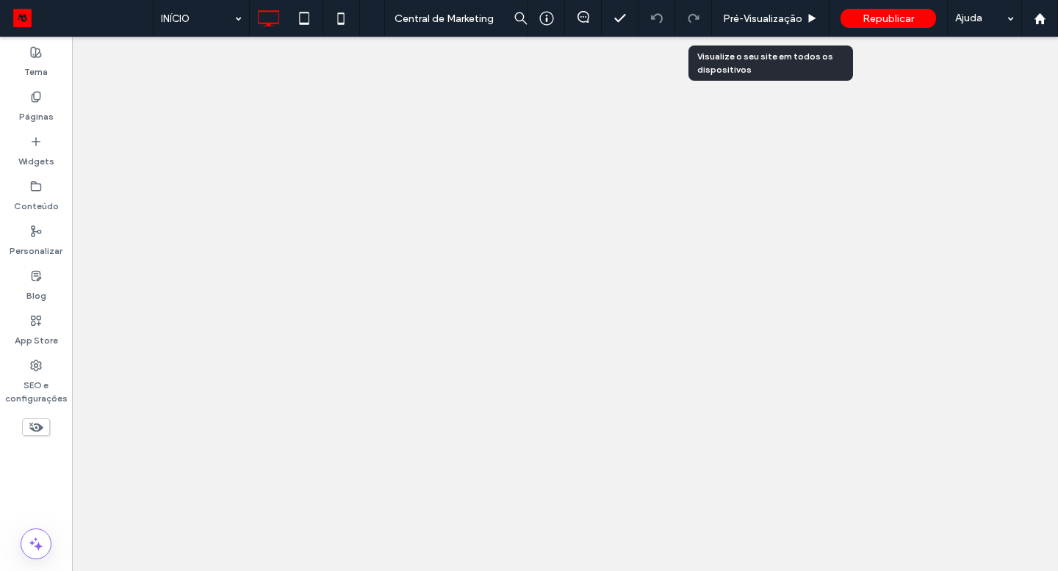
click at [794, 15] on span "Pré-Visualizaçāo" at bounding box center [762, 18] width 79 height 12
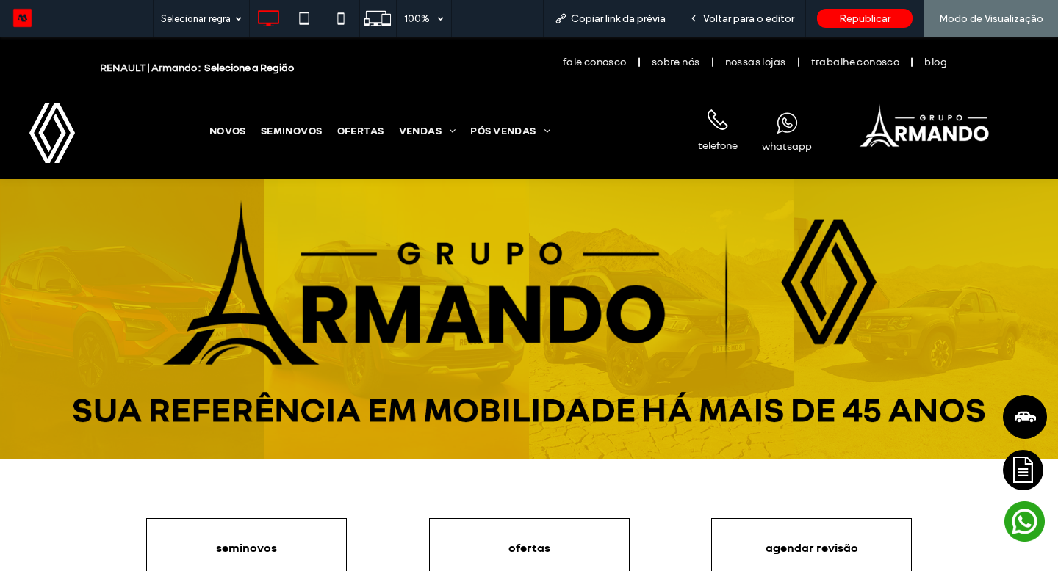
click at [784, 114] on icon at bounding box center [786, 124] width 31 height 31
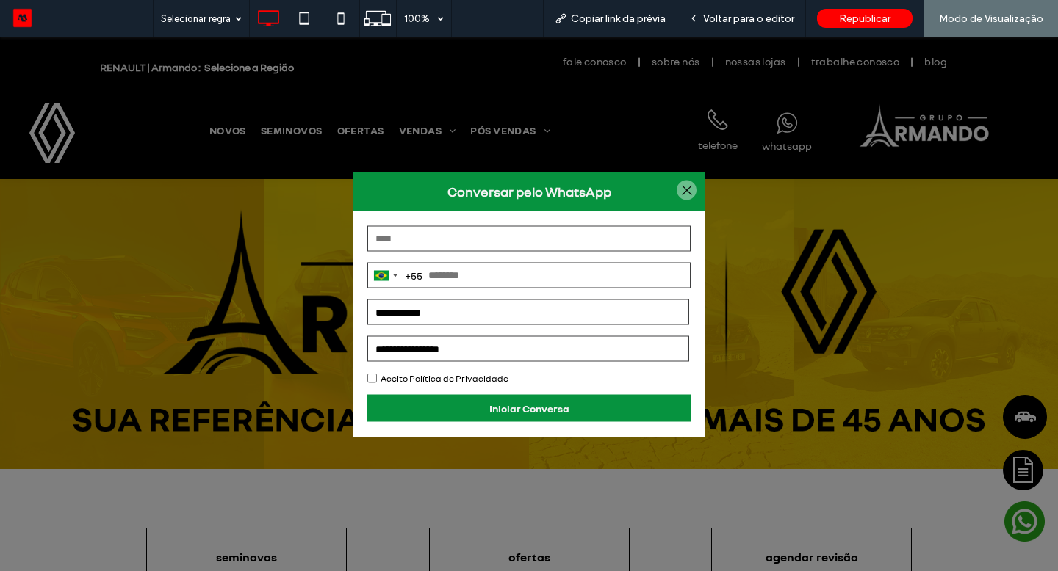
click at [493, 306] on select "**********" at bounding box center [528, 313] width 322 height 26
click at [676, 192] on div at bounding box center [686, 191] width 20 height 20
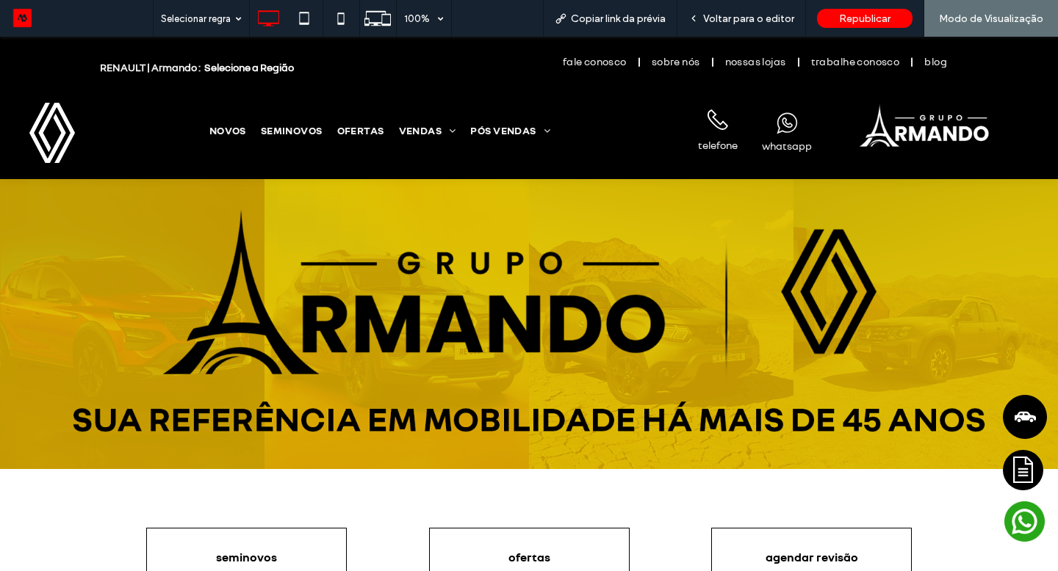
click at [270, 61] on span "Selecione a Região" at bounding box center [249, 67] width 90 height 12
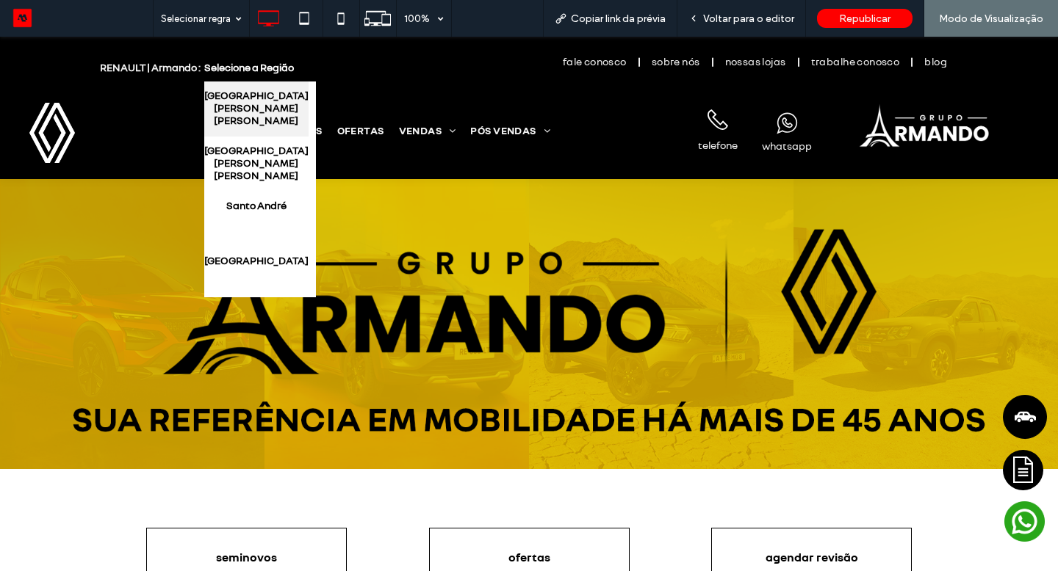
click at [270, 93] on link "São Bernardo do Campo Centro" at bounding box center [256, 109] width 104 height 55
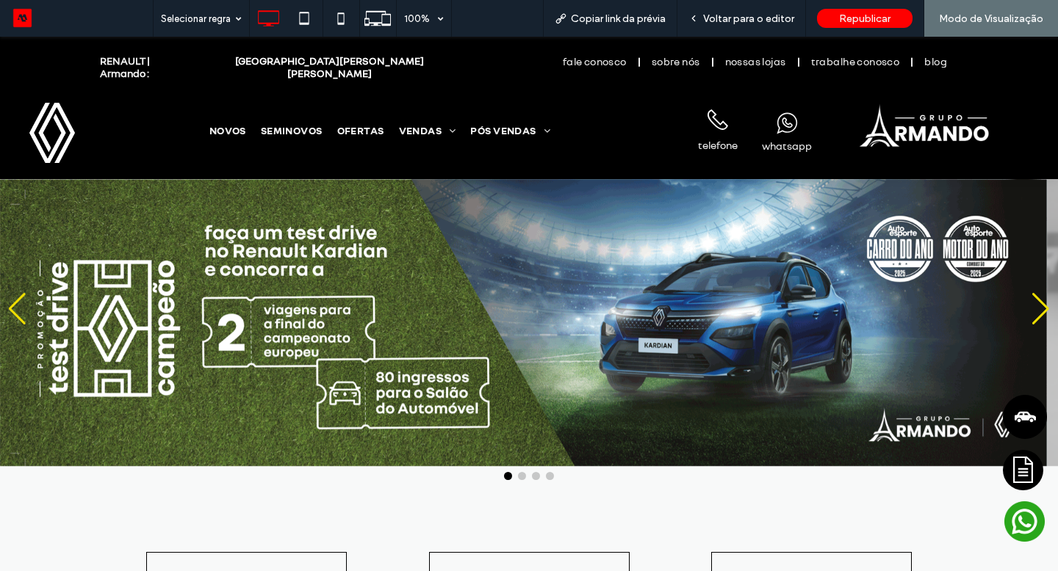
click at [771, 129] on icon at bounding box center [786, 124] width 31 height 31
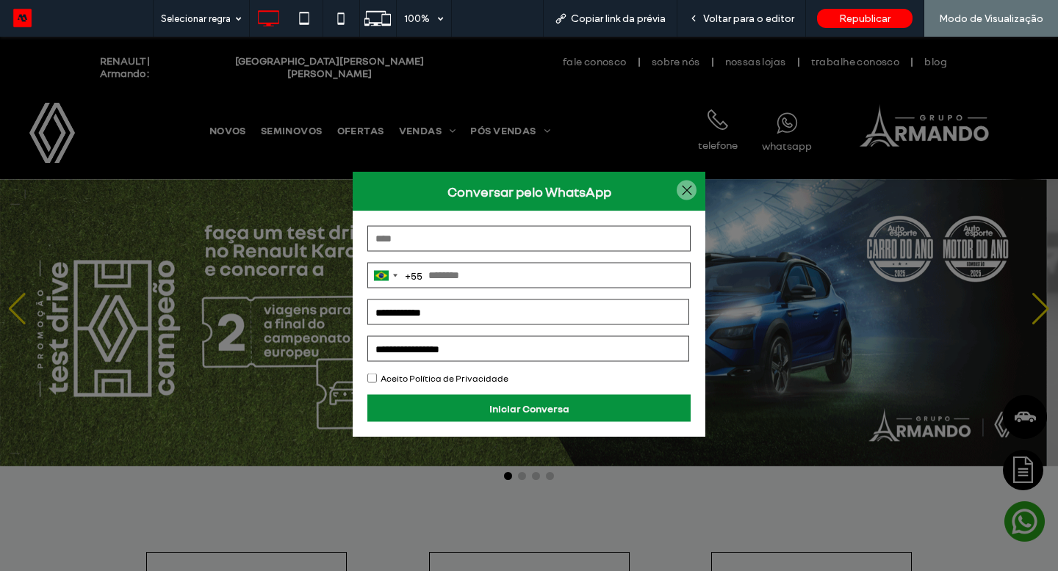
click at [434, 308] on select "**********" at bounding box center [528, 313] width 322 height 26
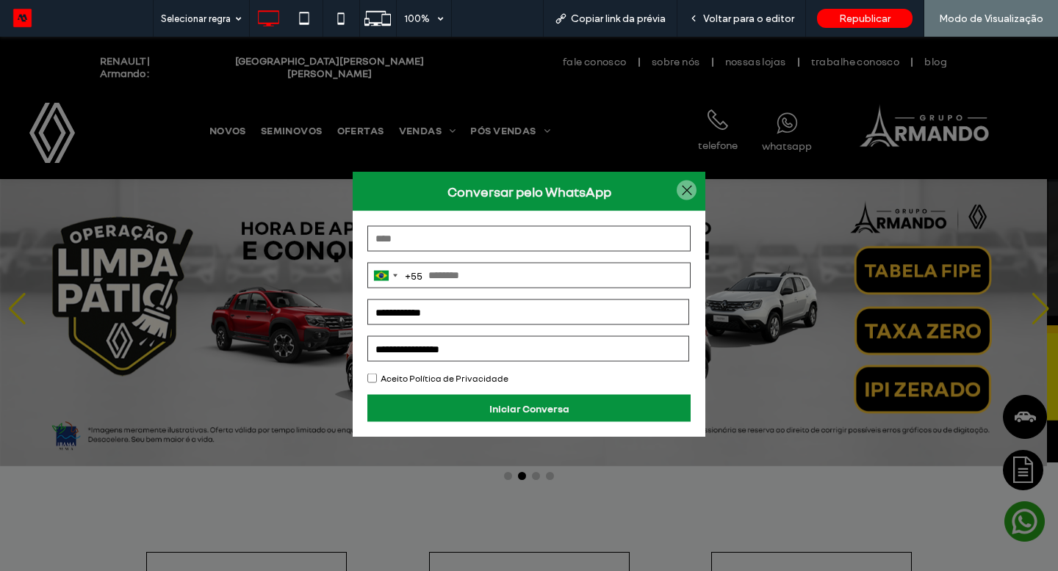
click at [685, 192] on div at bounding box center [686, 191] width 20 height 20
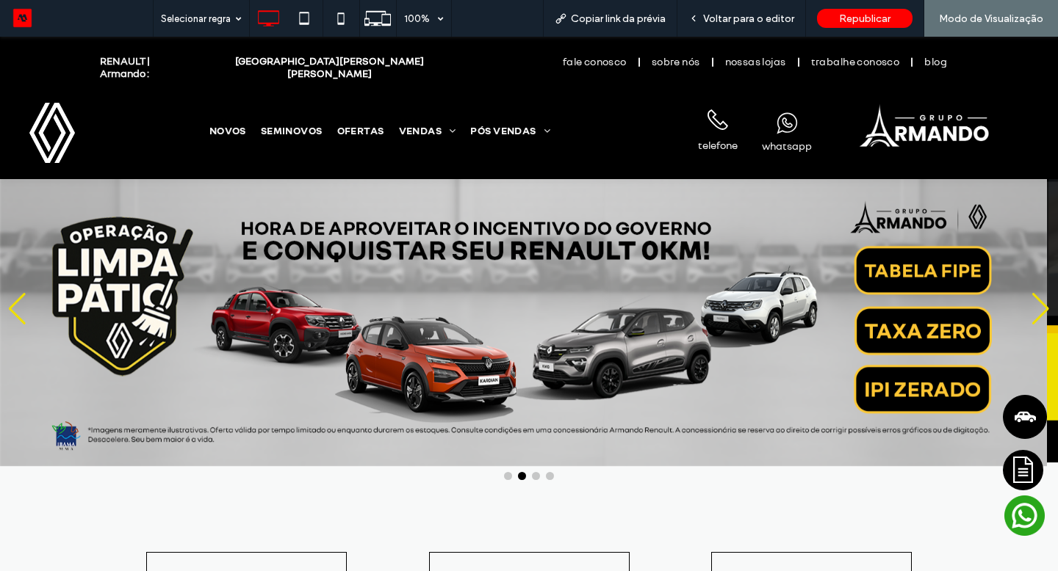
click at [1006, 535] on rect at bounding box center [1024, 516] width 40 height 40
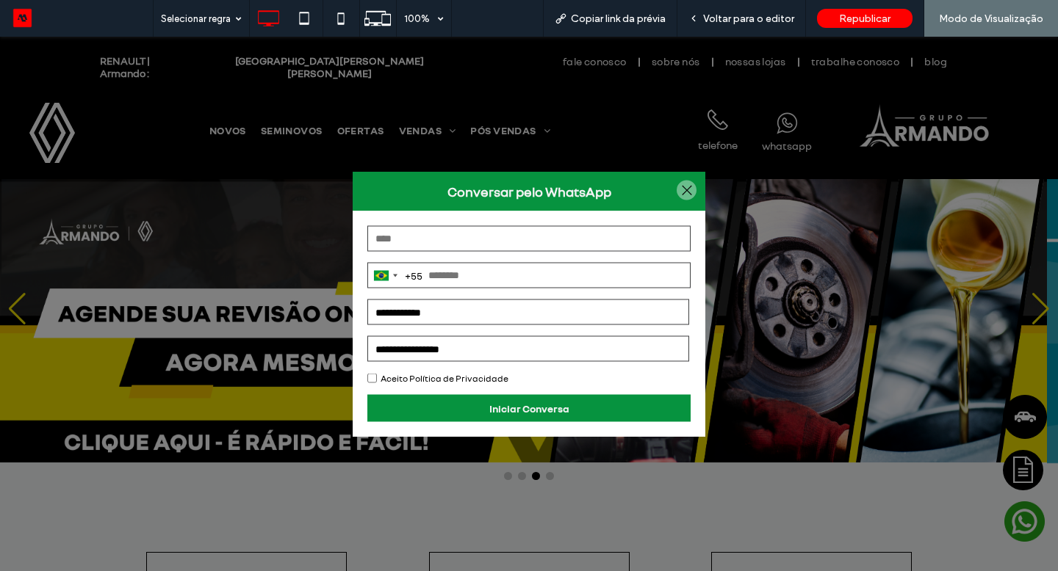
click at [506, 311] on select "**********" at bounding box center [528, 313] width 322 height 26
click at [676, 195] on div at bounding box center [686, 191] width 20 height 20
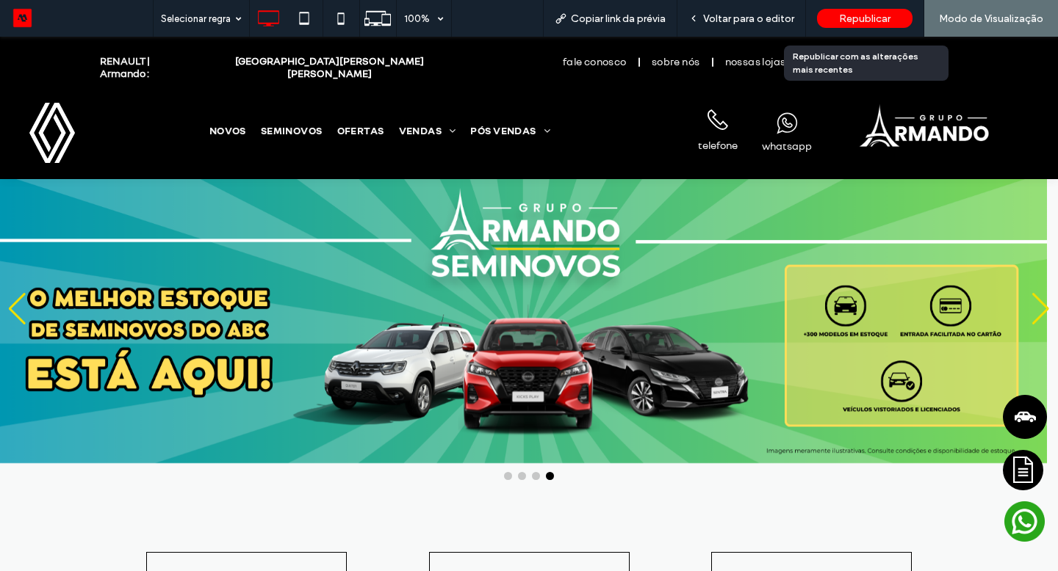
click at [828, 21] on div "Republicar" at bounding box center [864, 18] width 95 height 19
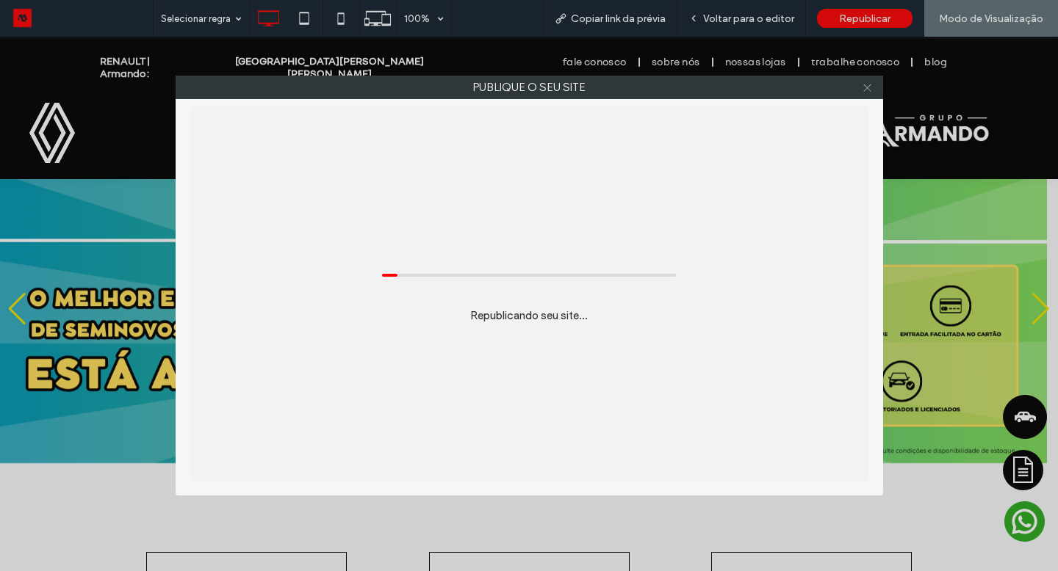
click at [864, 90] on icon at bounding box center [867, 87] width 11 height 11
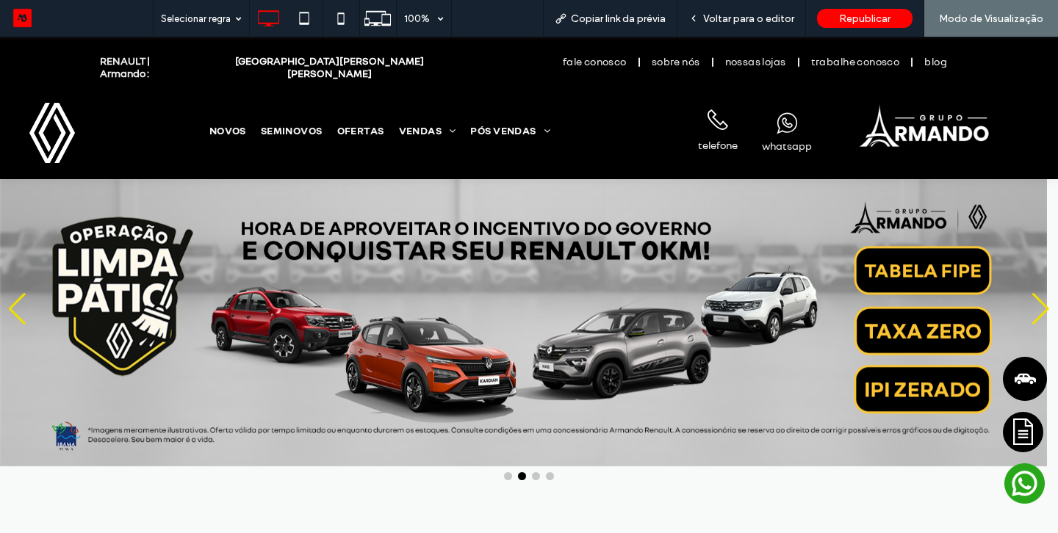
click at [782, 132] on icon at bounding box center [786, 124] width 31 height 31
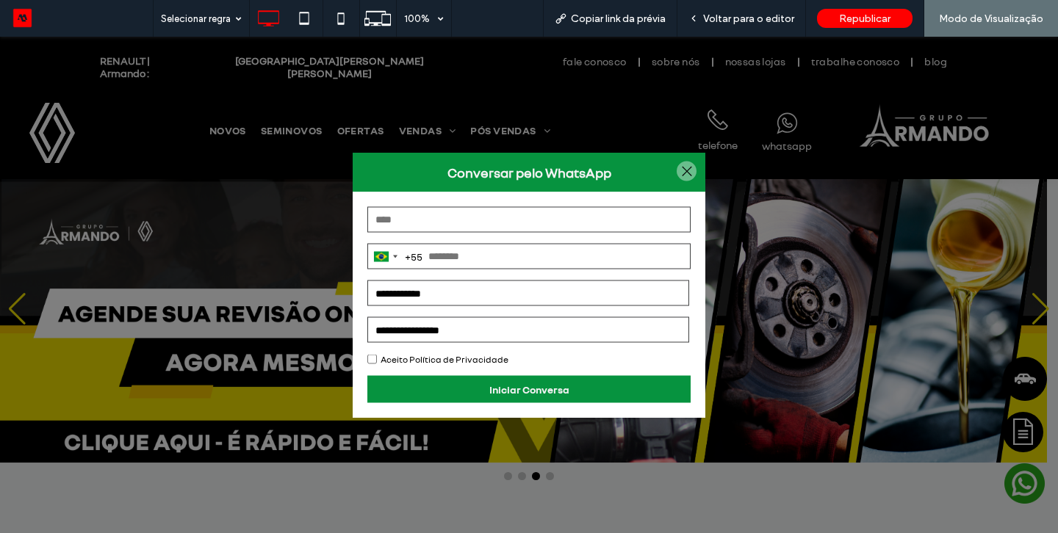
click at [589, 299] on select "**********" at bounding box center [528, 294] width 322 height 26
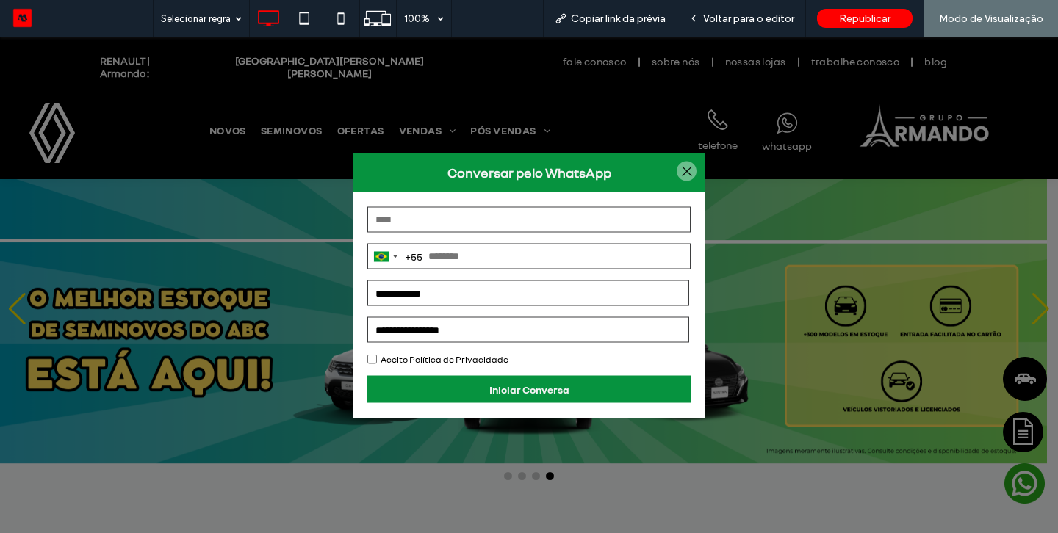
click at [662, 65] on div at bounding box center [529, 285] width 1058 height 496
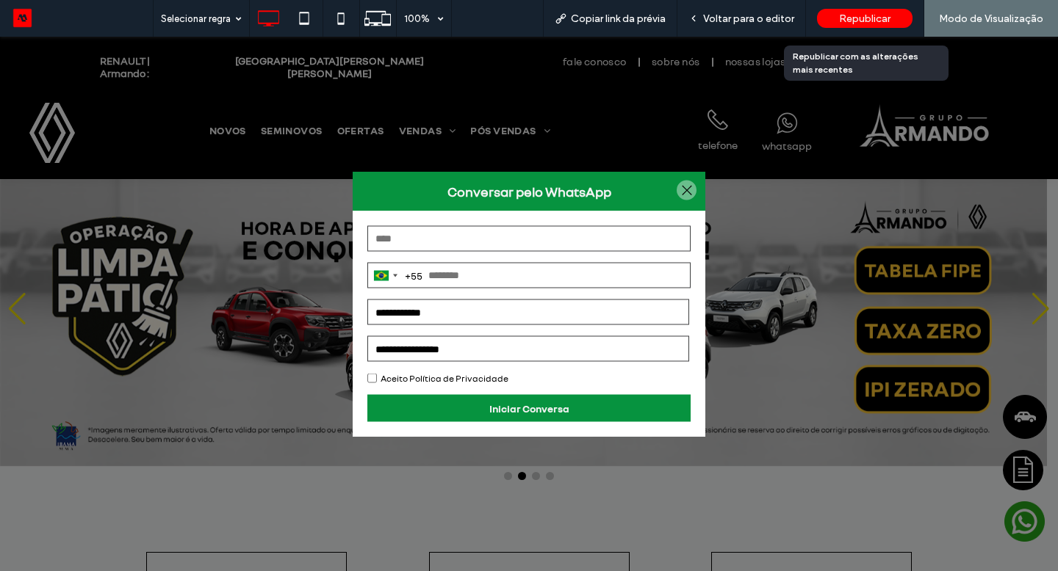
click at [839, 15] on span "Republicar" at bounding box center [864, 18] width 51 height 12
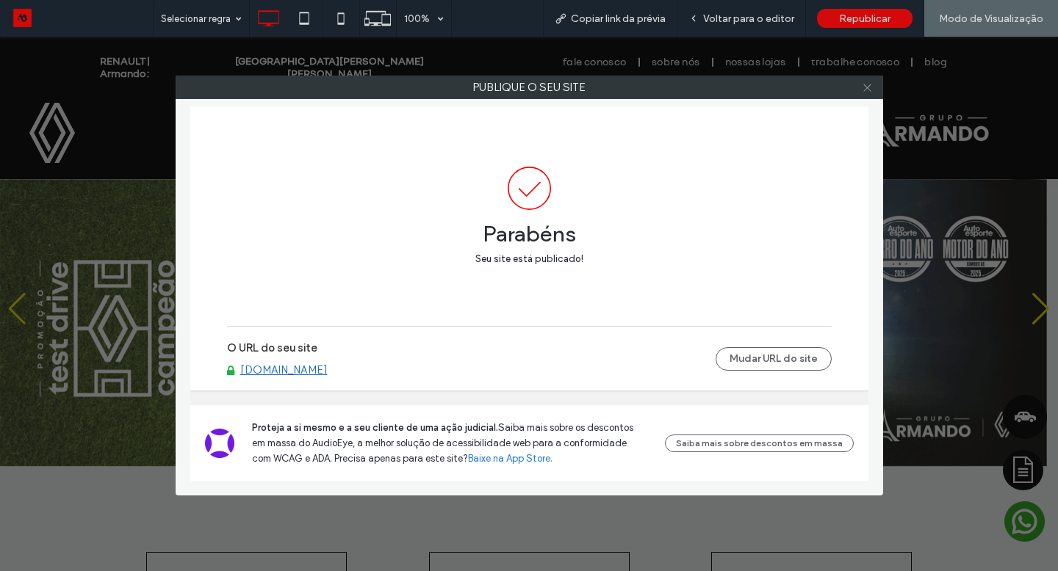
click at [870, 90] on use at bounding box center [866, 87] width 7 height 7
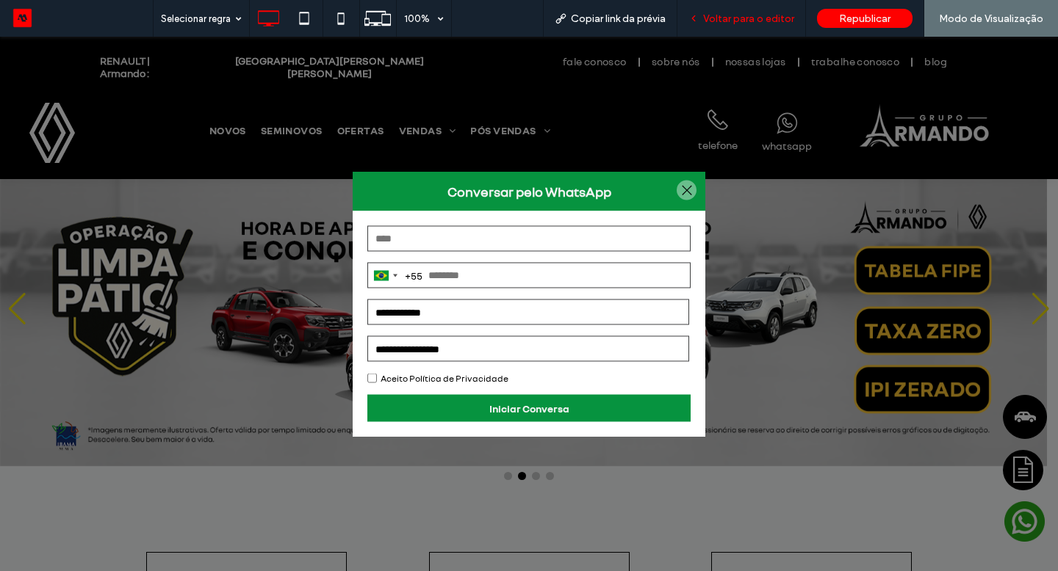
click at [762, 12] on span "Voltar para o editor" at bounding box center [748, 18] width 91 height 12
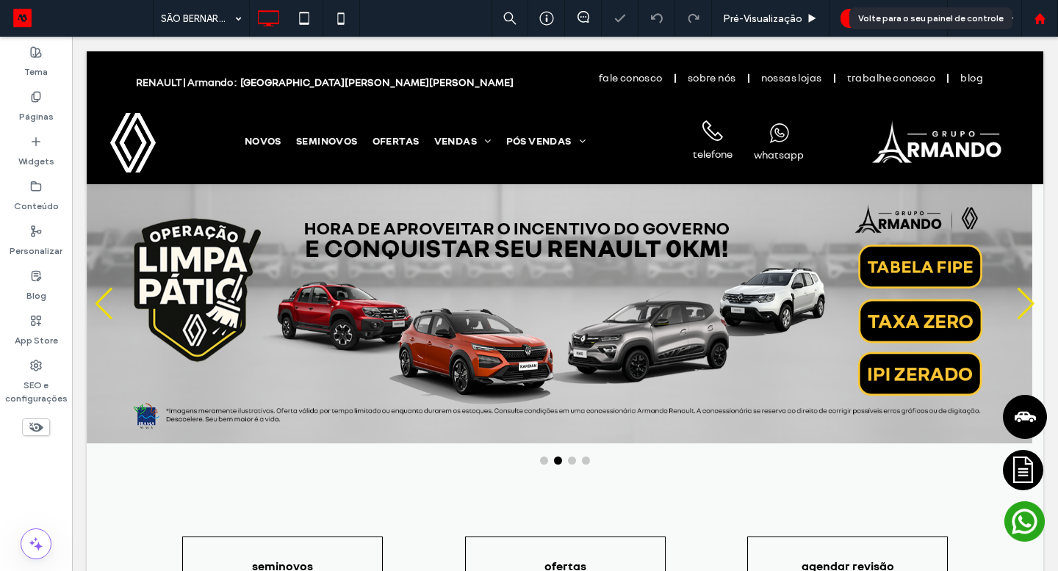
click at [1043, 18] on use at bounding box center [1038, 17] width 11 height 11
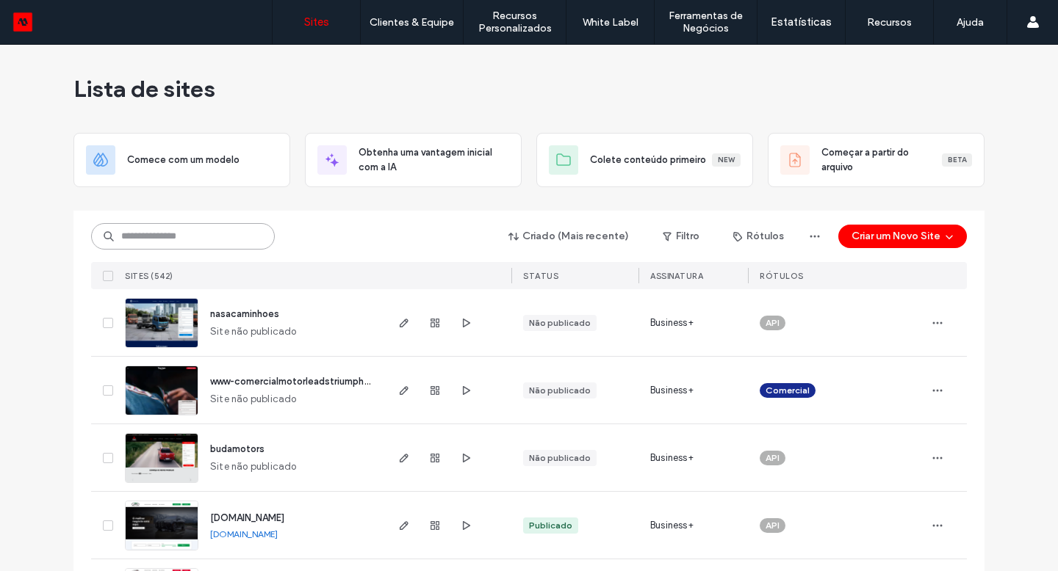
click at [178, 240] on input at bounding box center [183, 236] width 184 height 26
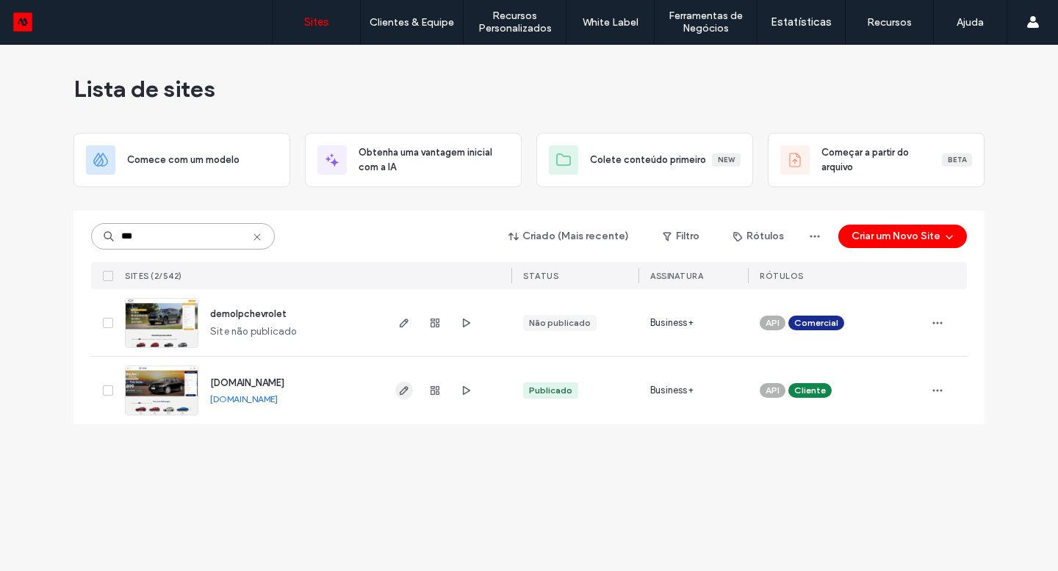
type input "***"
click at [404, 387] on use "button" at bounding box center [404, 390] width 9 height 9
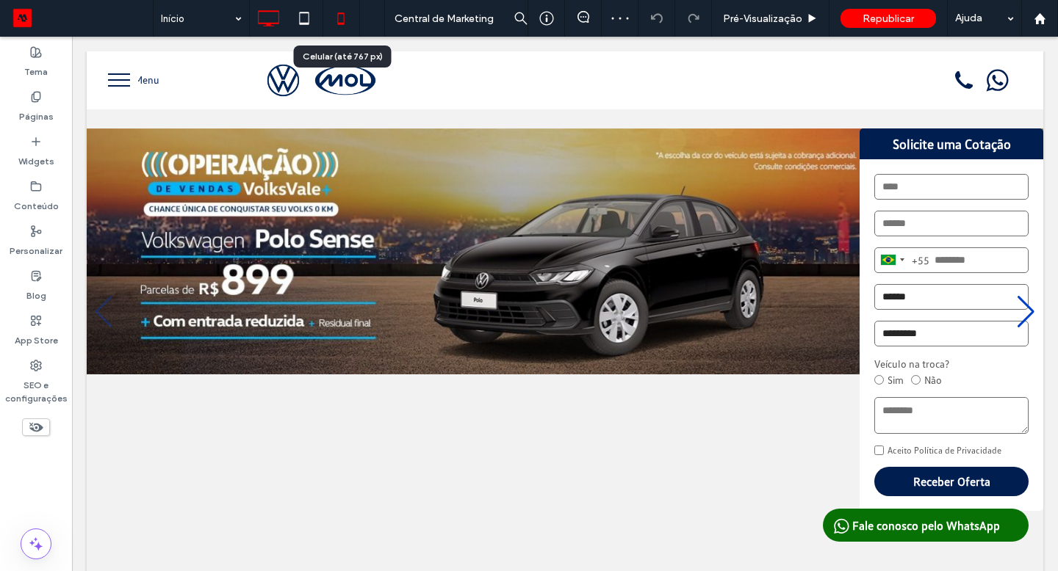
click at [342, 21] on icon at bounding box center [340, 18] width 29 height 29
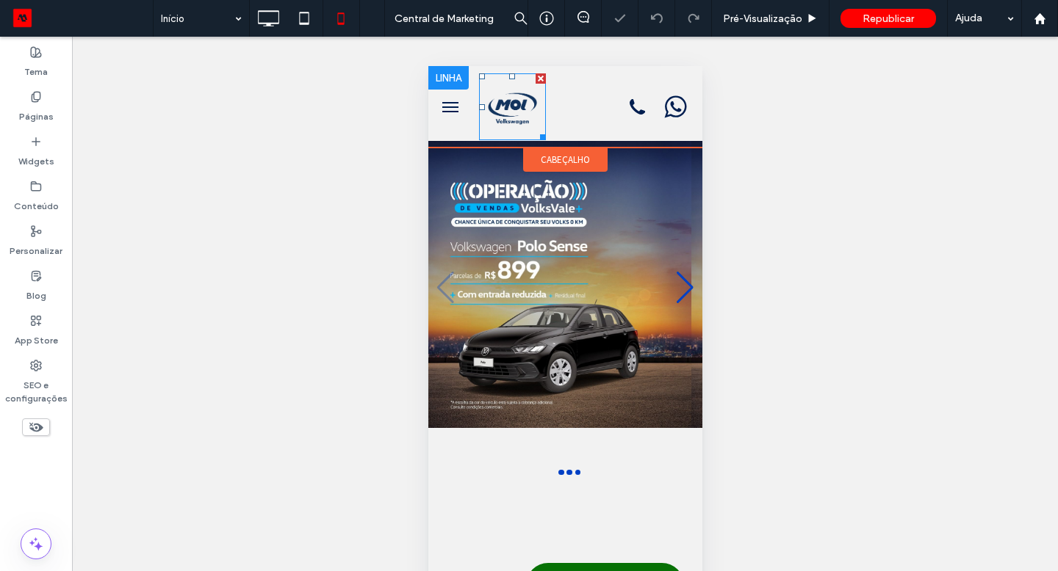
click at [515, 111] on img at bounding box center [511, 106] width 67 height 67
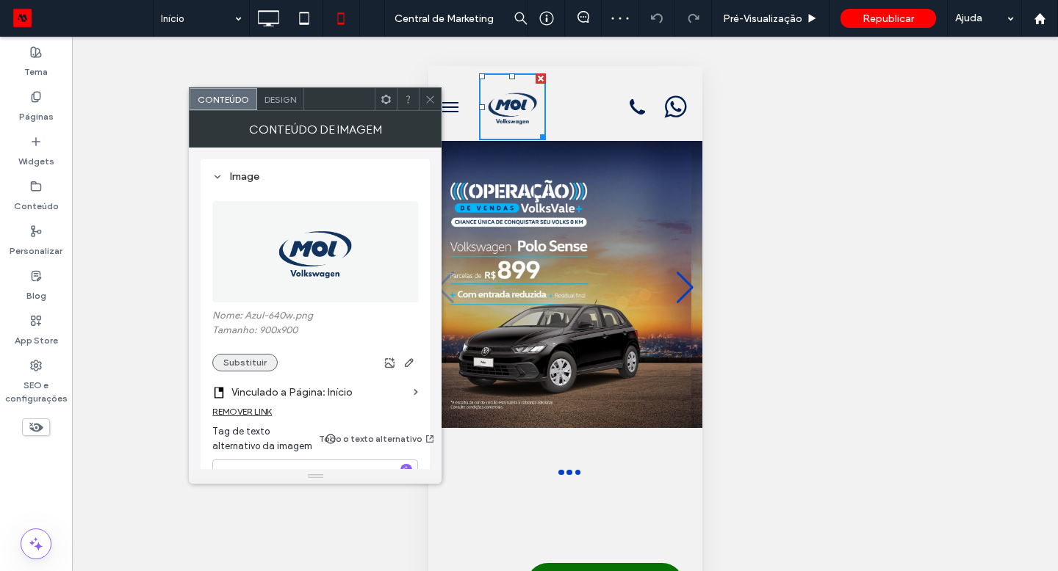
click at [242, 369] on button "Substituir" at bounding box center [244, 363] width 65 height 18
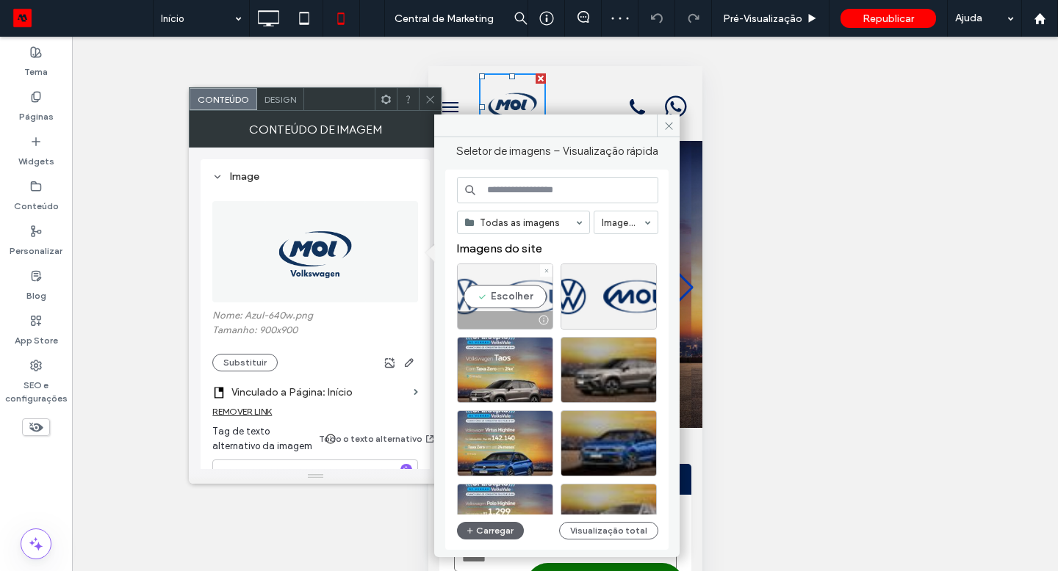
click at [510, 297] on div "Escolher" at bounding box center [505, 297] width 96 height 66
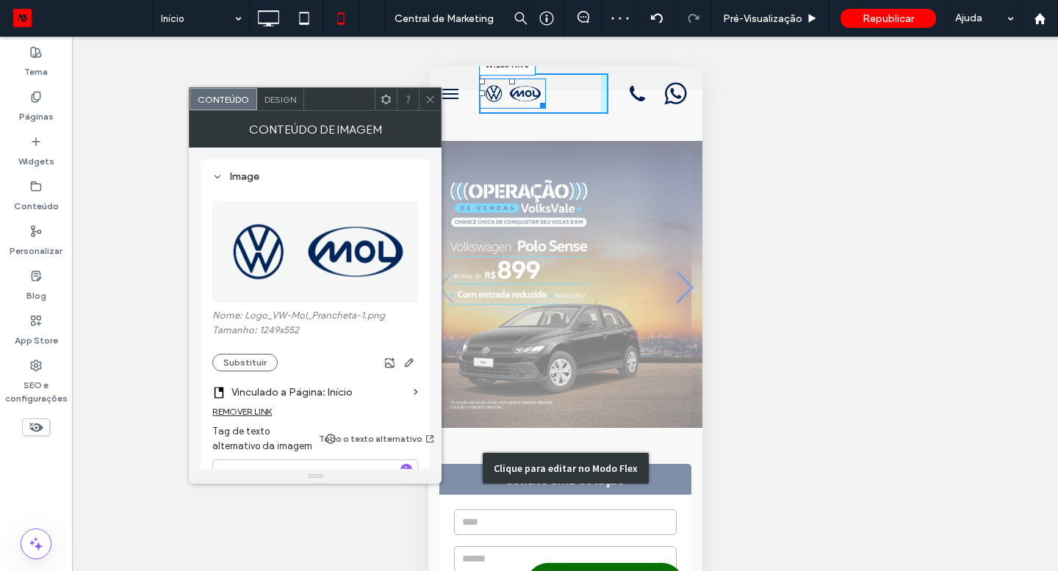
drag, startPoint x: 538, startPoint y: 108, endPoint x: 568, endPoint y: 134, distance: 39.5
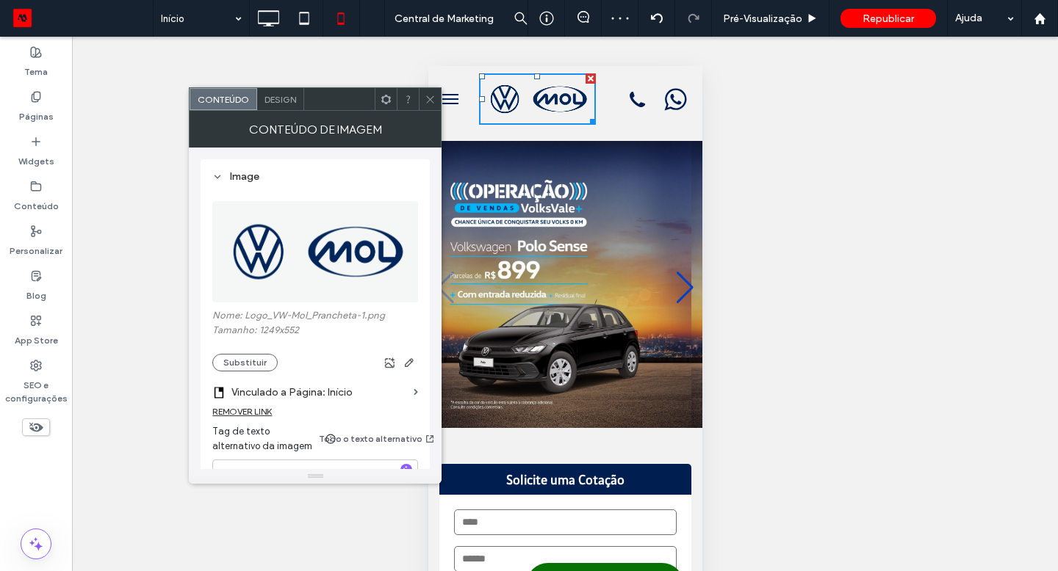
click at [432, 98] on icon at bounding box center [430, 99] width 11 height 11
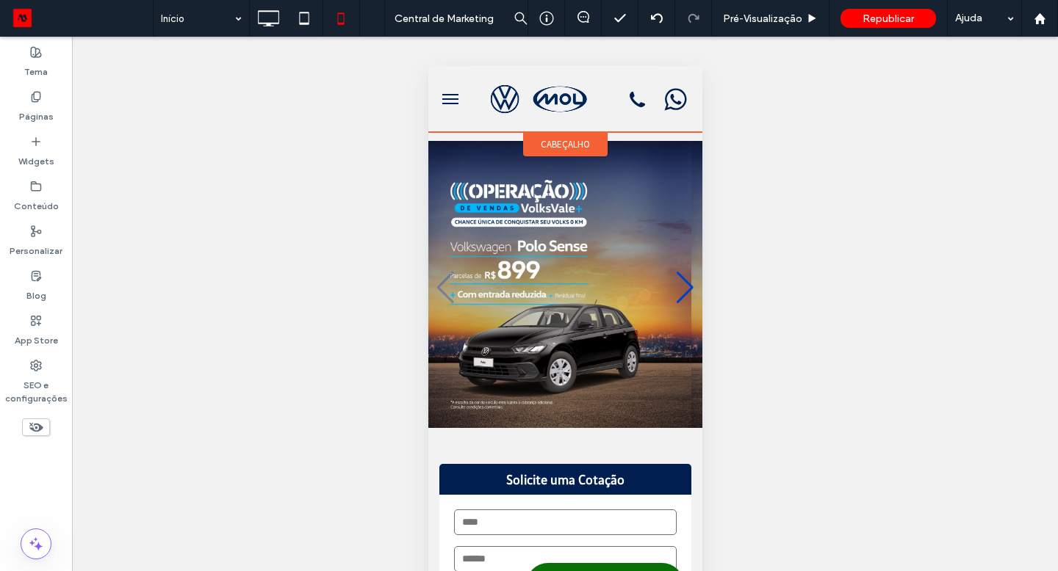
click at [558, 142] on span "cabeçalho" at bounding box center [564, 144] width 49 height 12
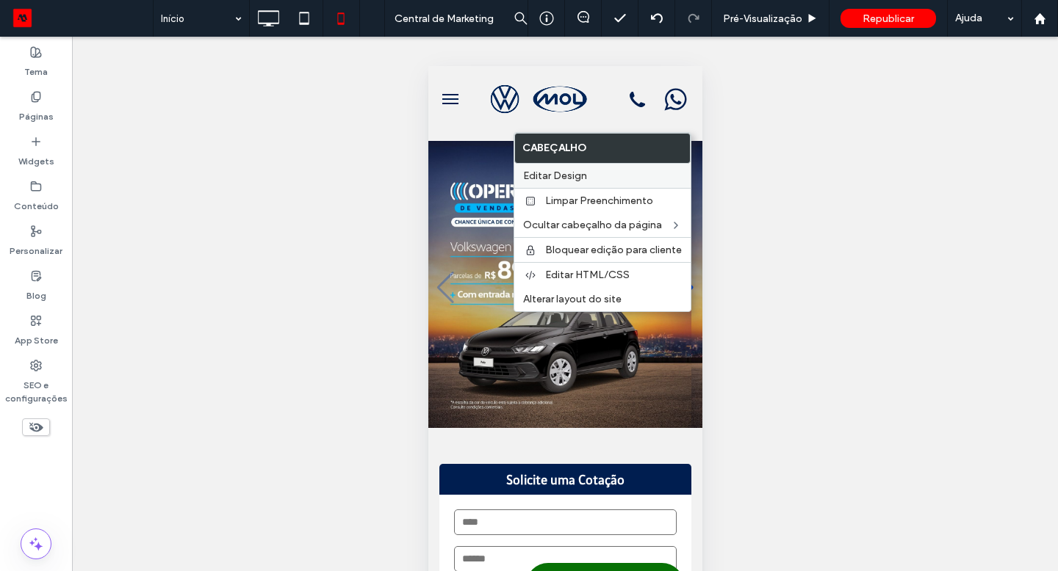
click at [566, 175] on span "Editar Design" at bounding box center [555, 176] width 64 height 12
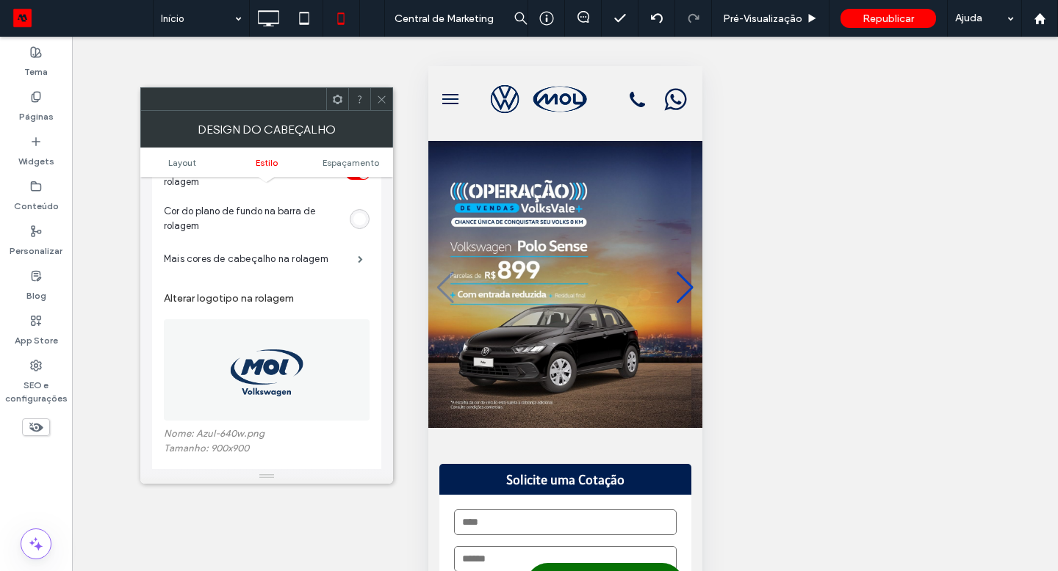
scroll to position [531, 0]
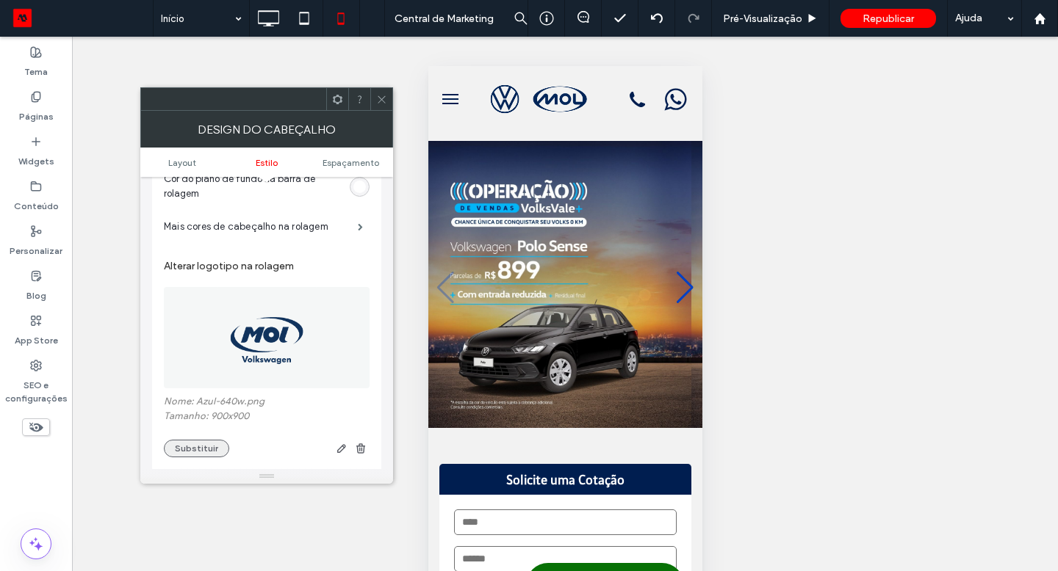
click at [202, 455] on button "Substituir" at bounding box center [196, 449] width 65 height 18
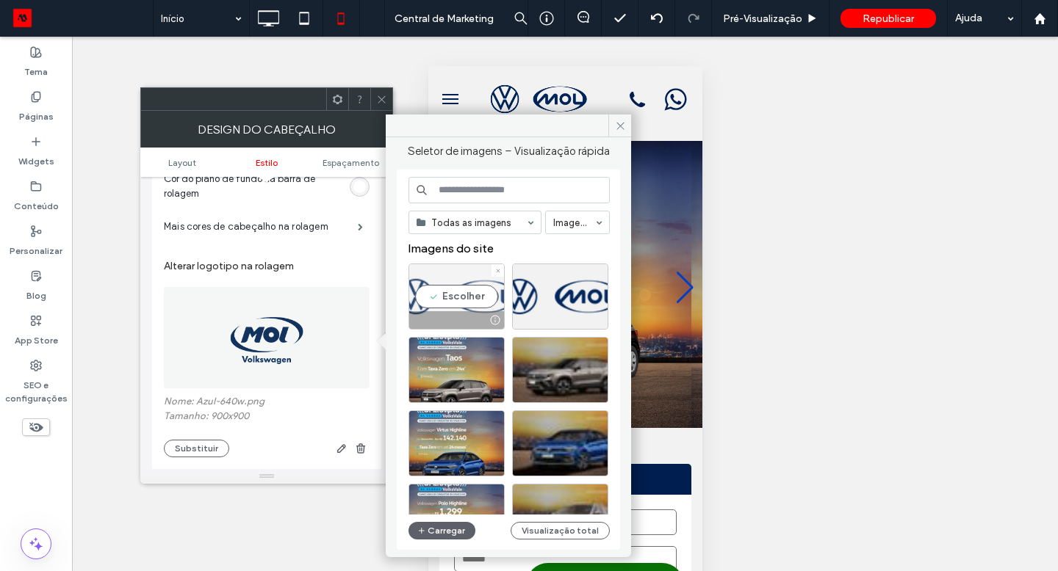
click at [462, 286] on div "Escolher" at bounding box center [456, 297] width 96 height 66
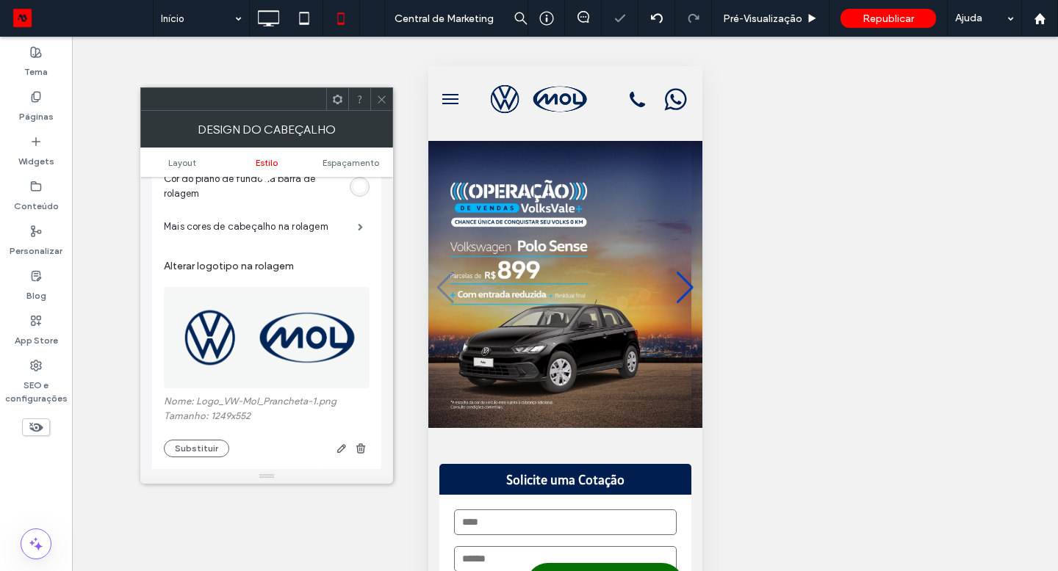
click at [379, 104] on span at bounding box center [381, 99] width 11 height 22
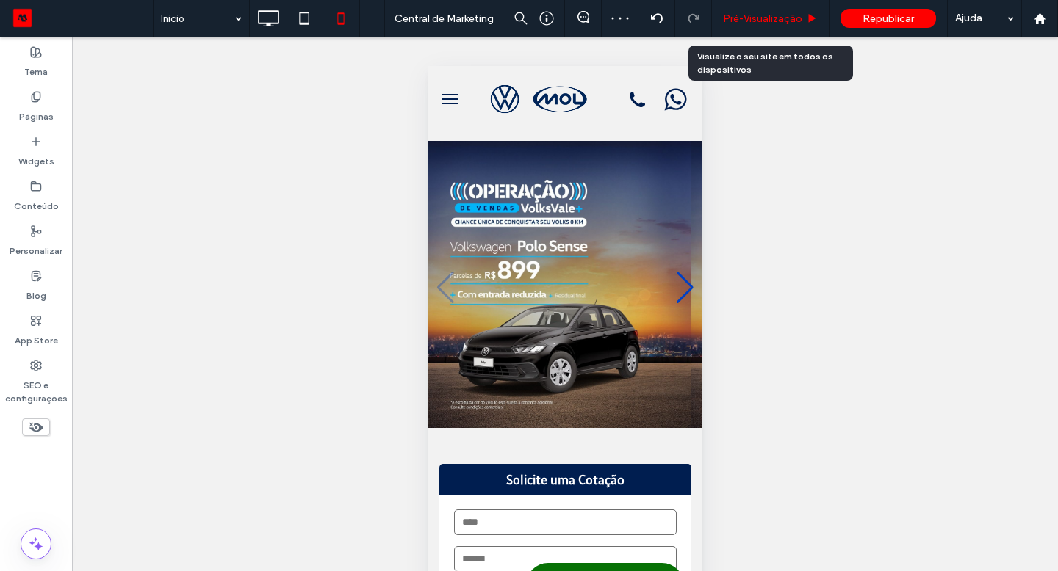
click at [771, 28] on div "Pré-Visualizaçāo" at bounding box center [771, 18] width 118 height 37
click at [773, 24] on div "Pré-Visualizaçāo" at bounding box center [771, 18] width 118 height 37
click at [774, 24] on span "Pré-Visualizaçāo" at bounding box center [762, 18] width 79 height 12
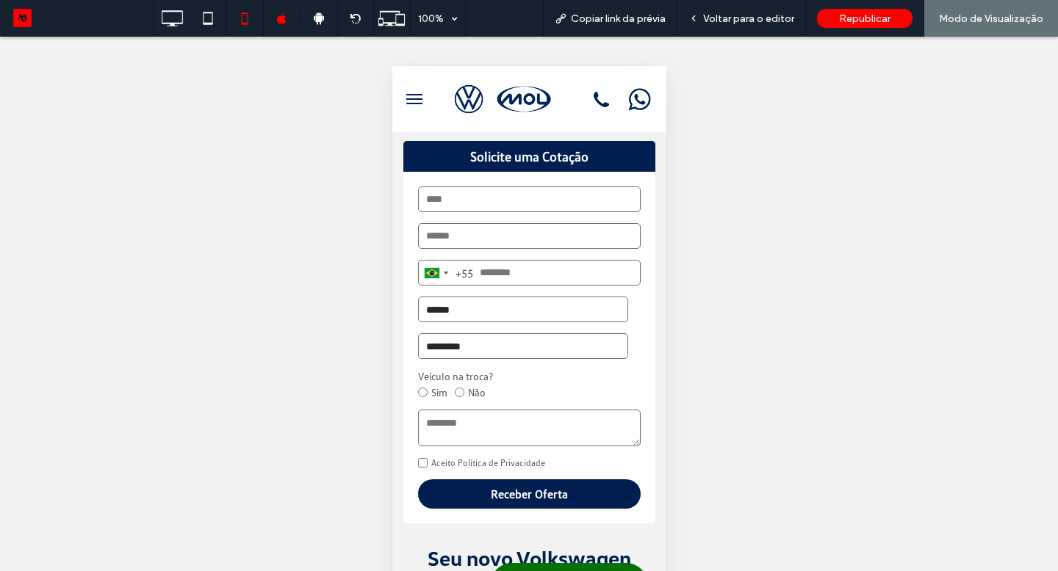
scroll to position [323, 0]
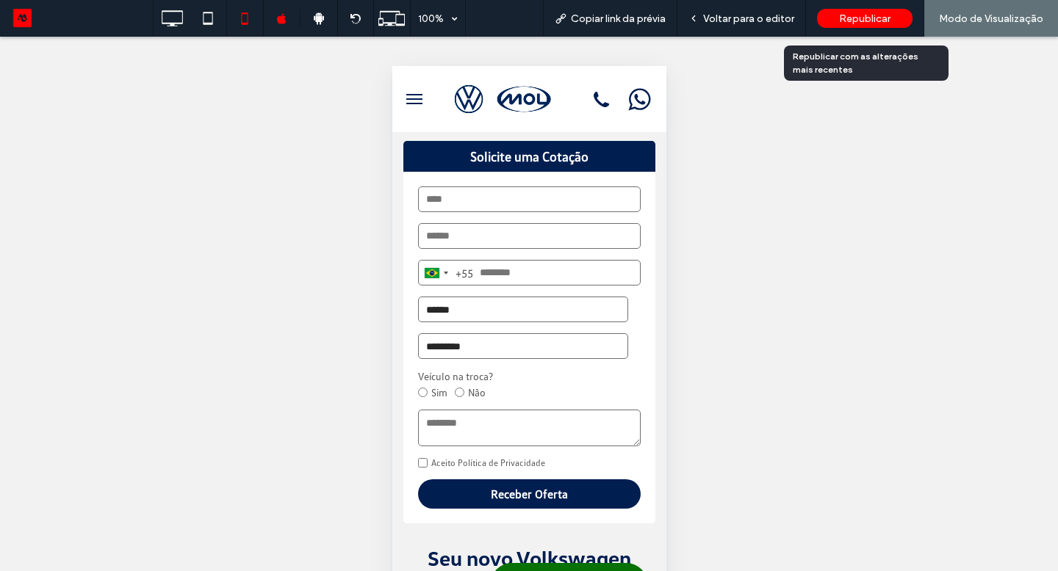
click at [837, 24] on div "Republicar" at bounding box center [864, 18] width 95 height 19
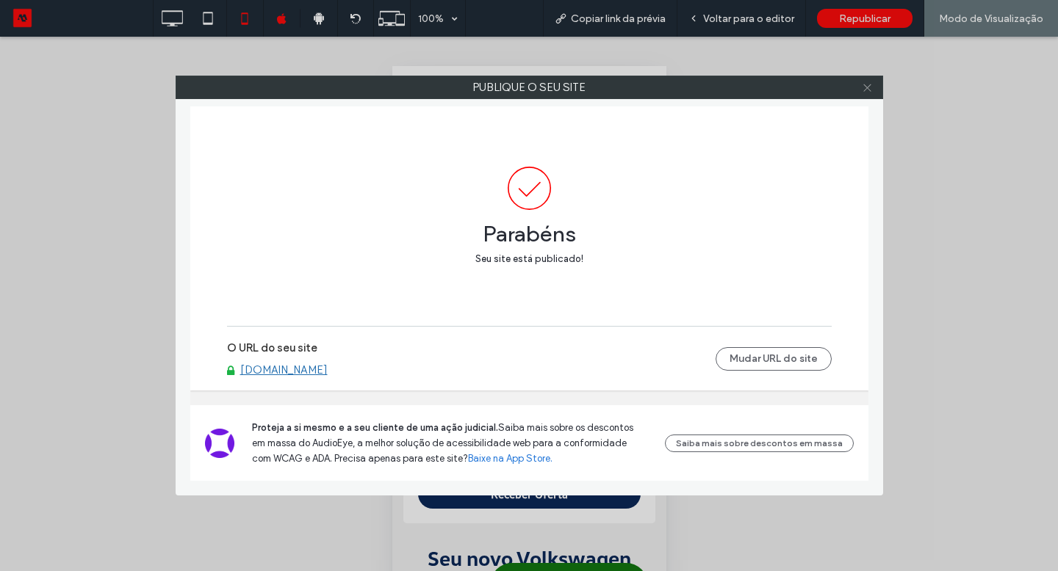
click at [866, 82] on icon at bounding box center [867, 87] width 11 height 11
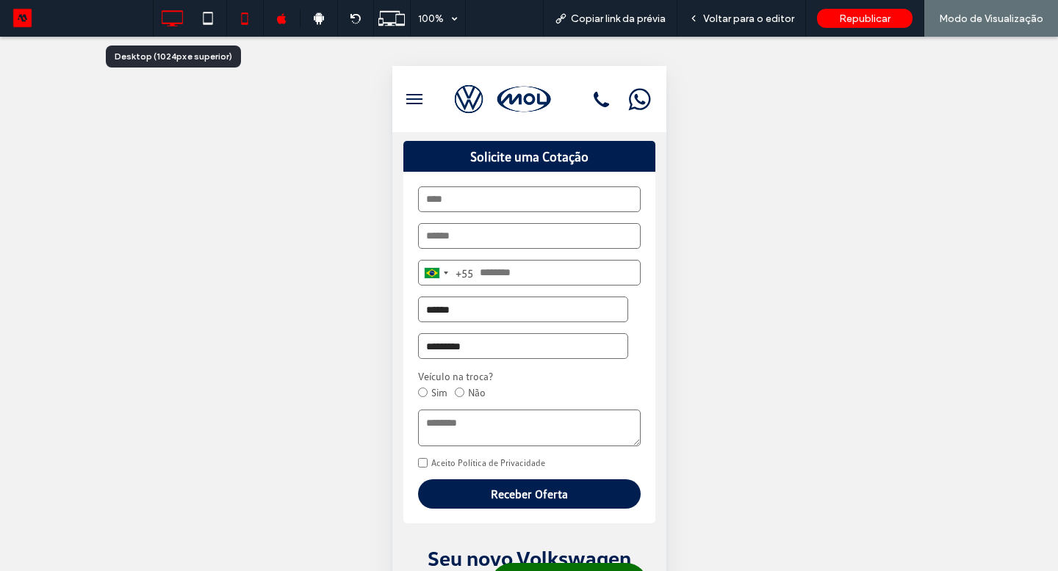
click at [177, 23] on use at bounding box center [172, 18] width 21 height 16
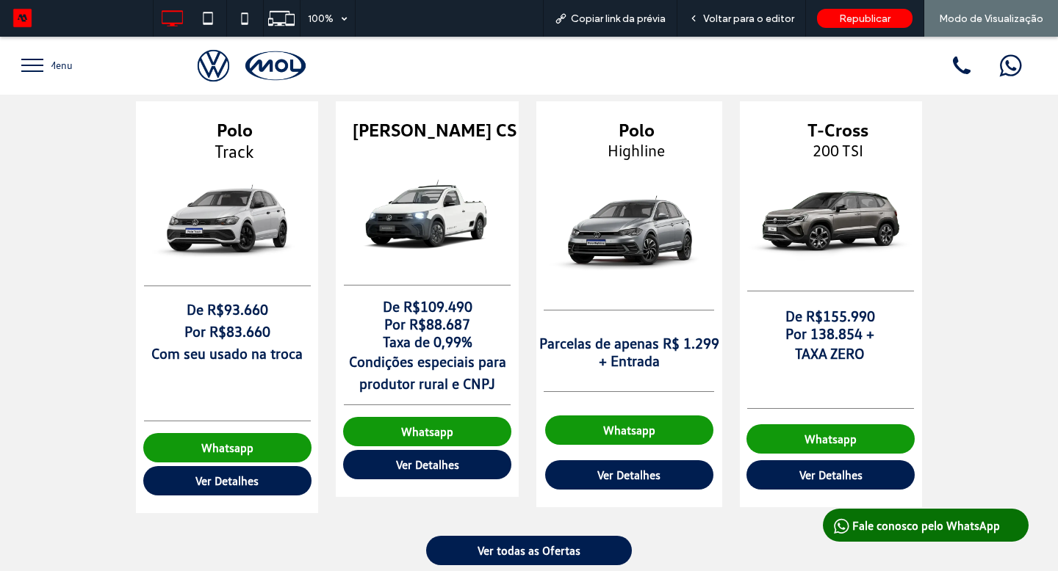
scroll to position [830, 0]
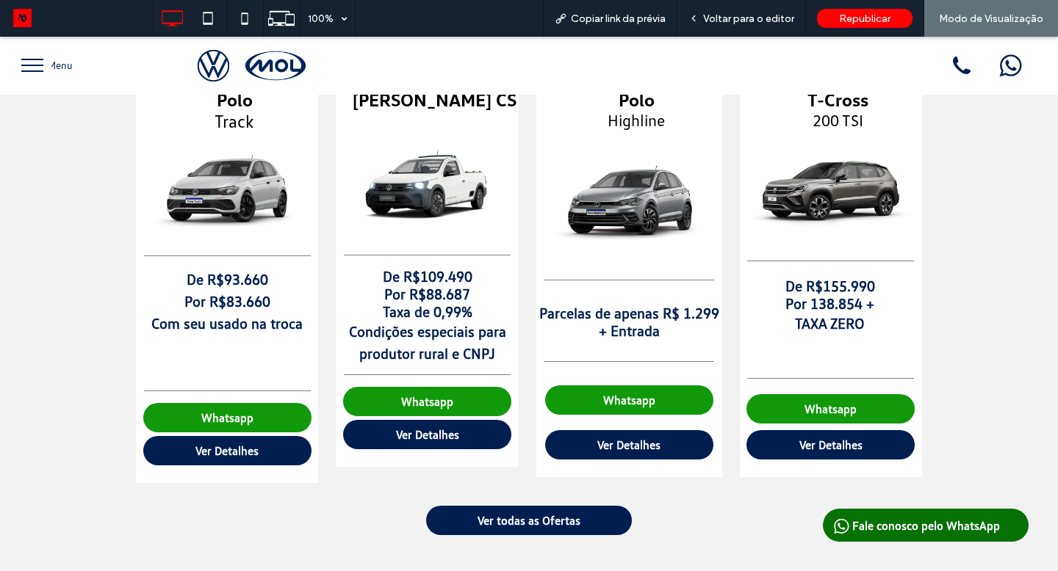
click at [262, 456] on link "Ver Detalhes" at bounding box center [227, 450] width 168 height 29
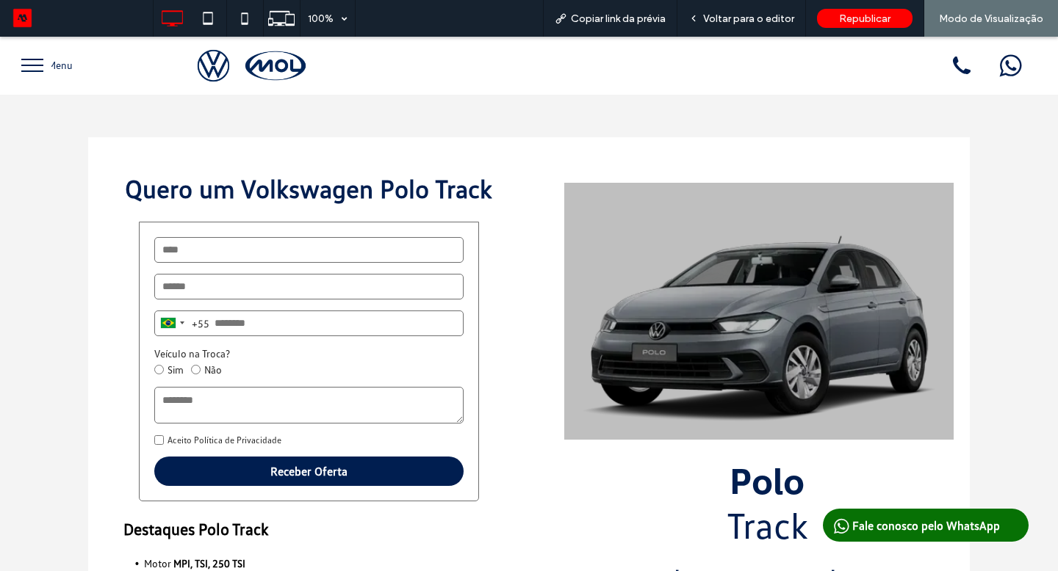
click at [269, 74] on img at bounding box center [249, 66] width 131 height 58
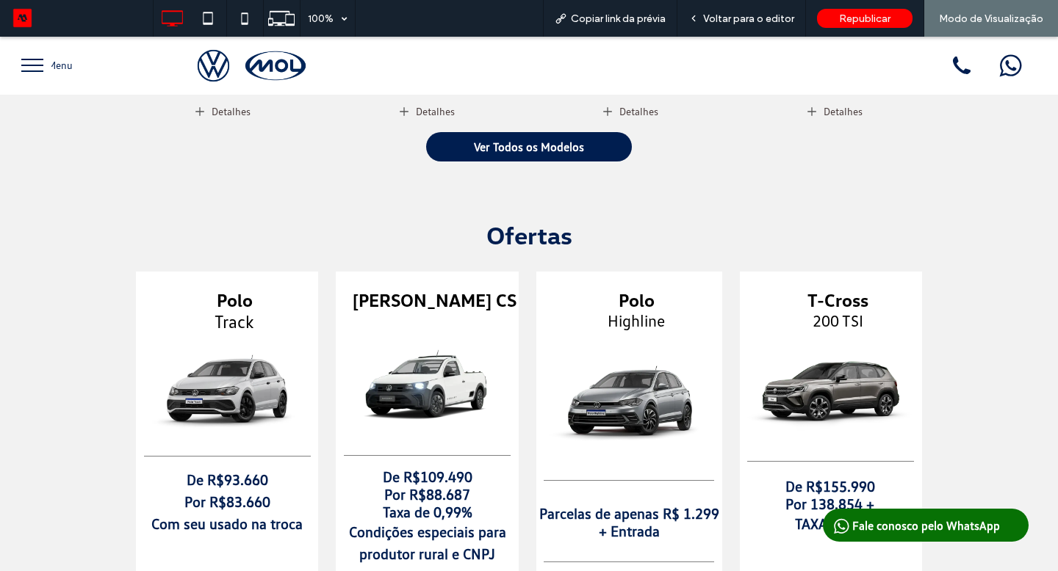
scroll to position [856, 0]
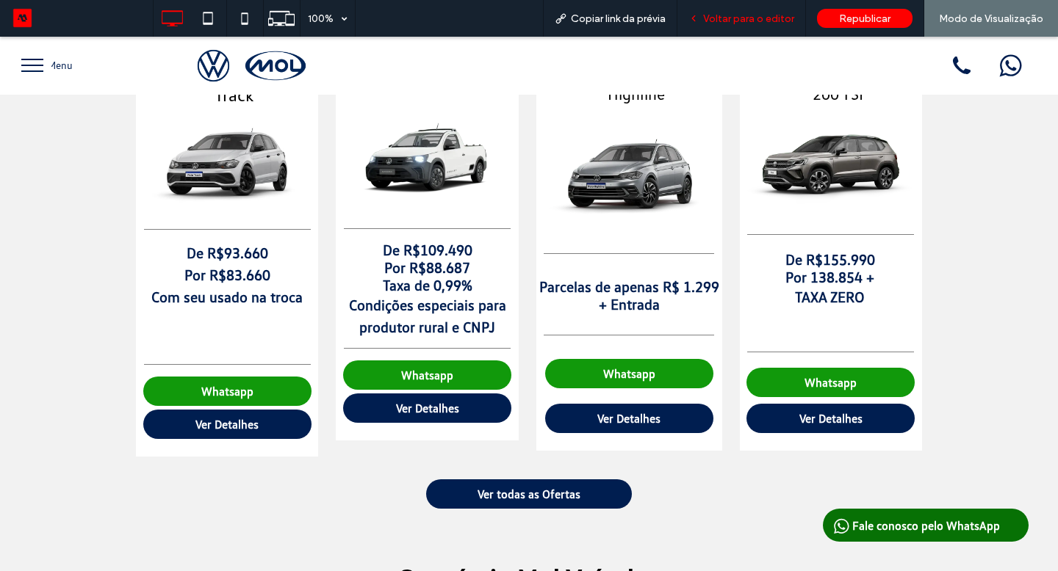
click at [759, 15] on span "Voltar para o editor" at bounding box center [748, 18] width 91 height 12
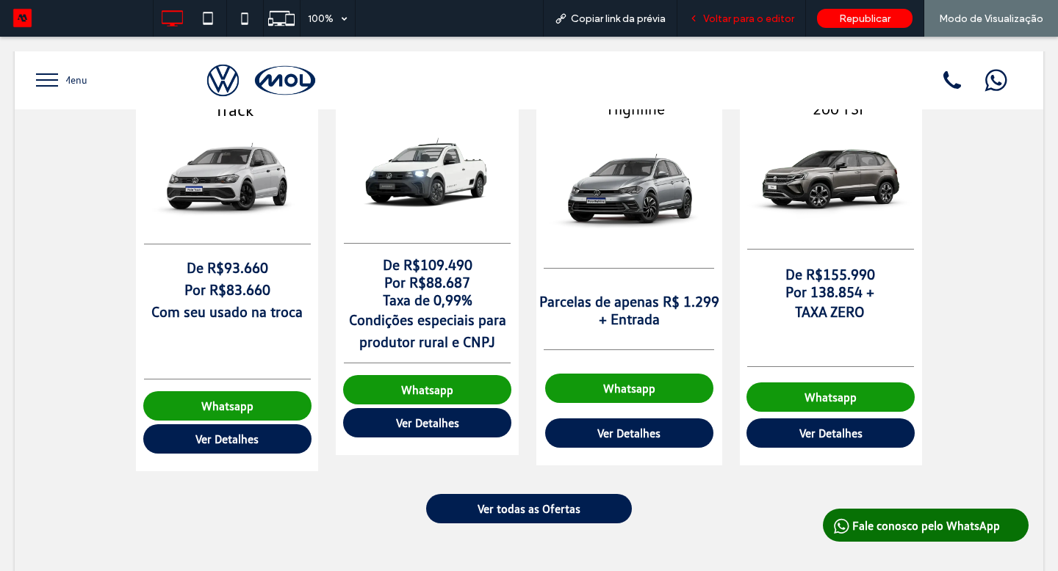
scroll to position [875, 0]
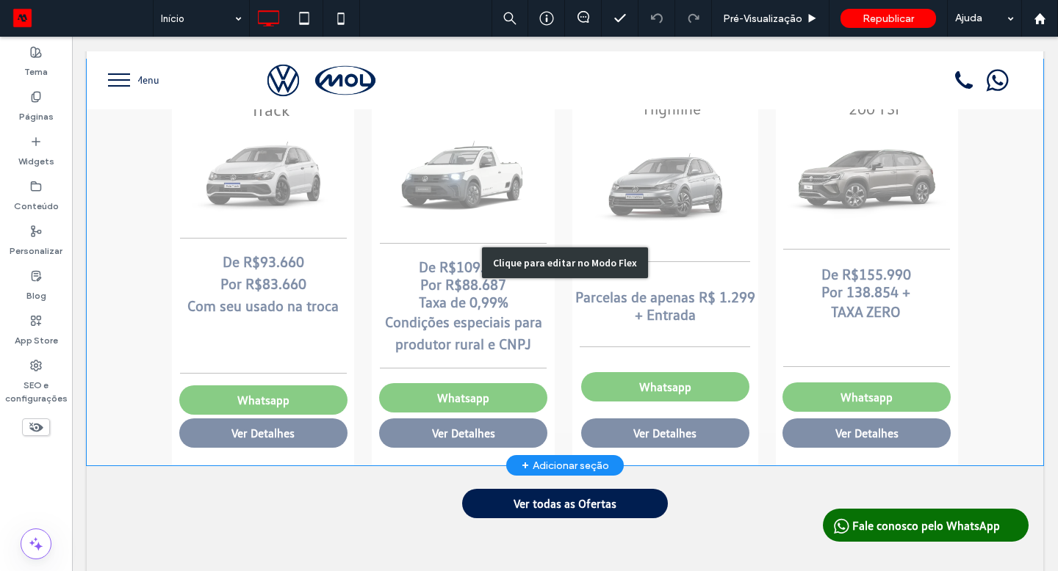
click at [444, 335] on div "Clique para editar no Modo Flex" at bounding box center [565, 262] width 956 height 406
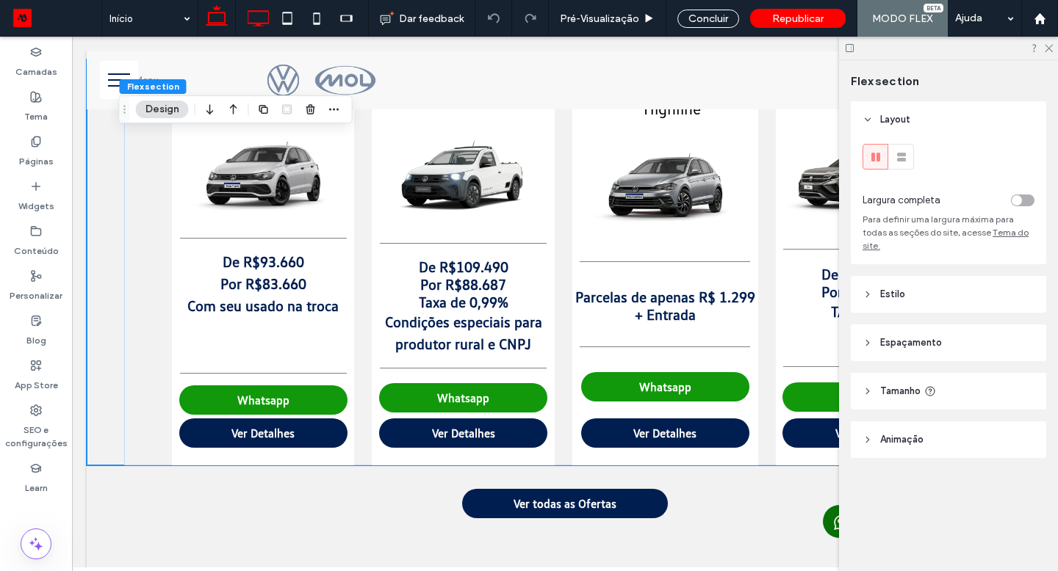
click at [259, 15] on icon at bounding box center [257, 18] width 29 height 29
type input "***"
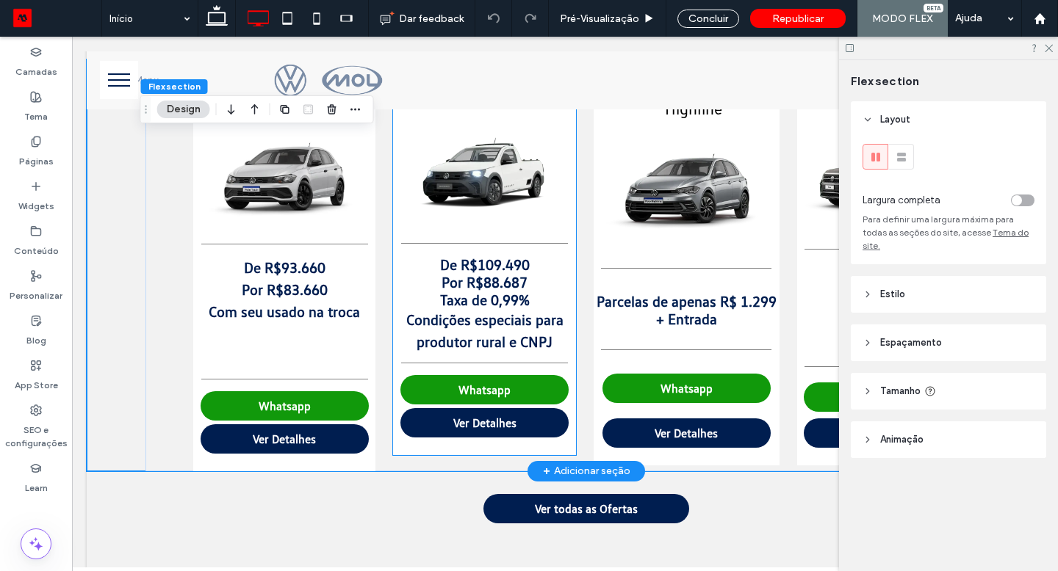
click at [532, 441] on div "[PERSON_NAME] CS De R$109.490 Por R$88.687 Taxa de 0,99% Condições especiais pa…" at bounding box center [484, 257] width 182 height 396
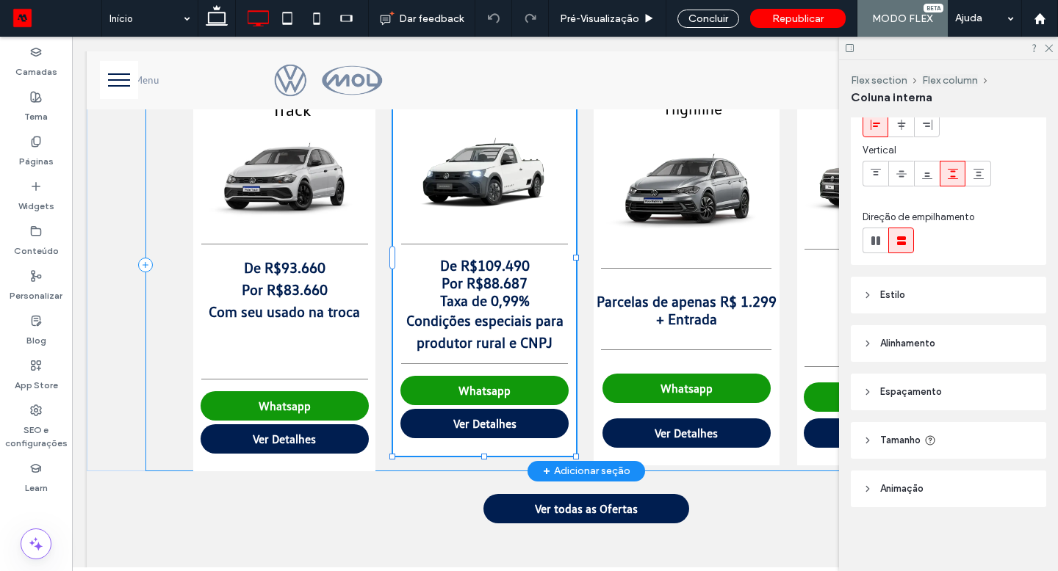
scroll to position [87, 0]
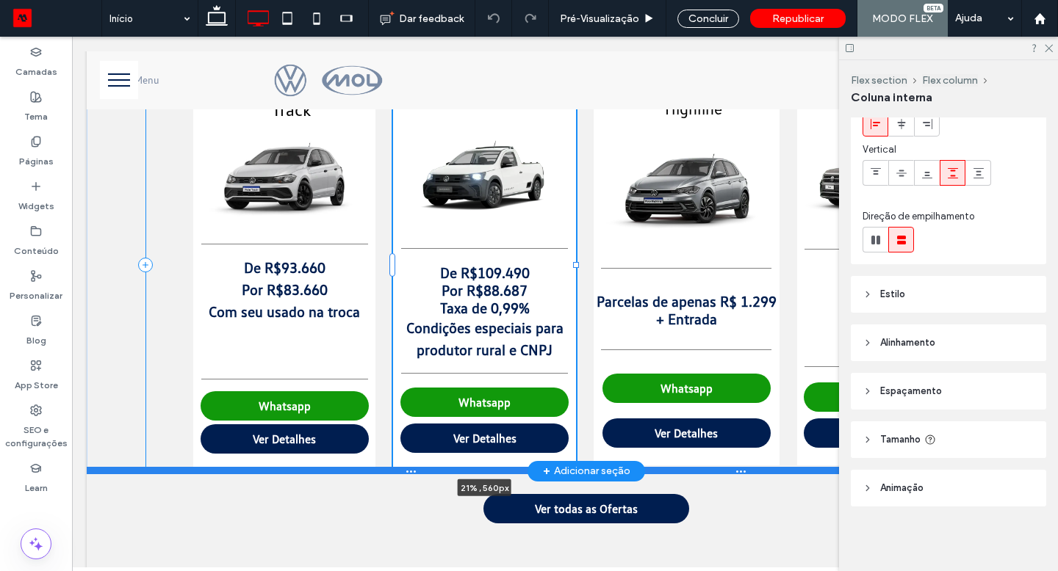
drag, startPoint x: 480, startPoint y: 455, endPoint x: 479, endPoint y: 472, distance: 17.7
click at [479, 471] on div "Polo Track De R$93.660 Por R$83.660 Com seu usado na troca Whatsapp Ver Detalhe…" at bounding box center [586, 264] width 999 height 411
type input "**"
type input "***"
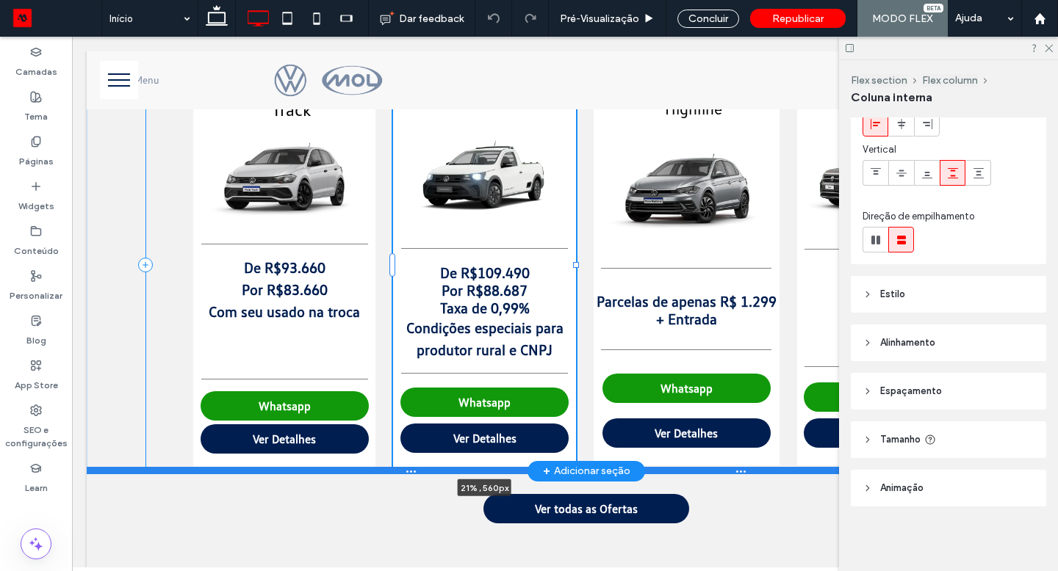
type input "**"
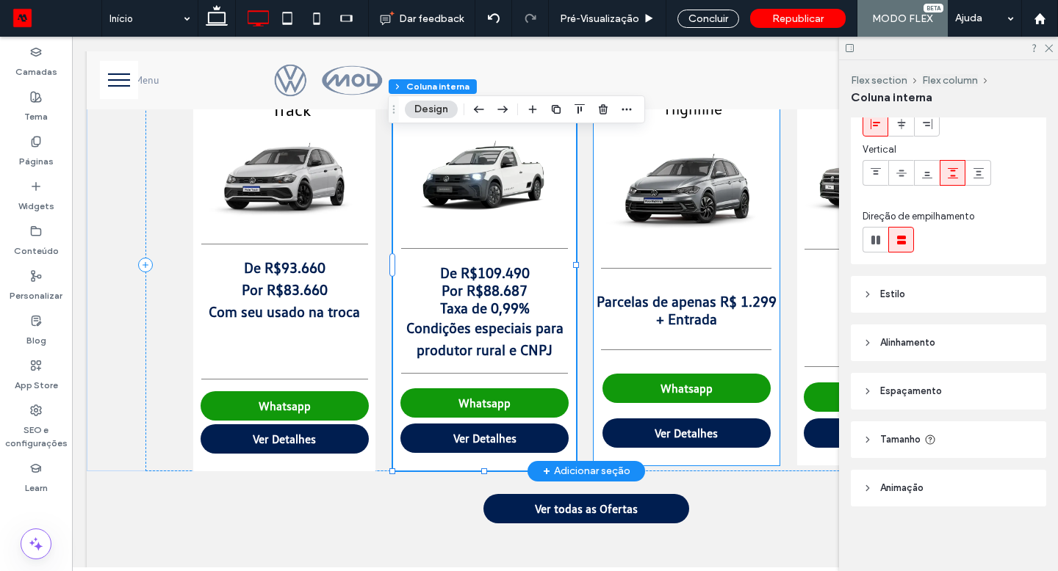
click at [704, 459] on div "Polo Highline Parcelas de apenas R$ 1.299 + Entrada Whatsapp Ver Detalhes" at bounding box center [686, 262] width 186 height 406
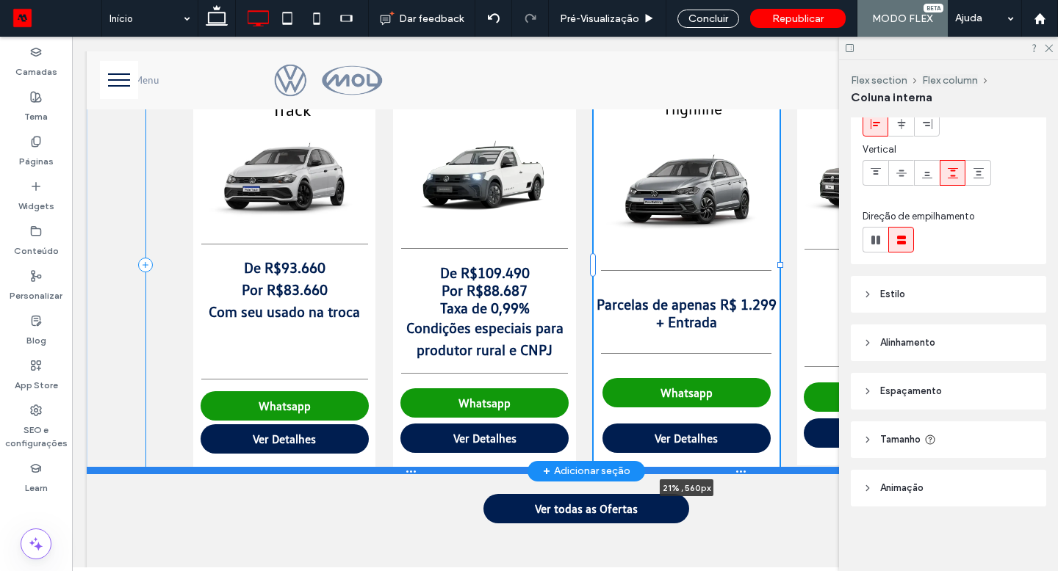
click at [679, 469] on div "Polo Track De R$93.660 Por R$83.660 Com seu usado na troca Whatsapp Ver Detalhe…" at bounding box center [586, 264] width 999 height 411
type input "**"
type input "***"
type input "**"
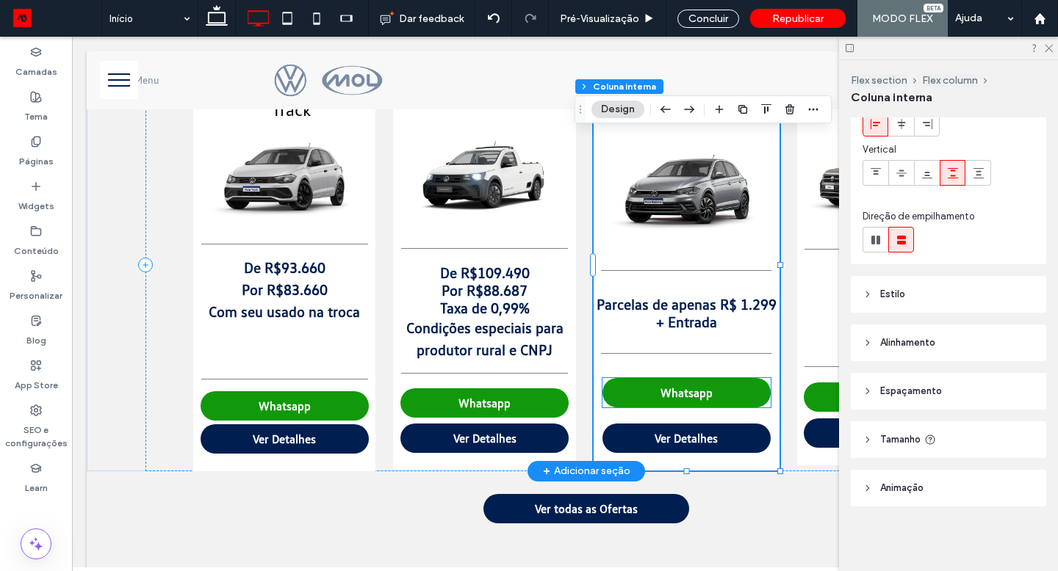
click at [684, 400] on link "Whatsapp" at bounding box center [686, 392] width 168 height 29
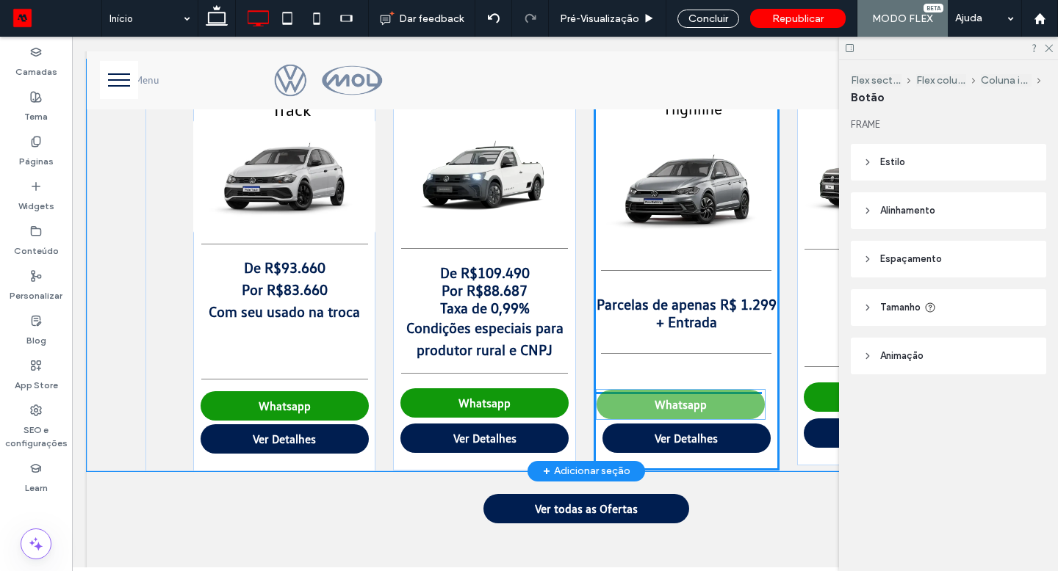
drag, startPoint x: 683, startPoint y: 398, endPoint x: 683, endPoint y: 411, distance: 12.5
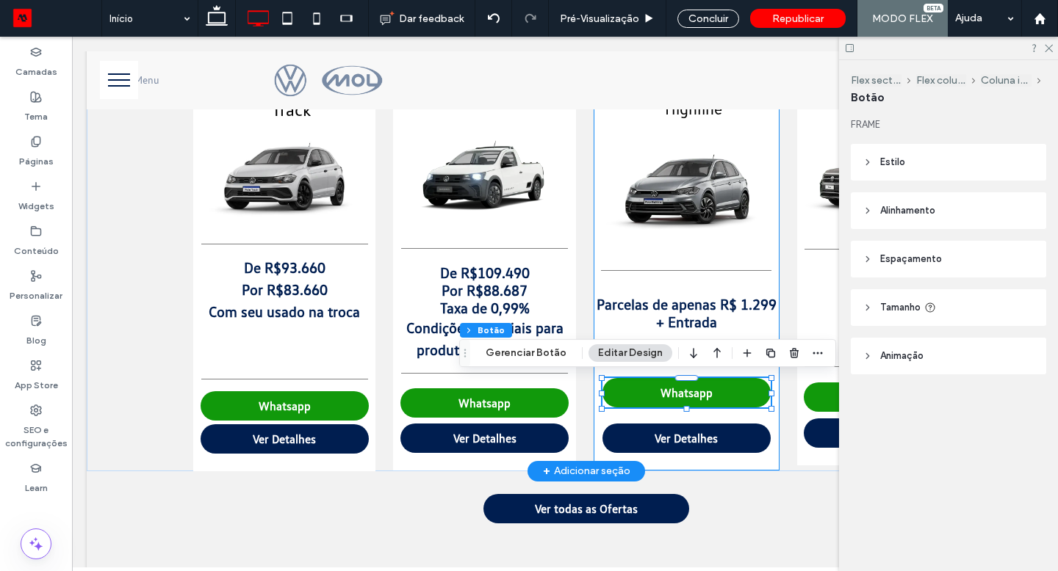
click at [604, 372] on div "Polo Highline Parcelas de apenas R$ 1.299 + Entrada Whatsapp Ver Detalhes" at bounding box center [686, 264] width 186 height 411
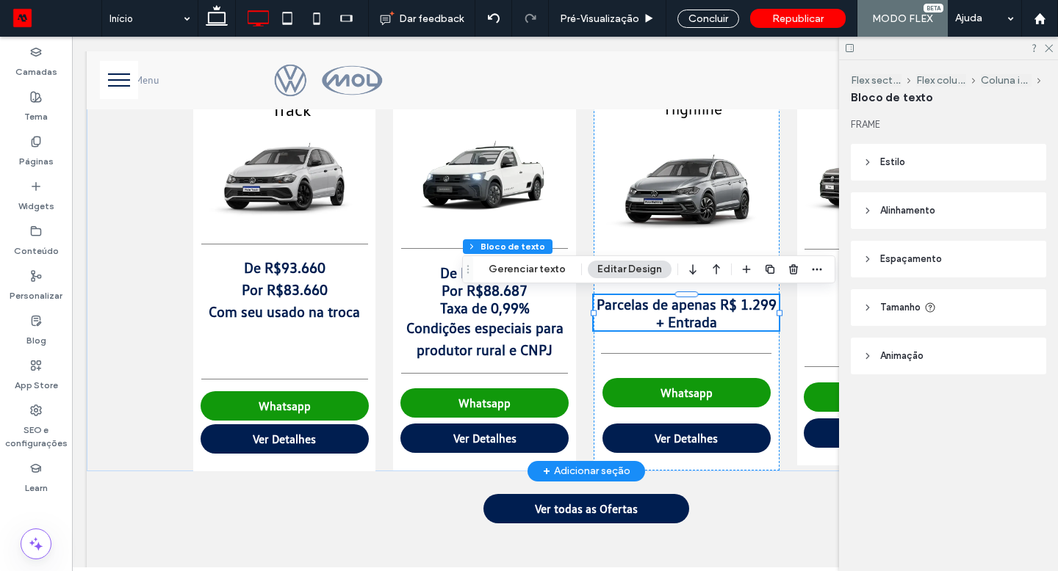
click at [716, 323] on p "Parcelas de apenas R$ 1.299 + Entrada" at bounding box center [685, 312] width 184 height 35
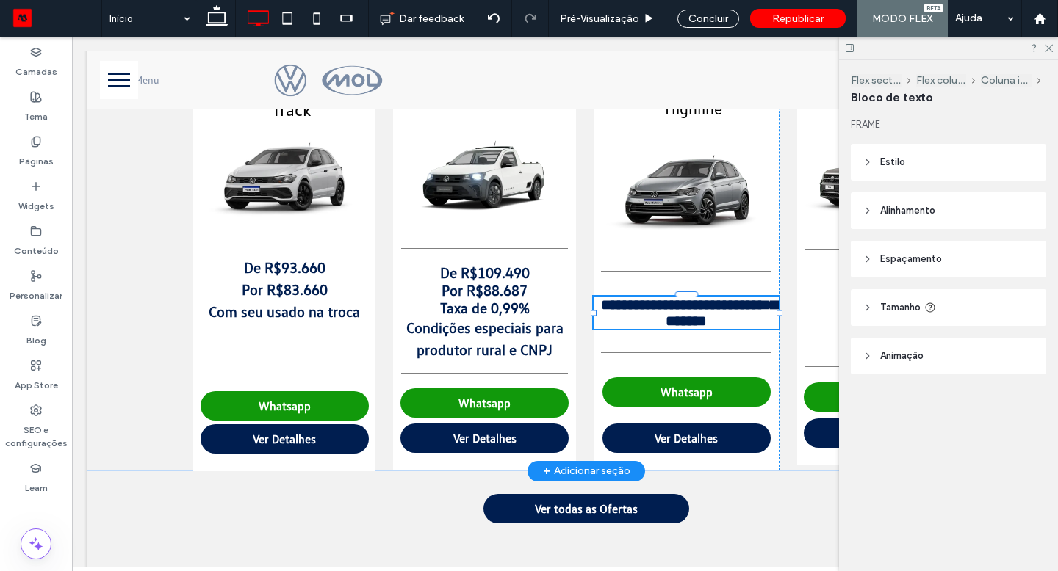
click at [717, 324] on p "**********" at bounding box center [685, 313] width 184 height 32
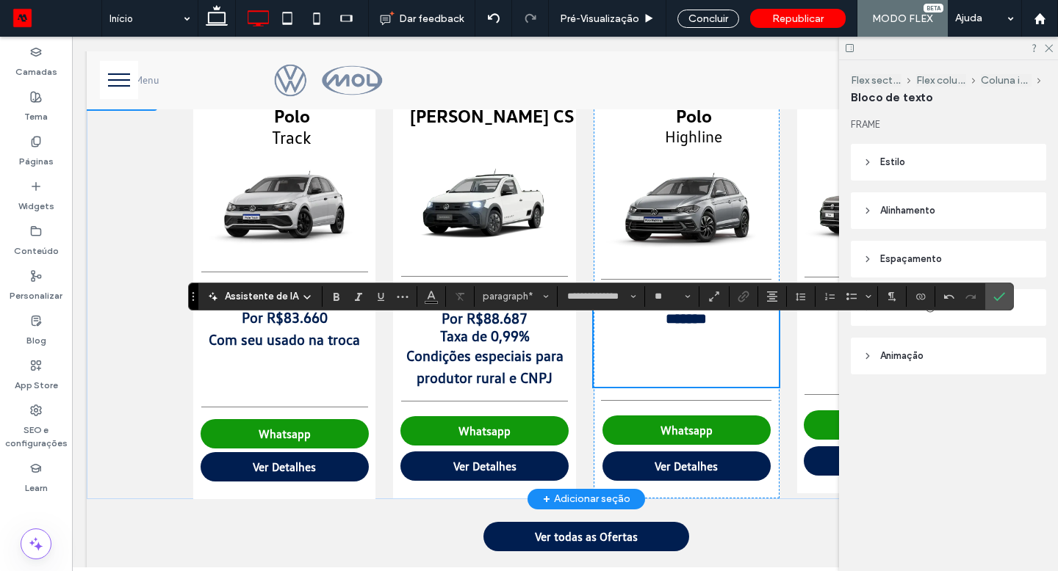
scroll to position [823, 0]
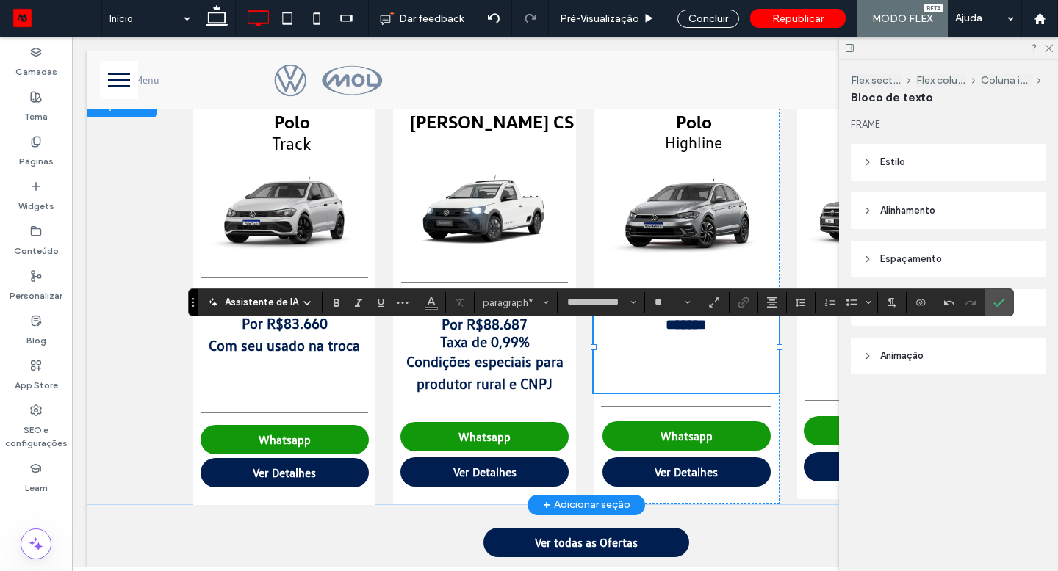
type input "**"
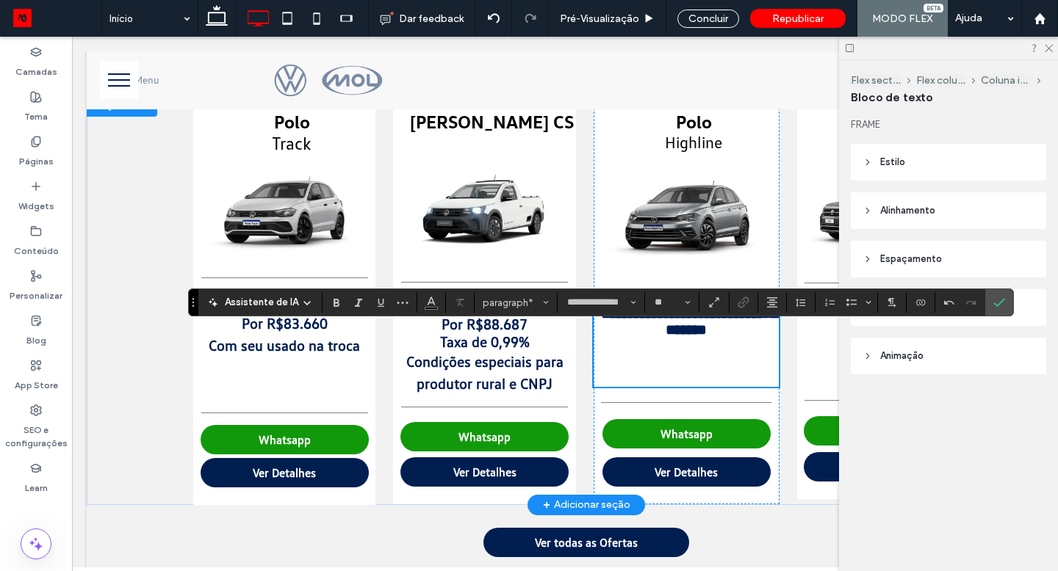
scroll to position [828, 0]
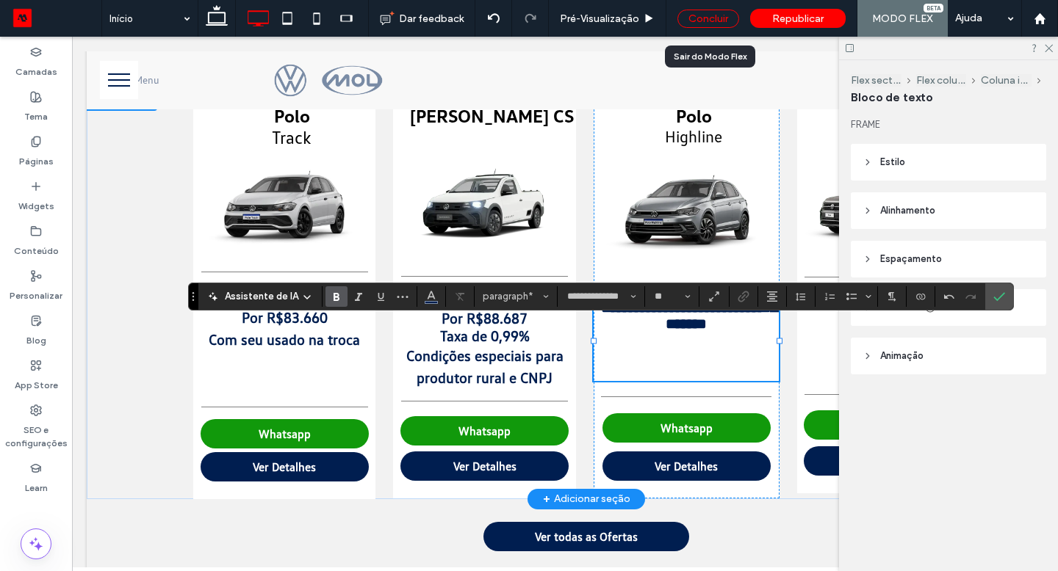
click at [690, 22] on div "Concluir" at bounding box center [708, 19] width 62 height 18
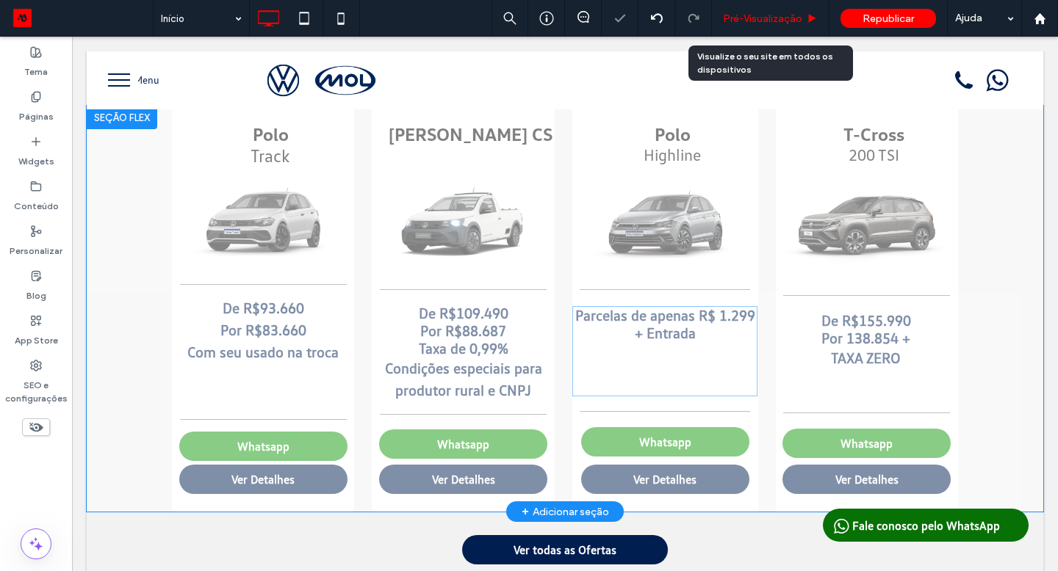
click at [736, 16] on span "Pré-Visualizaçāo" at bounding box center [762, 18] width 79 height 12
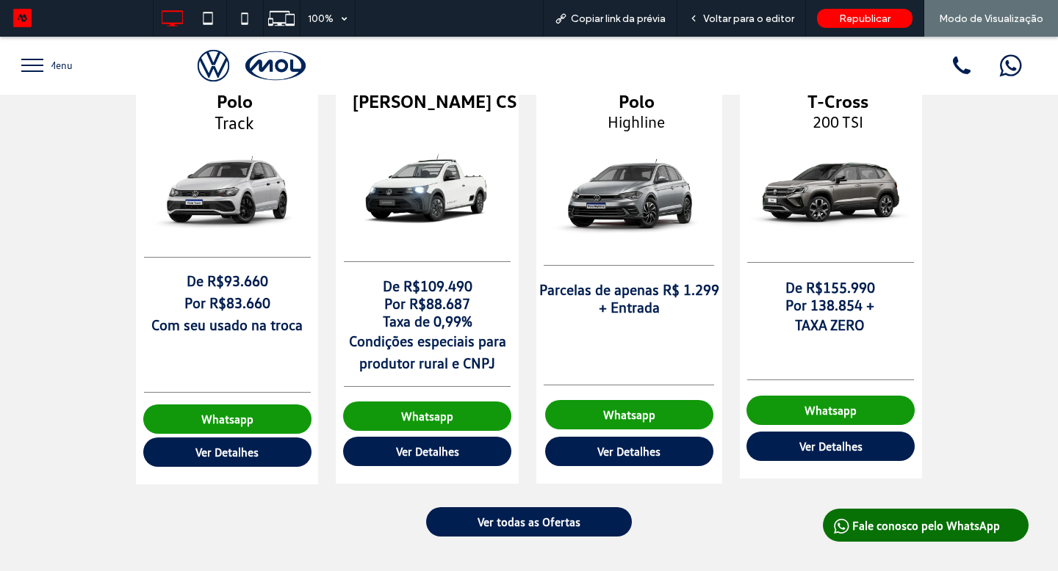
scroll to position [810, 0]
